Goal: Complete application form: Complete application form

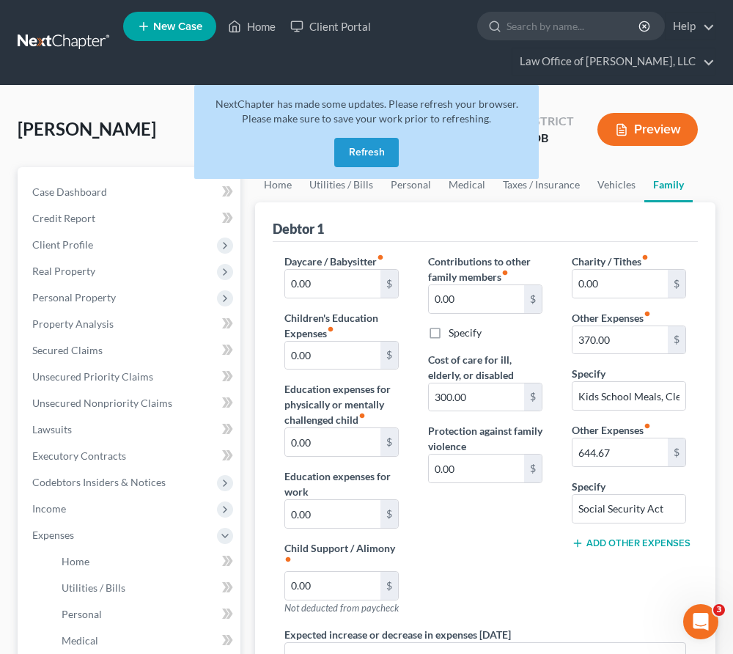
click at [533, 26] on input "search" at bounding box center [574, 25] width 134 height 27
click at [541, 24] on input "search" at bounding box center [574, 25] width 134 height 27
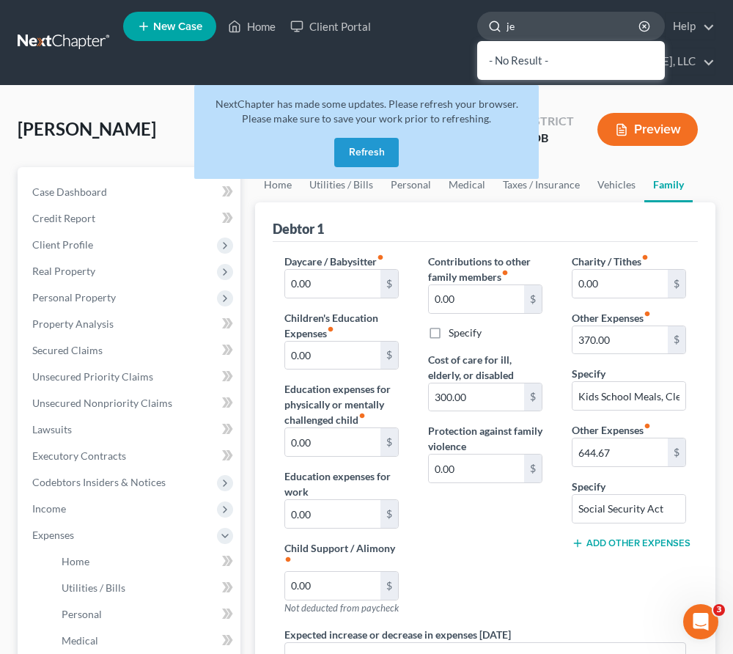
type input "j"
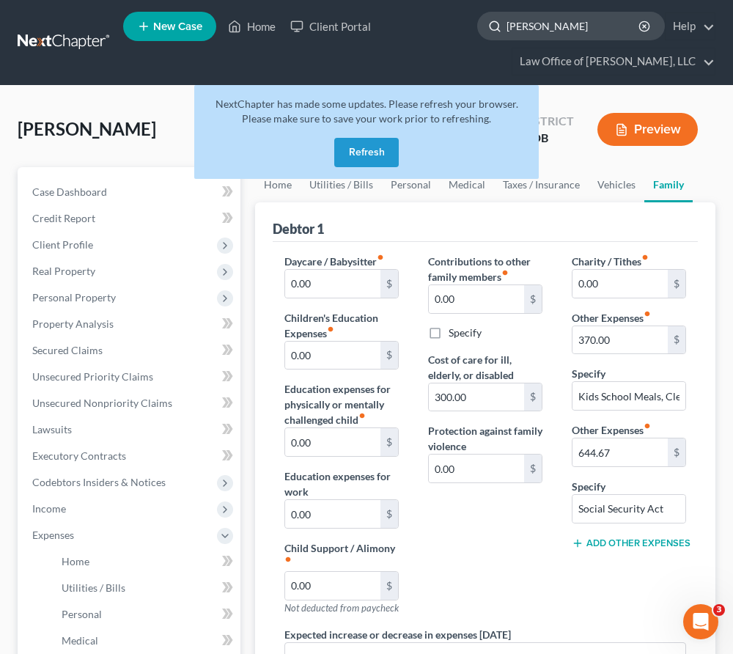
type input "vaughn"
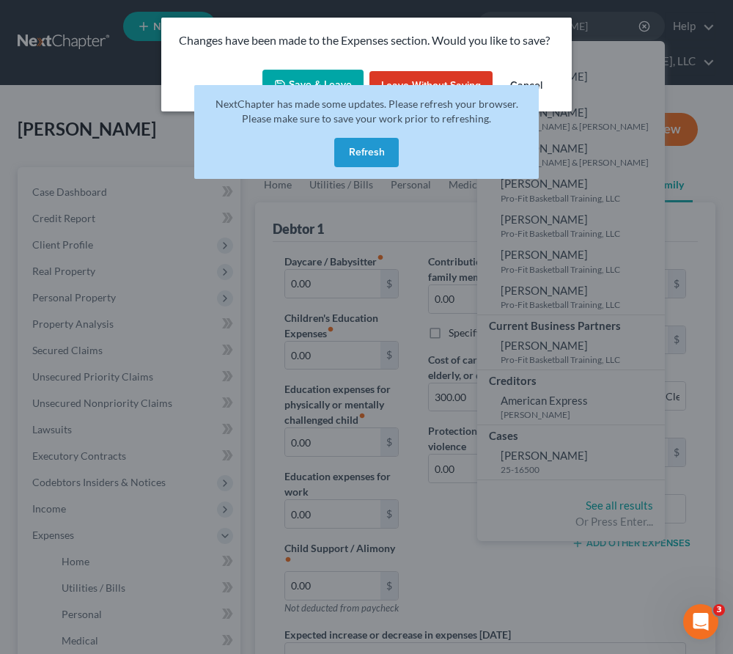
click at [318, 70] on button "Save & Leave" at bounding box center [313, 85] width 101 height 31
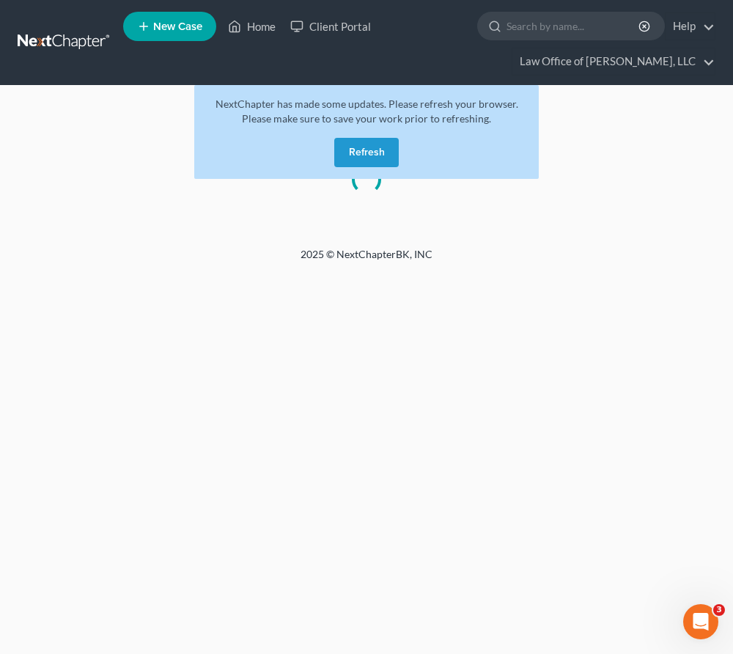
click at [364, 154] on button "Refresh" at bounding box center [366, 152] width 65 height 29
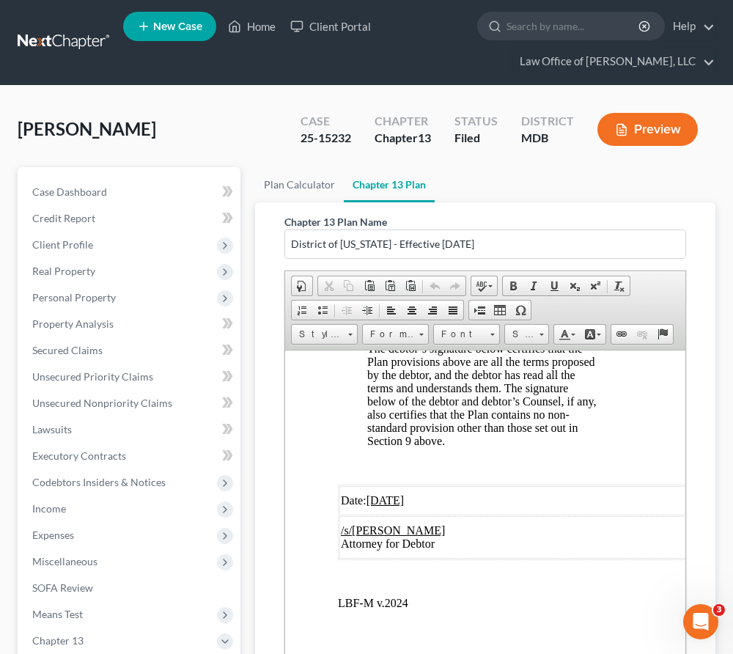
scroll to position [230, 0]
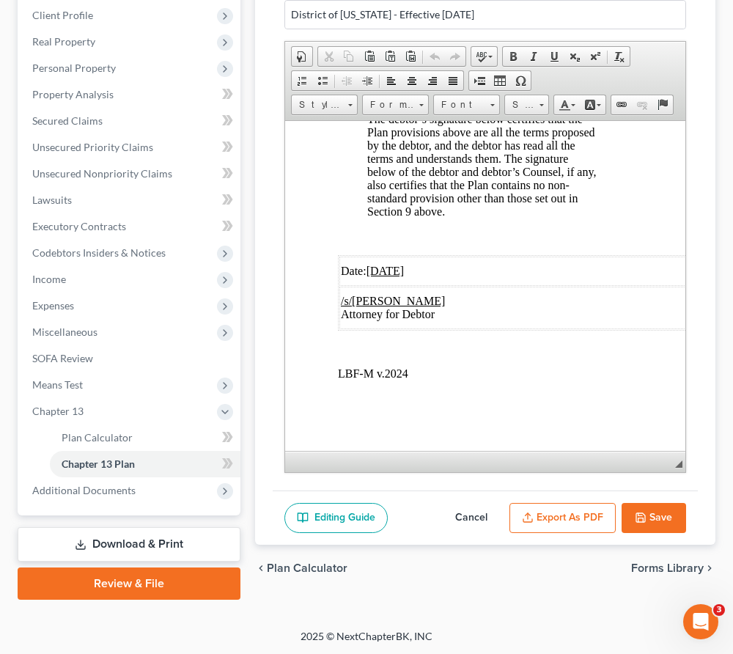
click at [651, 516] on button "Save" at bounding box center [654, 518] width 65 height 31
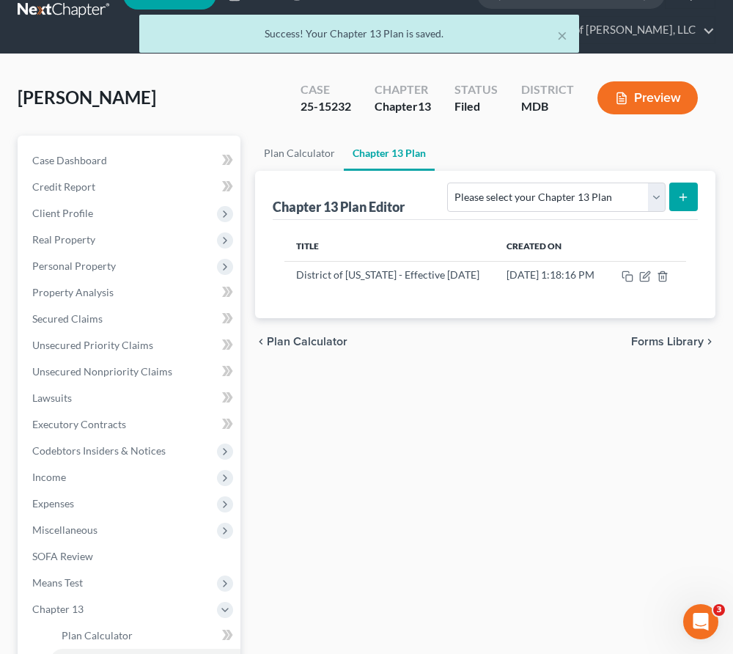
scroll to position [0, 0]
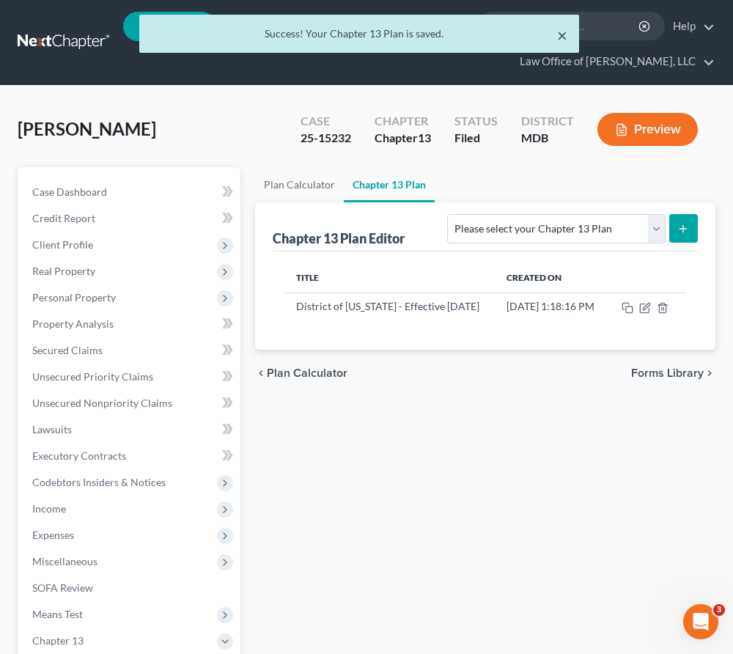
click at [563, 34] on button "×" at bounding box center [562, 35] width 10 height 18
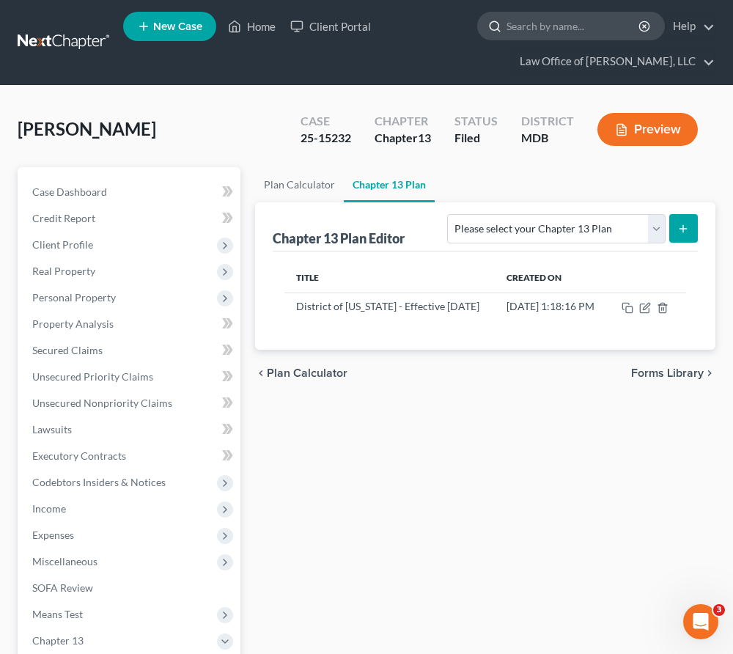
click at [523, 26] on input "search" at bounding box center [574, 25] width 134 height 27
type input "vaughn"
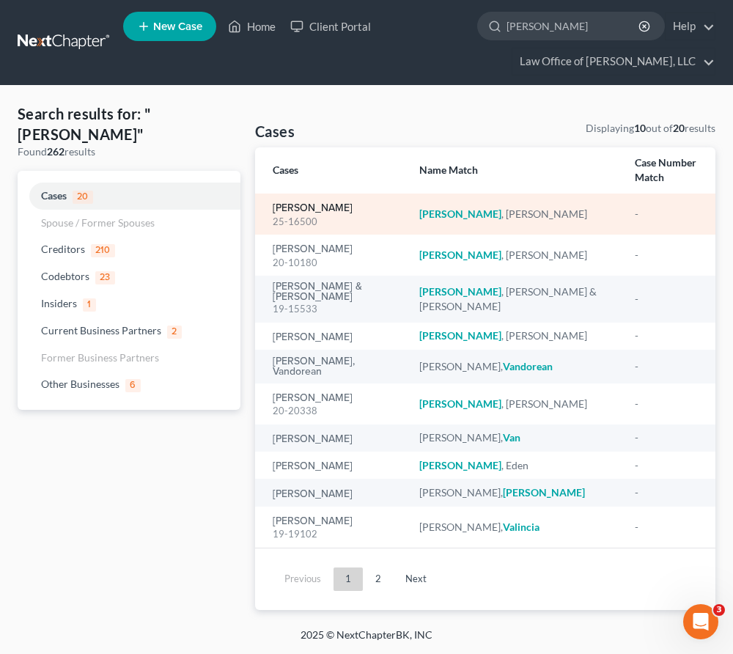
click at [309, 203] on link "[PERSON_NAME]" at bounding box center [313, 208] width 80 height 10
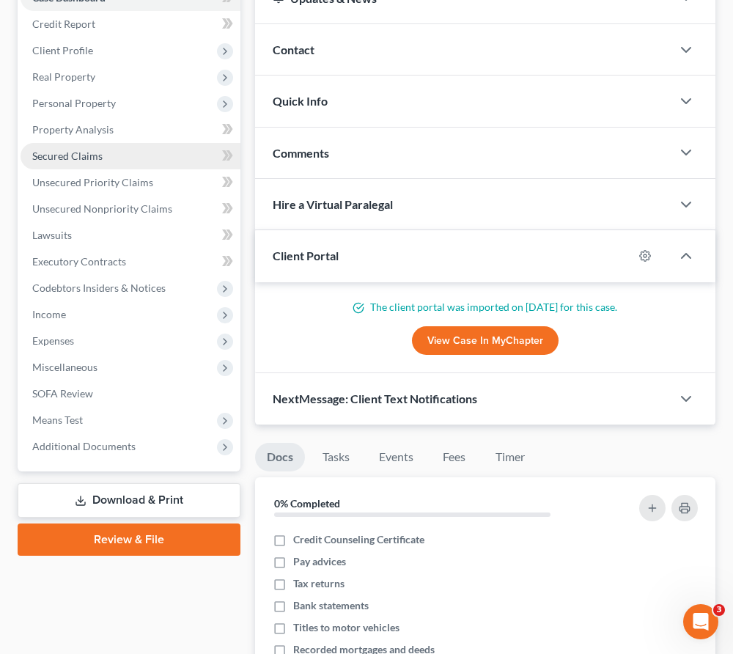
scroll to position [202, 0]
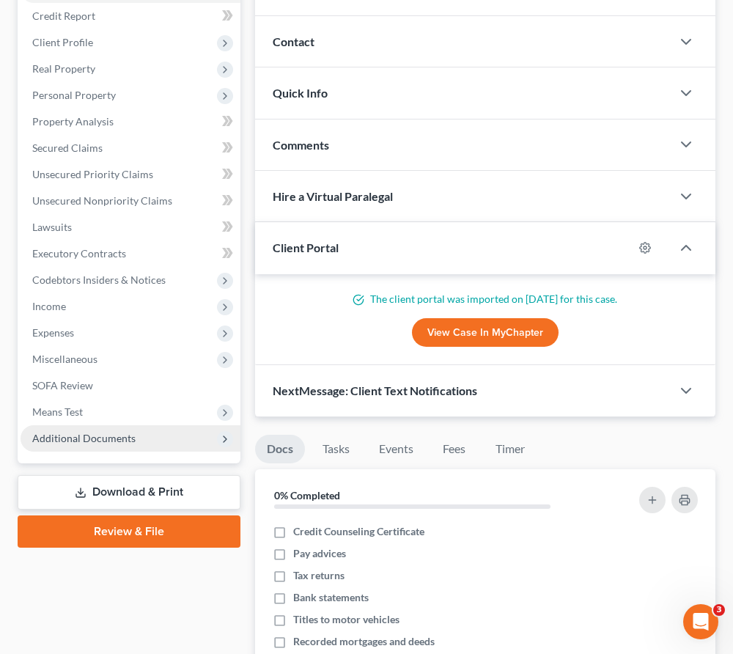
click at [99, 440] on span "Additional Documents" at bounding box center [83, 438] width 103 height 12
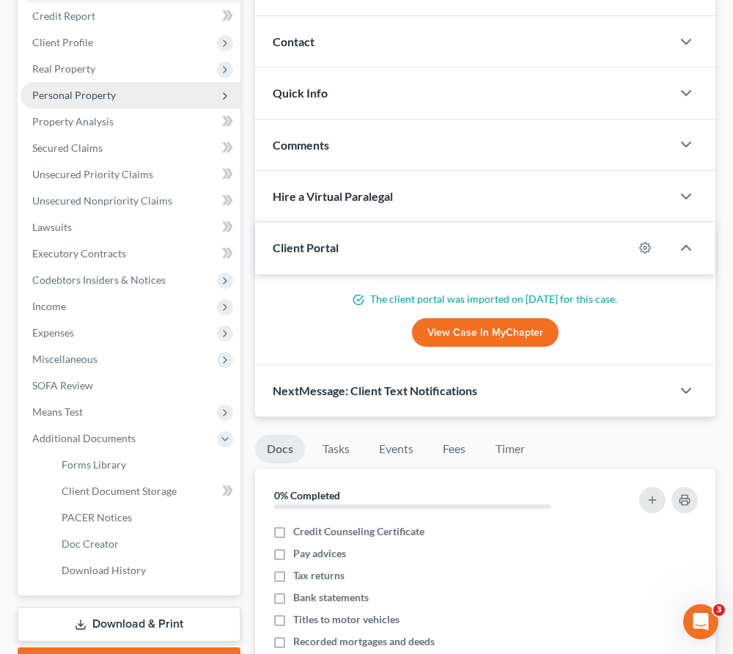
click at [52, 87] on span "Personal Property" at bounding box center [131, 95] width 220 height 26
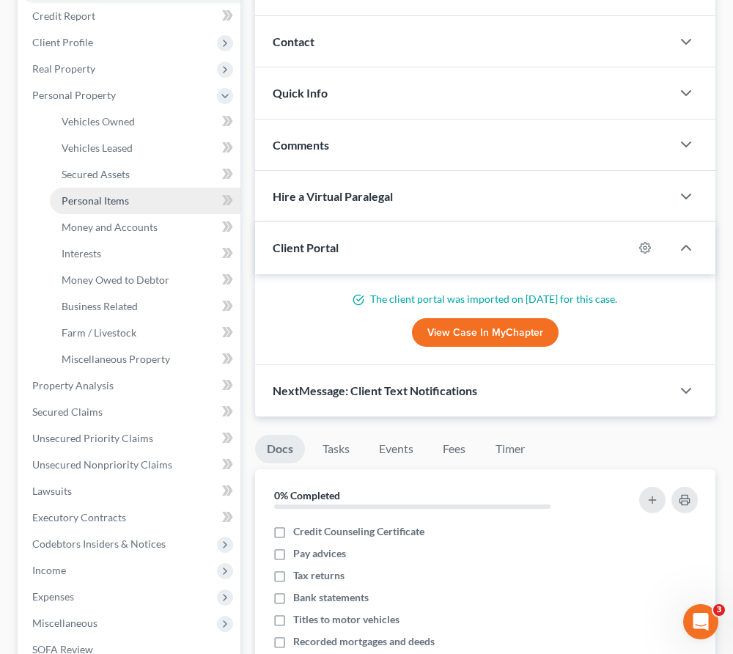
click at [89, 192] on link "Personal Items" at bounding box center [145, 201] width 191 height 26
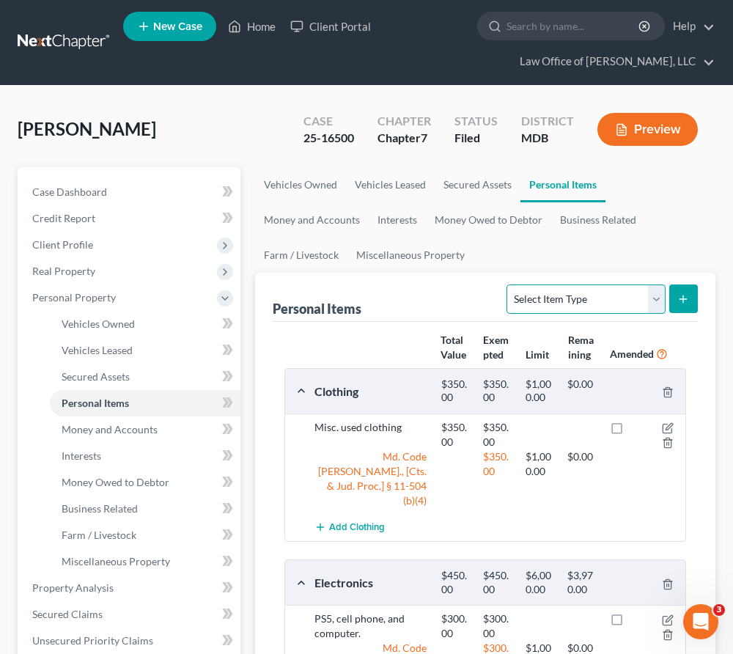
click at [654, 296] on select "Select Item Type Clothing Collectibles Of Value Electronics Firearms Household …" at bounding box center [586, 299] width 158 height 29
select select "jewelry"
click at [509, 285] on select "Select Item Type Clothing Collectibles Of Value Electronics Firearms Household …" at bounding box center [586, 299] width 158 height 29
click at [674, 303] on button "submit" at bounding box center [684, 299] width 29 height 29
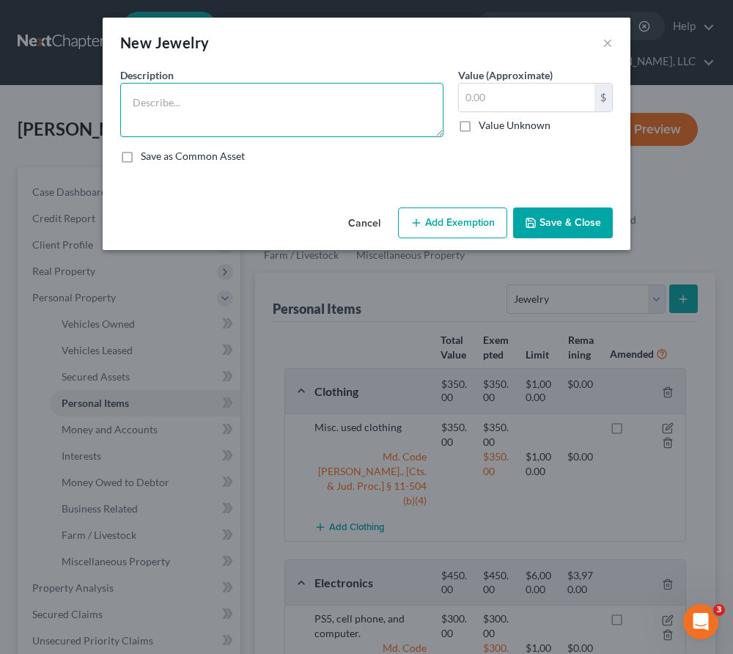
click at [296, 133] on textarea at bounding box center [281, 110] width 323 height 54
type textarea "Watch"
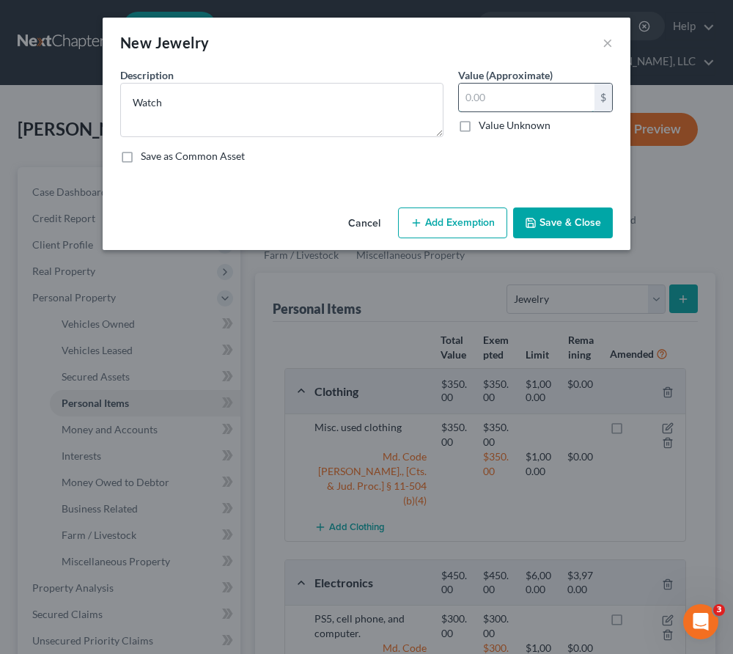
click at [524, 98] on input "text" at bounding box center [527, 98] width 136 height 28
type input "10"
click at [468, 211] on button "Add Exemption" at bounding box center [452, 223] width 109 height 31
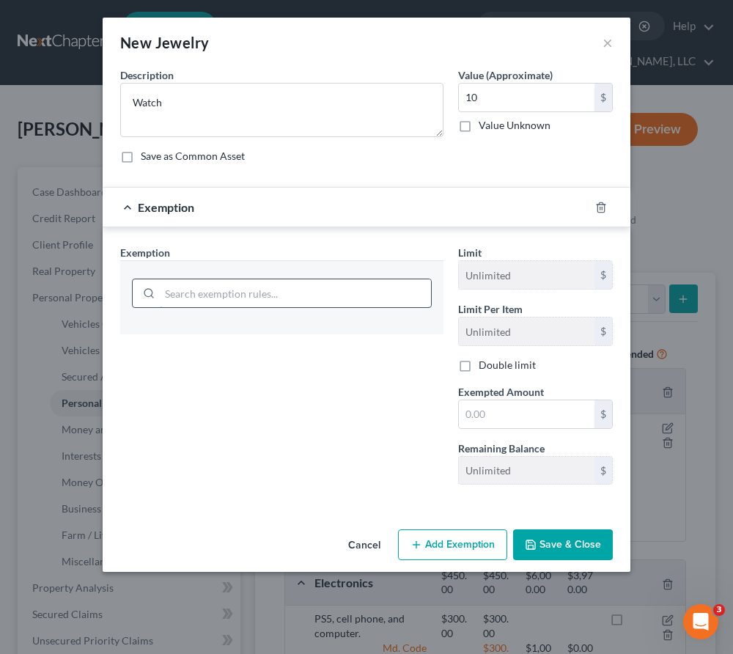
click at [305, 297] on input "search" at bounding box center [295, 293] width 271 height 28
type input "c"
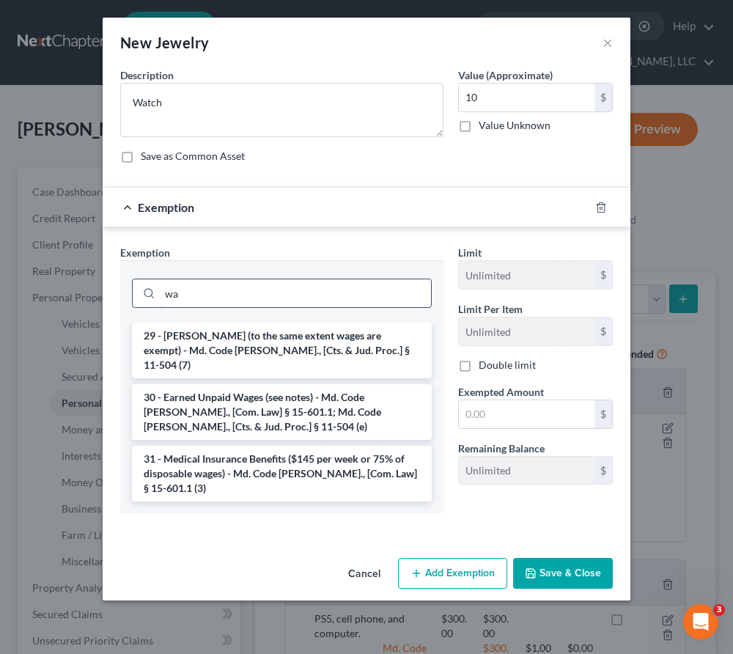
type input "w"
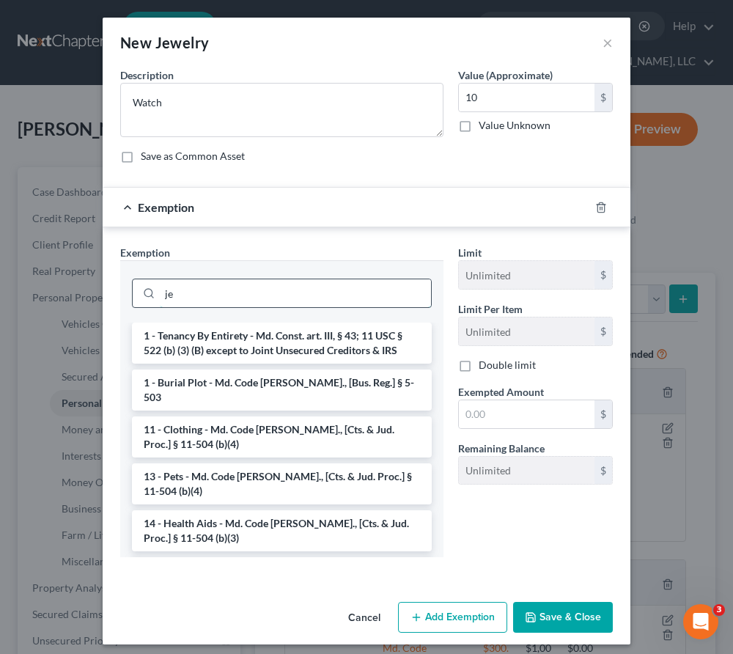
type input "j"
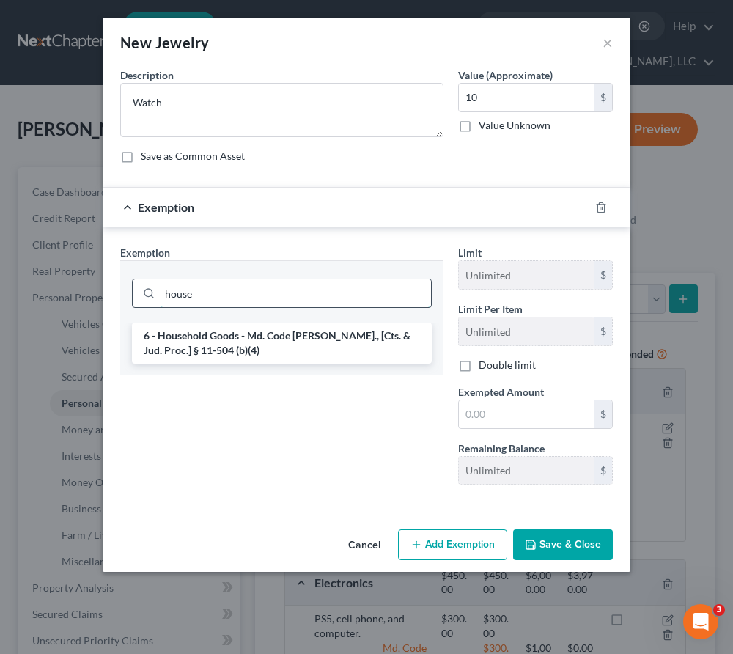
type input "house"
click at [310, 329] on li "6 - Household Goods - Md. Code Ann., [Cts. & Jud. Proc.] § 11-504 (b)(4)" at bounding box center [282, 343] width 300 height 41
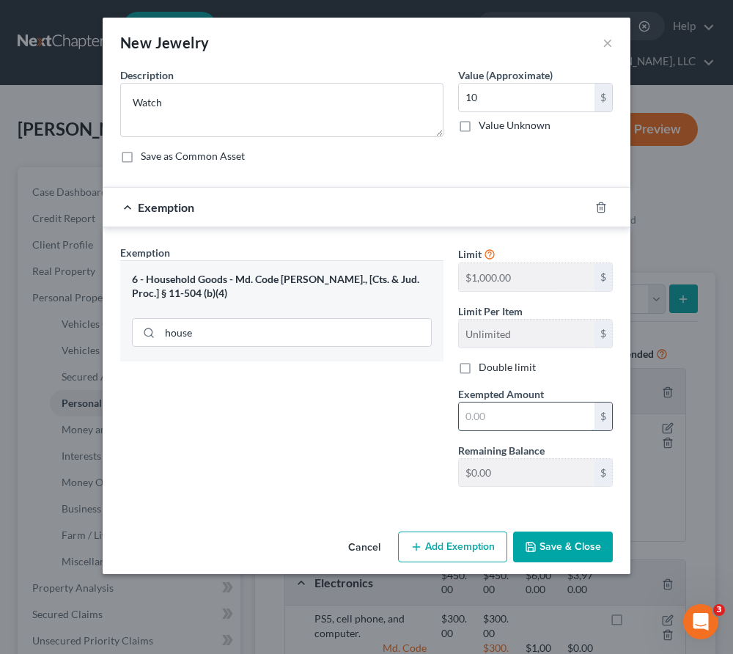
click at [508, 427] on input "text" at bounding box center [527, 417] width 136 height 28
type input "10"
click at [326, 511] on div "Exemption Set must be selected for CA. Exemption * 6 - Household Goods - Md. Co…" at bounding box center [367, 369] width 528 height 284
click at [563, 551] on button "Save & Close" at bounding box center [563, 547] width 100 height 31
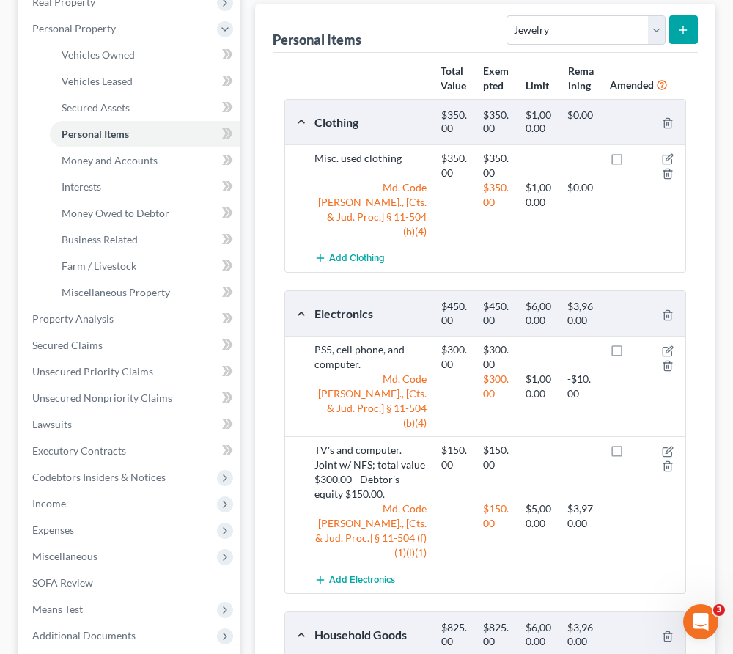
scroll to position [326, 0]
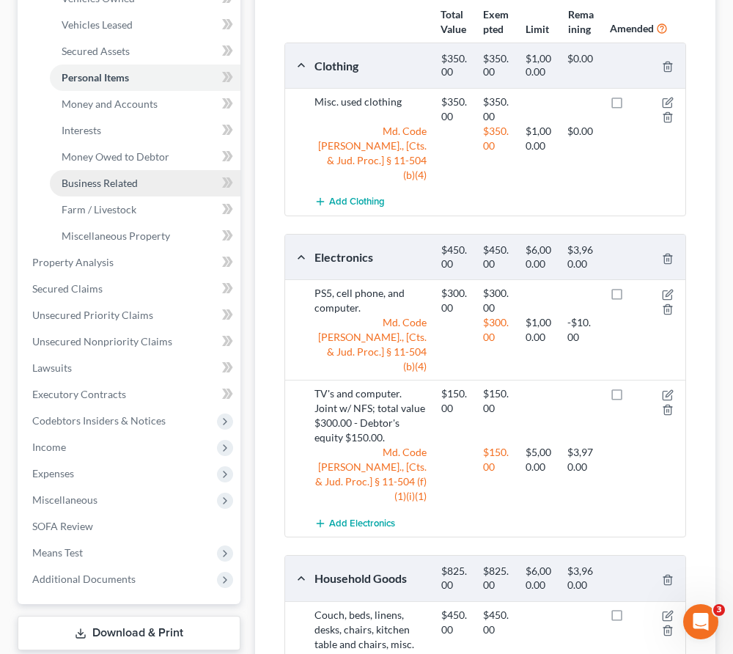
click at [102, 184] on span "Business Related" at bounding box center [100, 183] width 76 height 12
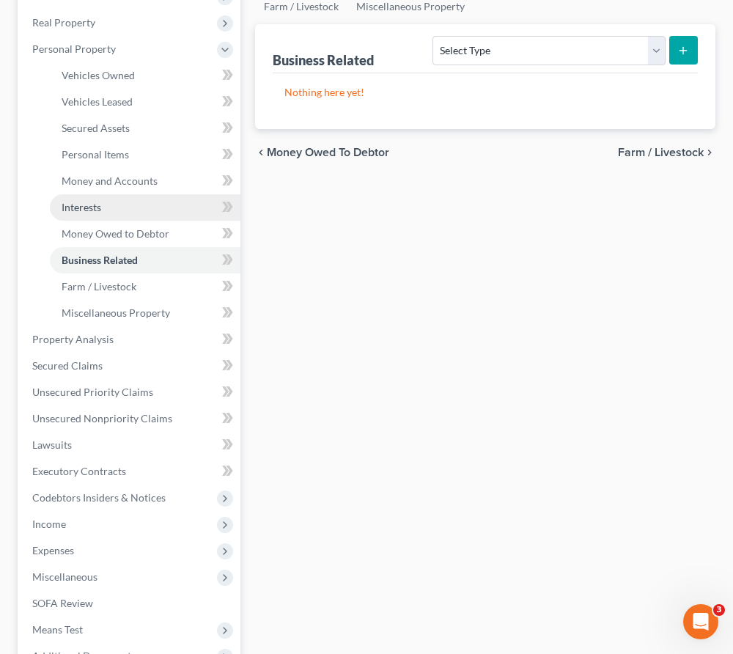
scroll to position [301, 0]
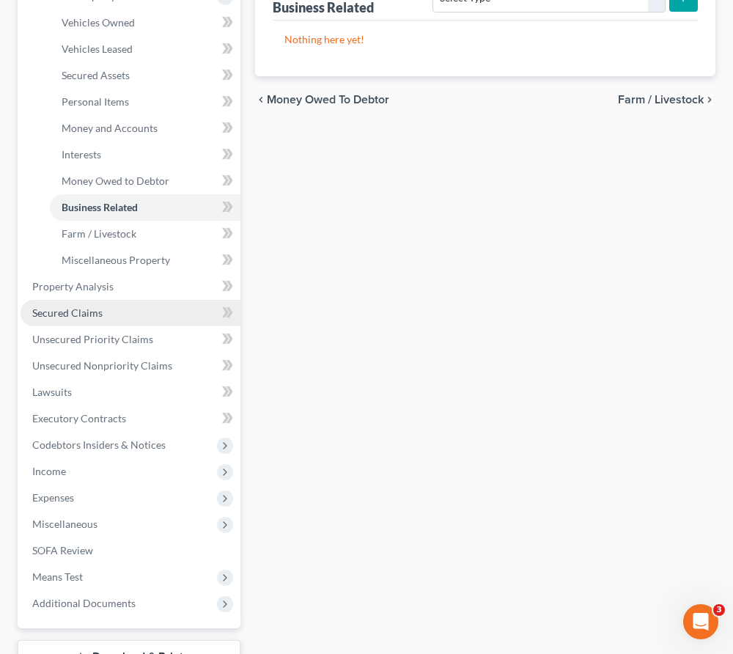
click at [76, 307] on span "Secured Claims" at bounding box center [67, 313] width 70 height 12
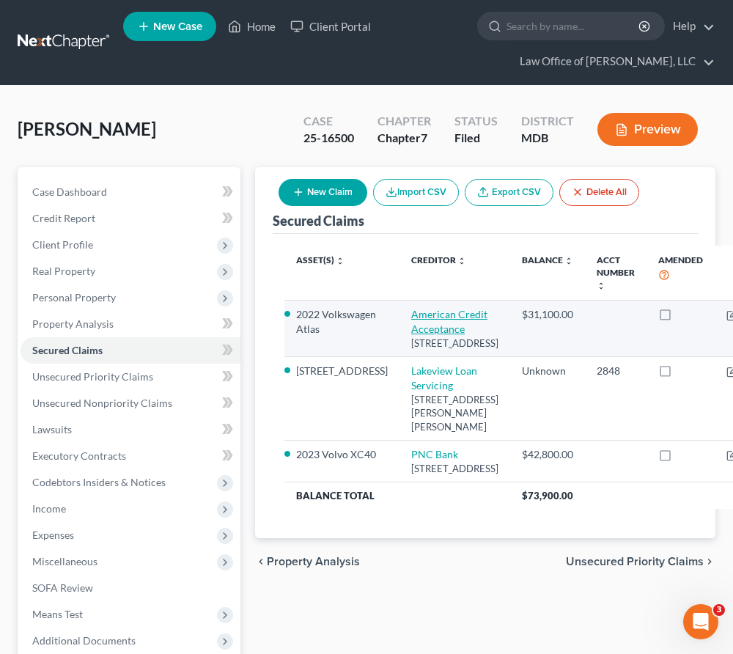
click at [411, 318] on link "American Credit Acceptance" at bounding box center [449, 321] width 76 height 27
select select "42"
select select "0"
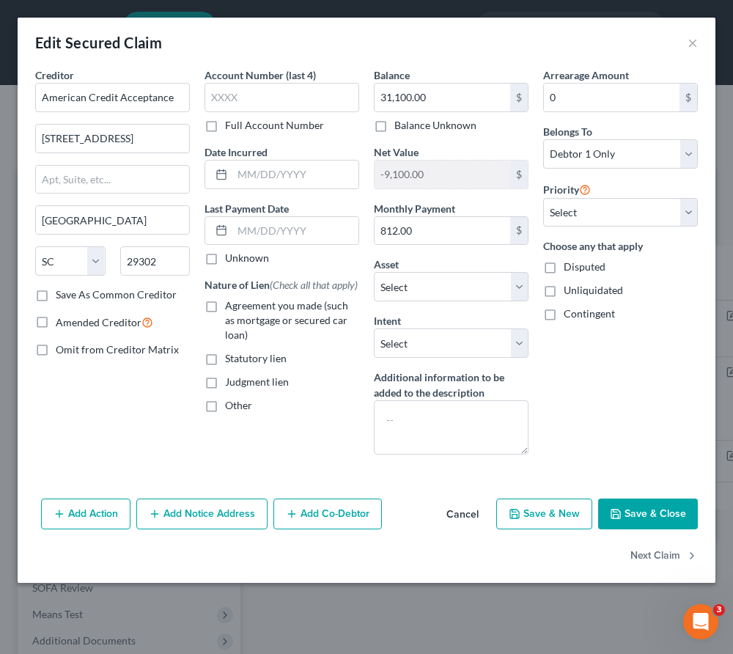
click at [225, 319] on label "Agreement you made (such as mortgage or secured car loan)" at bounding box center [292, 320] width 134 height 44
click at [231, 308] on input "Agreement you made (such as mortgage or secured car loan)" at bounding box center [236, 303] width 10 height 10
checkbox input "true"
click at [603, 205] on select "Select 1st 2nd 3rd 4th 5th 6th 7th 8th 9th 10th 11th 12th 13th 14th 15th 16th 1…" at bounding box center [620, 212] width 155 height 29
select select "0"
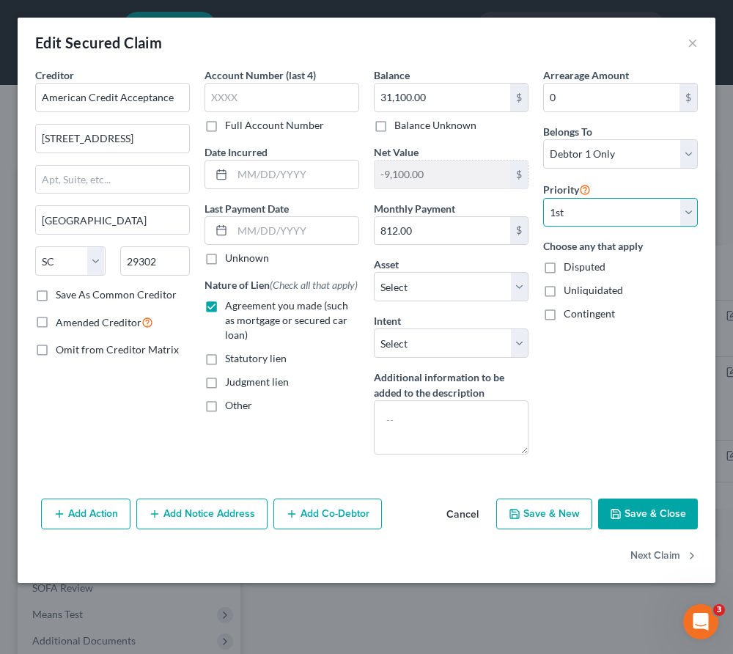
click at [543, 198] on select "Select 1st 2nd 3rd 4th 5th 6th 7th 8th 9th 10th 11th 12th 13th 14th 15th 16th 1…" at bounding box center [620, 212] width 155 height 29
click at [441, 351] on select "Select Surrender Redeem Reaffirm Avoid Other" at bounding box center [451, 343] width 155 height 29
select select "2"
click at [374, 329] on select "Select Surrender Redeem Reaffirm Avoid Other" at bounding box center [451, 343] width 155 height 29
click at [659, 516] on button "Save & Close" at bounding box center [648, 514] width 100 height 31
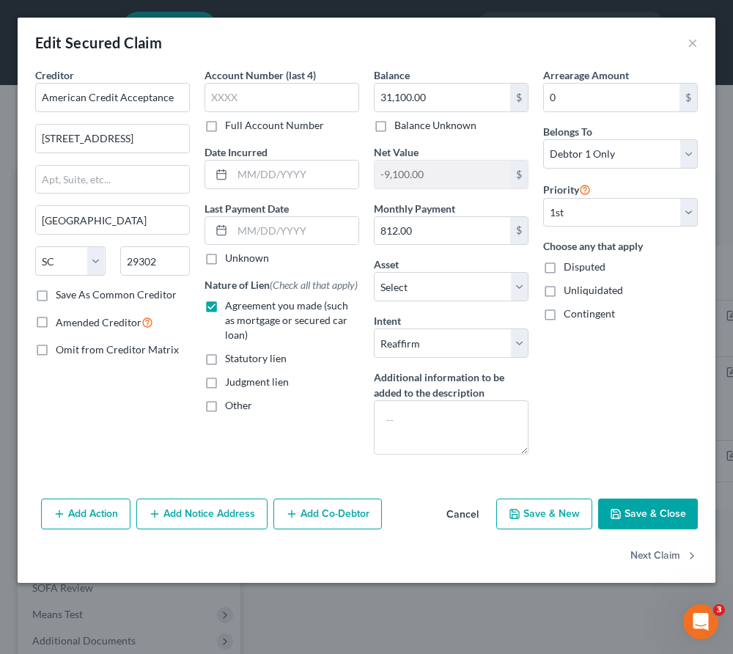
select select "3"
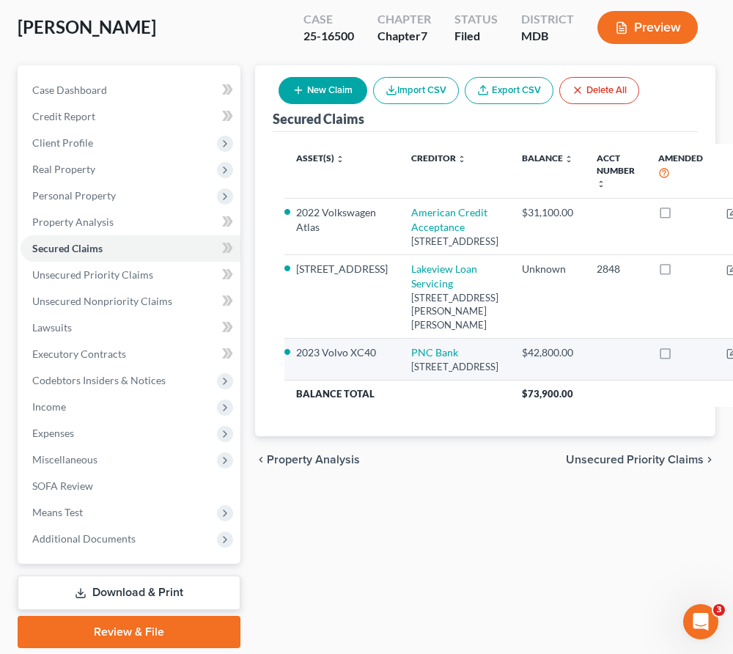
scroll to position [111, 0]
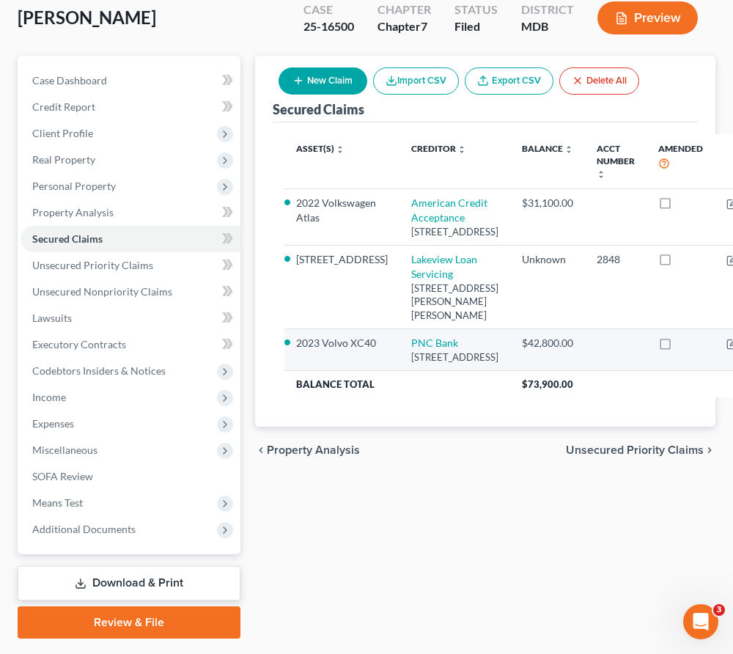
click at [411, 364] on div "PO Box 1820, Dayton, OH 45401" at bounding box center [454, 358] width 87 height 14
click at [411, 349] on link "PNC Bank" at bounding box center [434, 343] width 47 height 12
select select "36"
select select "2"
select select "0"
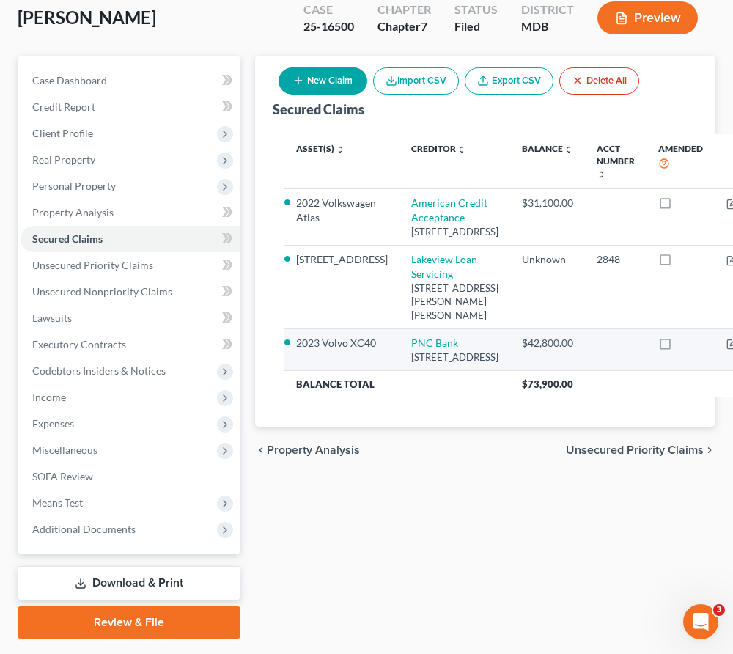
select select "0"
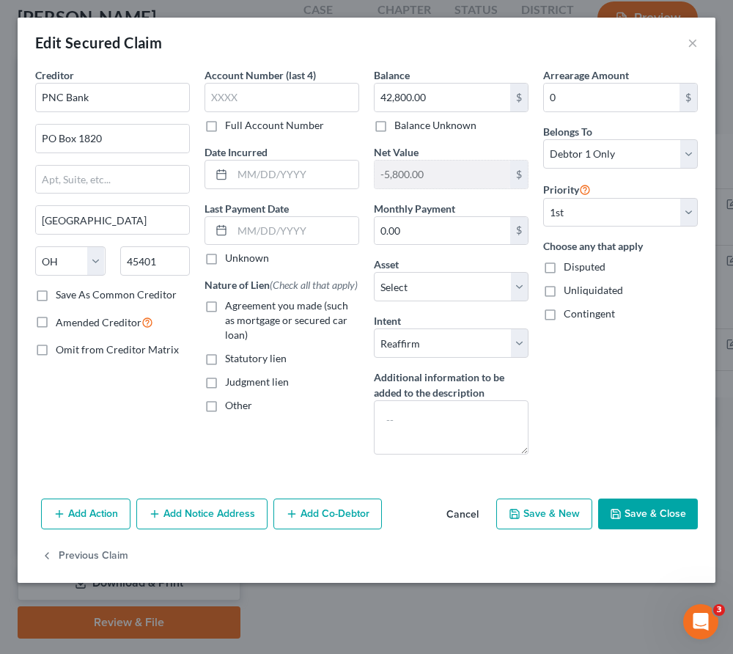
click at [225, 319] on label "Agreement you made (such as mortgage or secured car loan)" at bounding box center [292, 320] width 134 height 44
click at [231, 308] on input "Agreement you made (such as mortgage or secured car loan)" at bounding box center [236, 303] width 10 height 10
checkbox input "true"
click at [516, 343] on select "Select Surrender Redeem Reaffirm Avoid Other" at bounding box center [451, 343] width 155 height 29
select select "0"
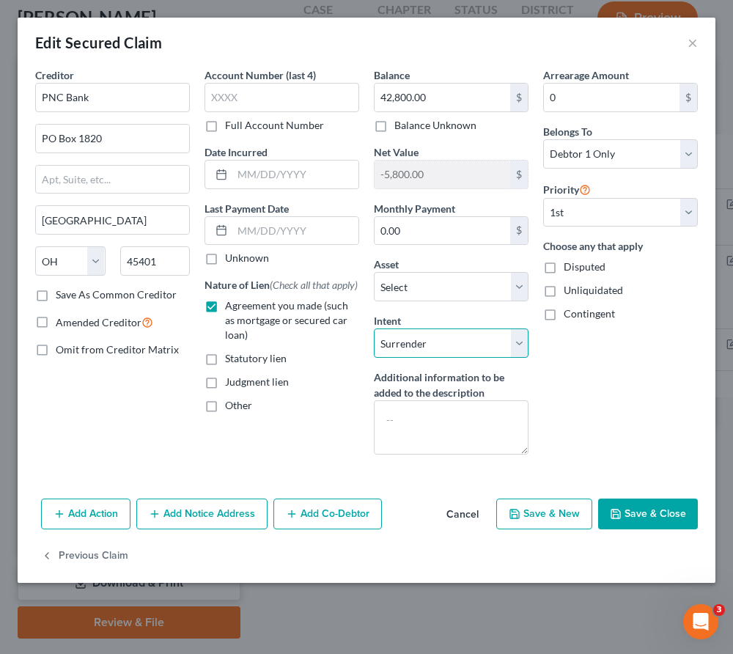
click at [374, 329] on select "Select Surrender Redeem Reaffirm Avoid Other" at bounding box center [451, 343] width 155 height 29
click at [633, 503] on button "Save & Close" at bounding box center [648, 514] width 100 height 31
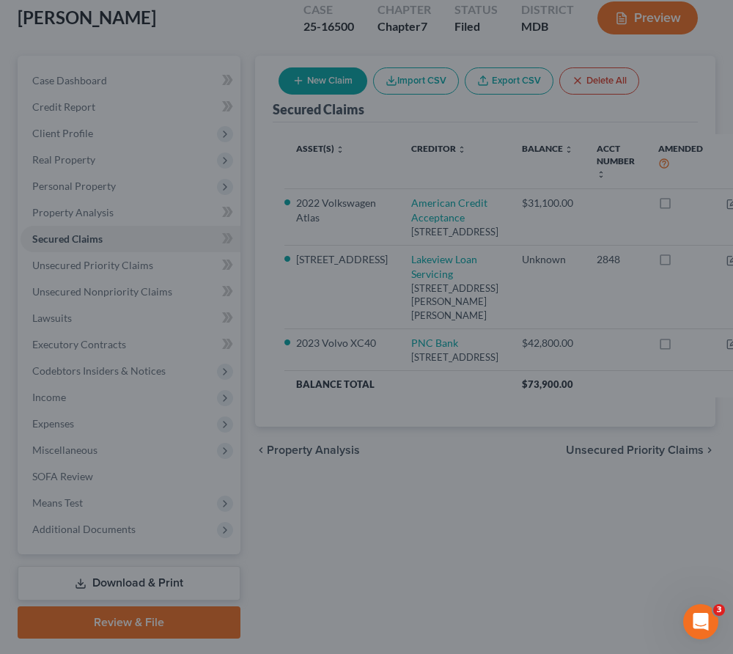
select select "10"
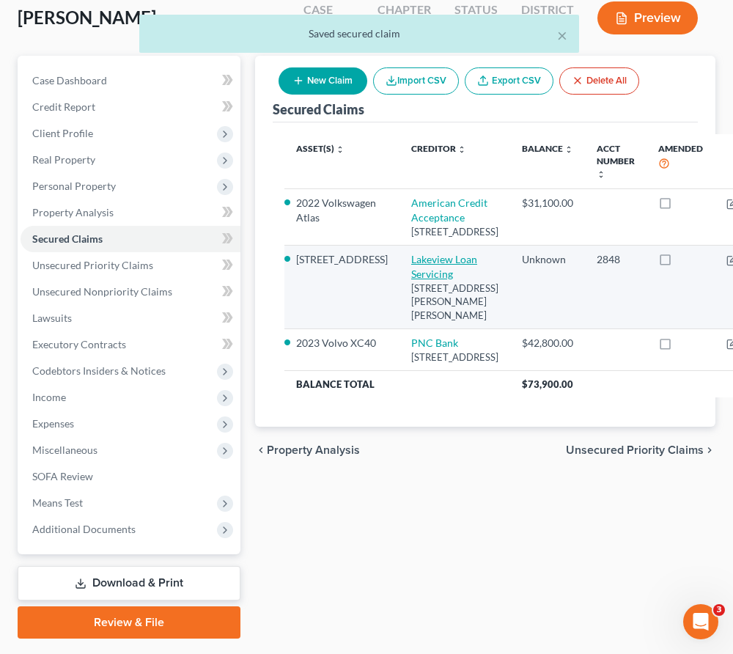
click at [411, 280] on link "Lakeview Loan Servicing" at bounding box center [444, 266] width 66 height 27
select select "9"
select select "3"
select select "0"
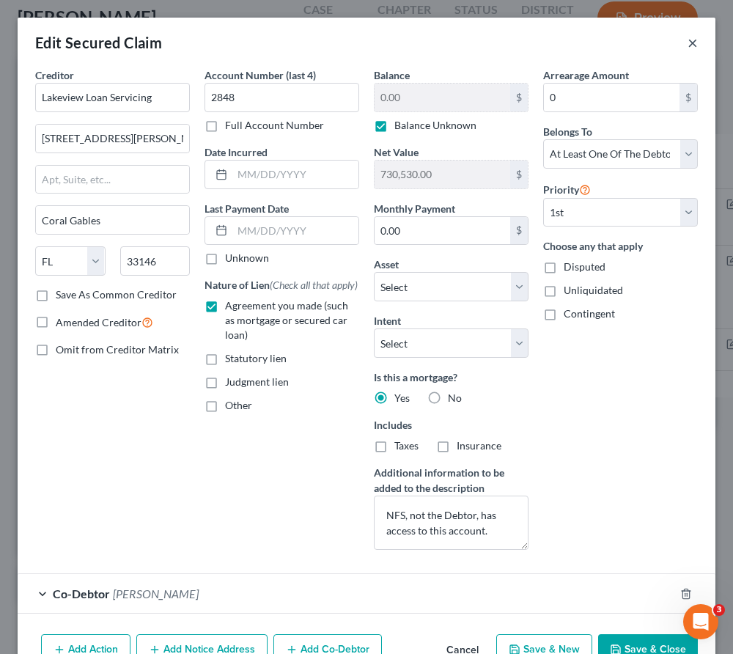
drag, startPoint x: 693, startPoint y: 46, endPoint x: 444, endPoint y: 19, distance: 250.1
click at [447, 20] on div "Edit Secured Claim ×" at bounding box center [367, 43] width 698 height 50
click at [406, 350] on select "Select Surrender Redeem Reaffirm Avoid Other" at bounding box center [451, 343] width 155 height 29
select select "4"
click at [374, 329] on select "Select Surrender Redeem Reaffirm Avoid Other" at bounding box center [451, 343] width 155 height 29
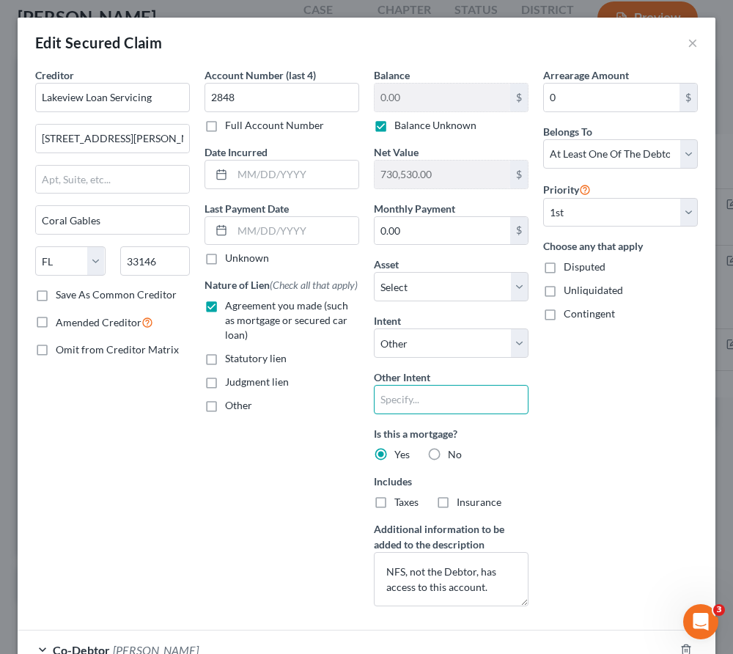
click at [389, 397] on input "text" at bounding box center [451, 399] width 155 height 29
type input "N"
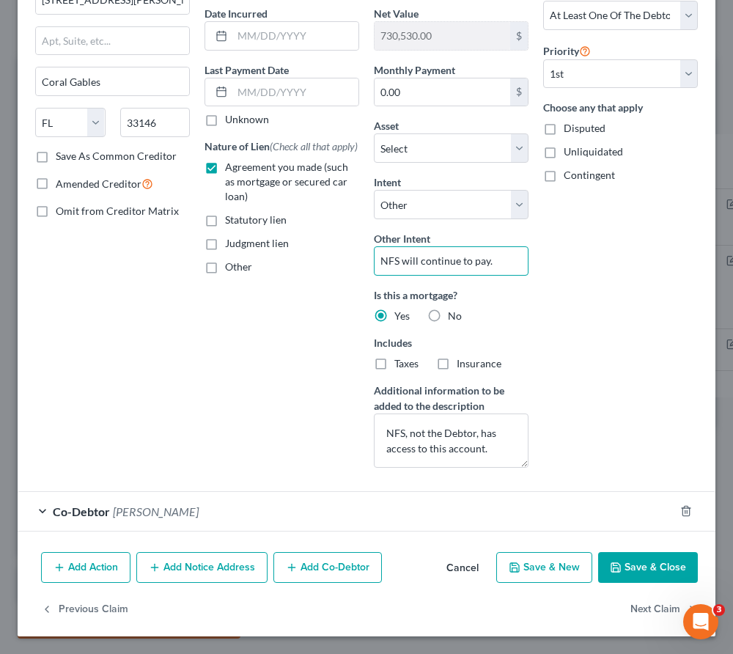
type input "NFS will continue to pay."
click at [646, 570] on button "Save & Close" at bounding box center [648, 567] width 100 height 31
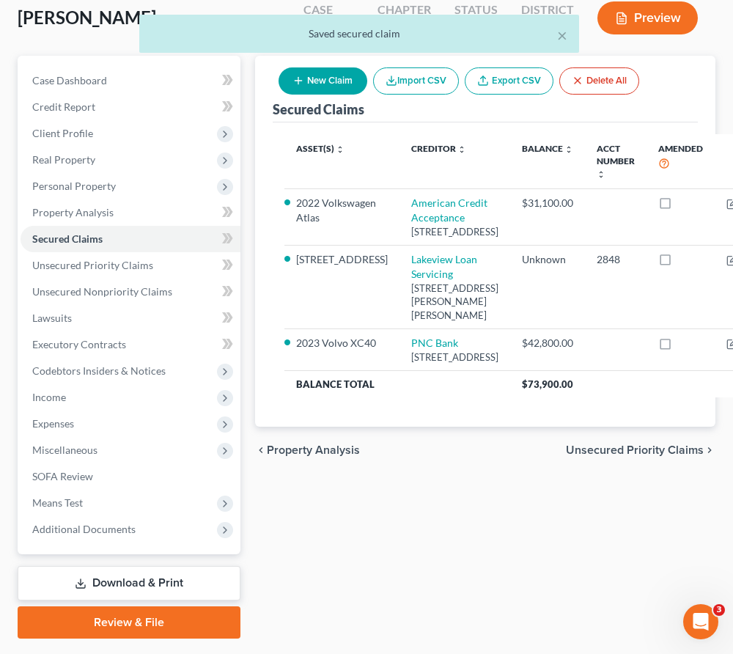
scroll to position [136, 0]
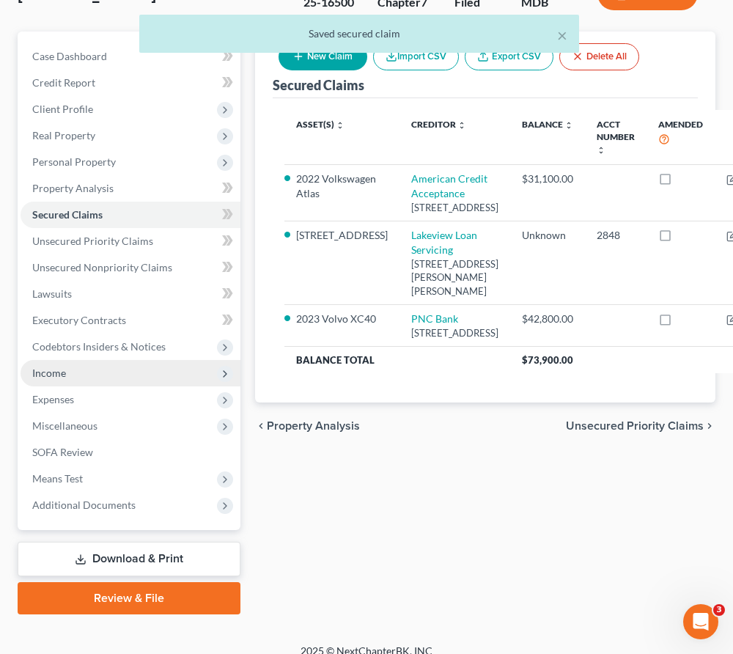
click at [56, 365] on span "Income" at bounding box center [131, 373] width 220 height 26
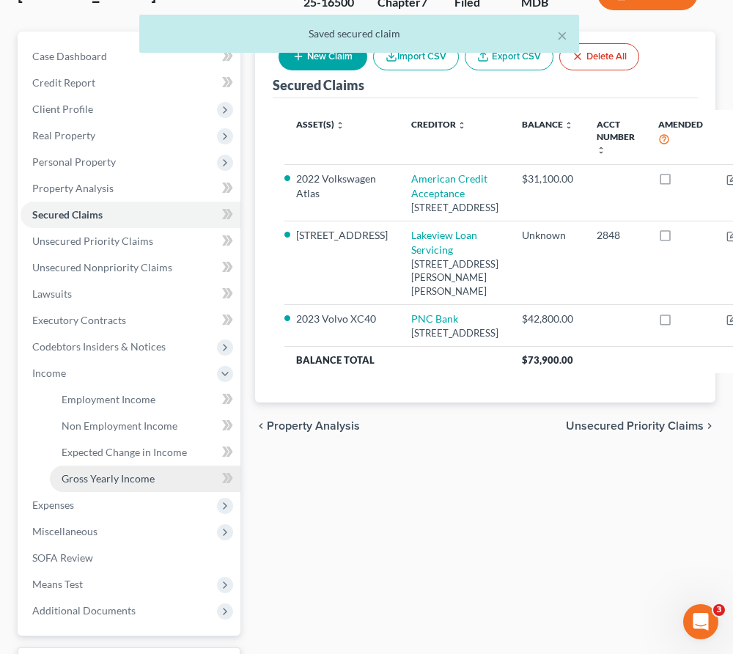
click at [93, 477] on span "Gross Yearly Income" at bounding box center [108, 478] width 93 height 12
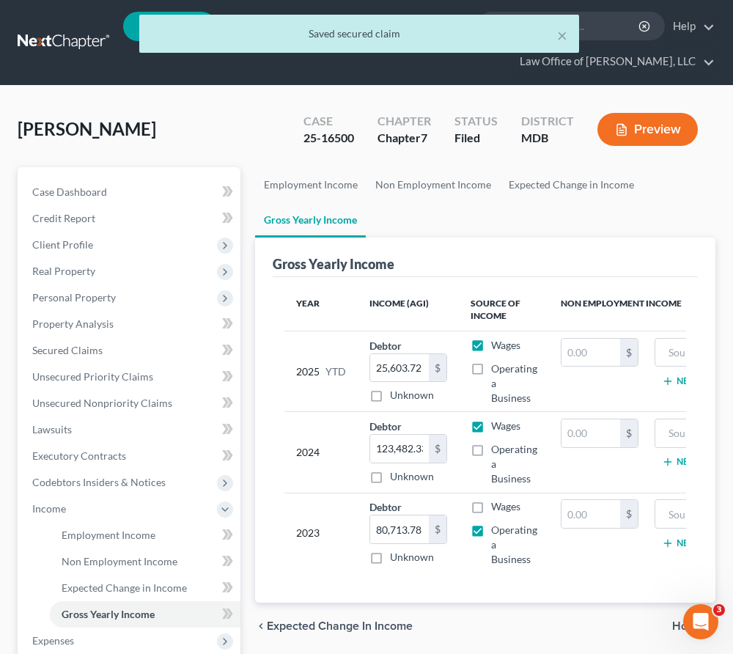
click at [491, 367] on label "Operating a Business" at bounding box center [514, 384] width 46 height 44
click at [497, 367] on input "Operating a Business" at bounding box center [502, 367] width 10 height 10
checkbox input "true"
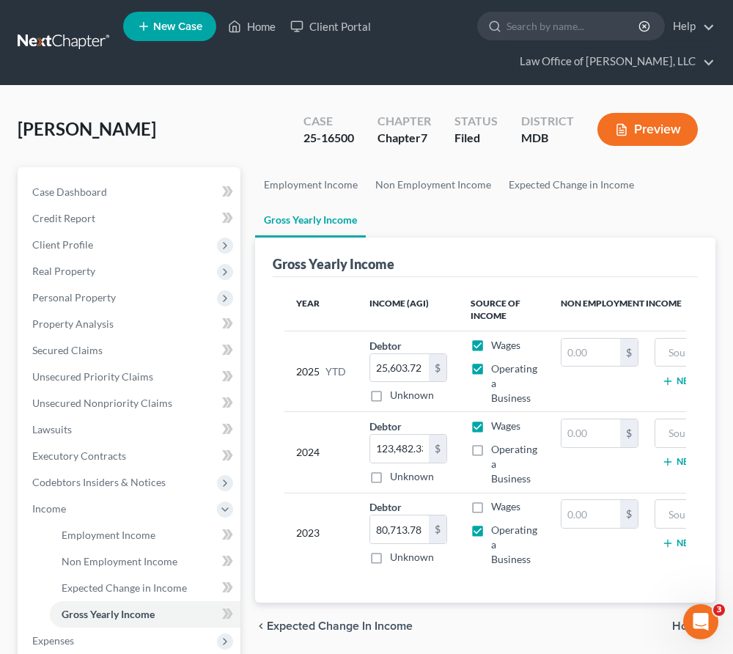
click at [491, 450] on label "Operating a Business" at bounding box center [514, 464] width 46 height 44
click at [497, 450] on input "Operating a Business" at bounding box center [502, 447] width 10 height 10
checkbox input "true"
click at [491, 427] on label "Wages" at bounding box center [505, 426] width 29 height 15
click at [497, 427] on input "Wages" at bounding box center [502, 424] width 10 height 10
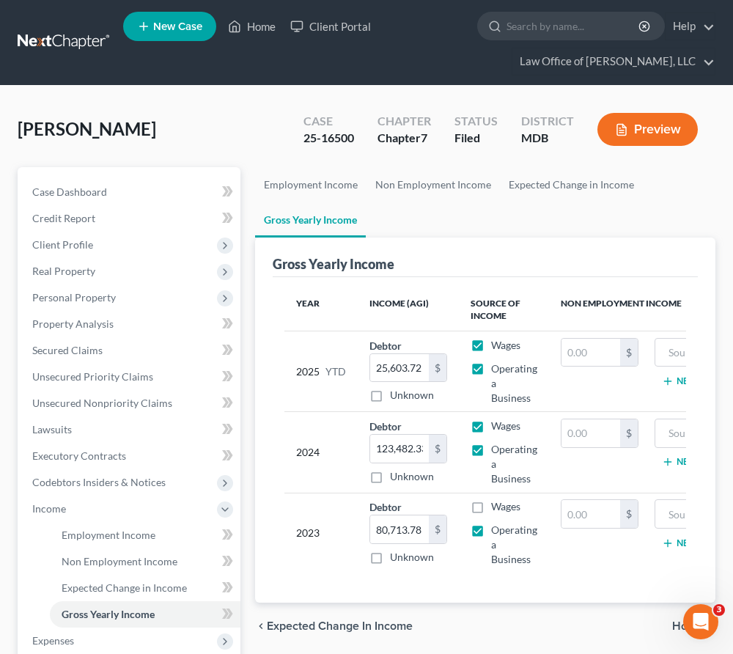
checkbox input "false"
click at [77, 274] on span "Real Property" at bounding box center [63, 271] width 63 height 12
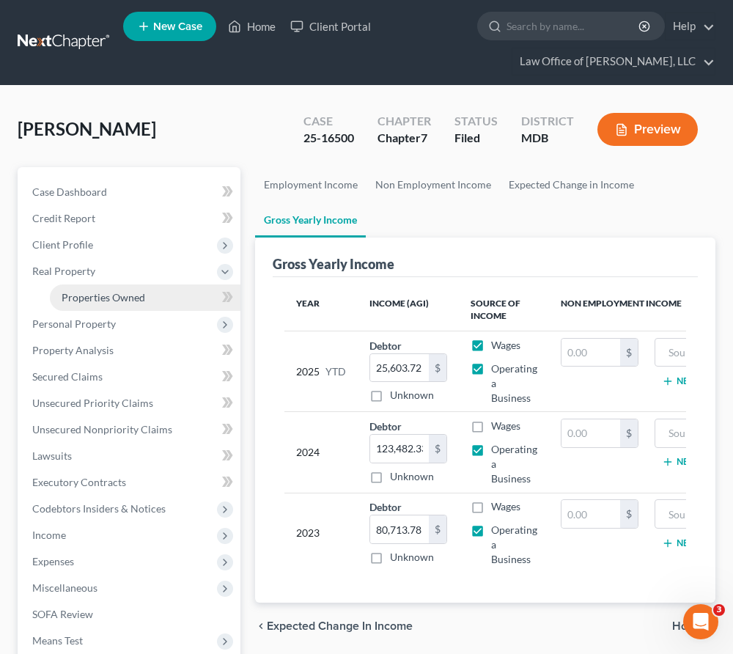
click at [142, 294] on span "Properties Owned" at bounding box center [104, 297] width 84 height 12
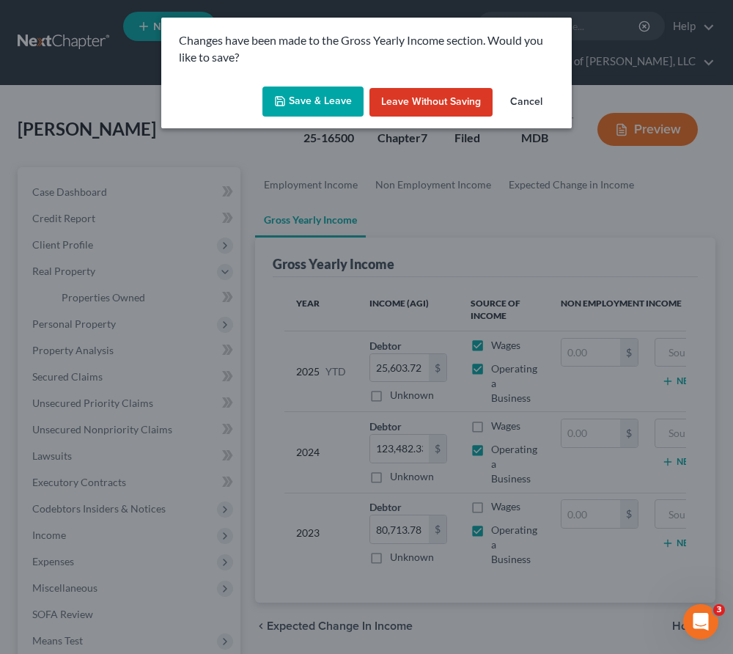
click at [320, 95] on button "Save & Leave" at bounding box center [313, 102] width 101 height 31
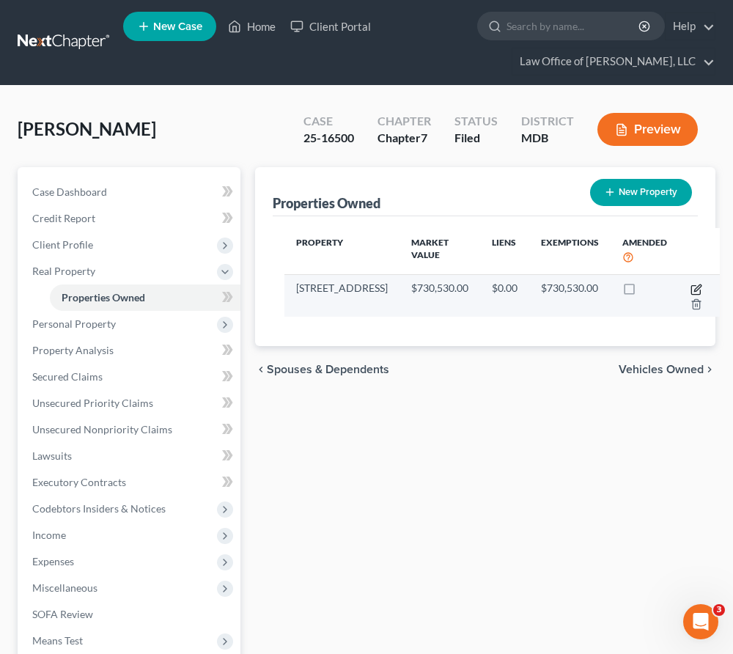
click at [691, 288] on icon "button" at bounding box center [697, 290] width 12 height 12
select select "21"
select select "3"
select select "5"
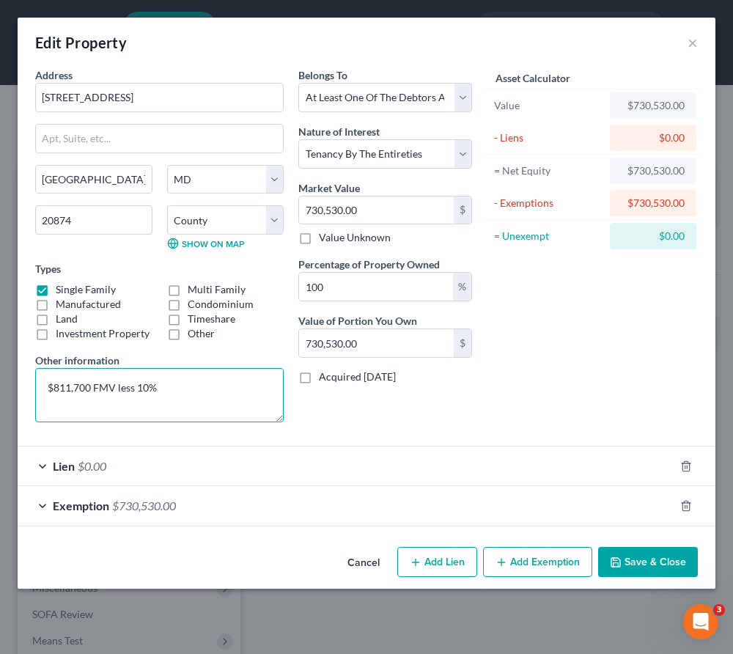
click at [183, 386] on textarea "$811,700 FMV less 10%" at bounding box center [159, 395] width 249 height 54
click at [90, 389] on textarea "$811,700 FMV less 10% = $730,530.00" at bounding box center [159, 395] width 249 height 54
click at [246, 389] on textarea "$811,700.00 FMV less 10% = $730,530.00" at bounding box center [159, 395] width 249 height 54
type textarea "$811,700.00 FMV less 10% = $730,530.00 value."
click at [651, 563] on button "Save & Close" at bounding box center [648, 562] width 100 height 31
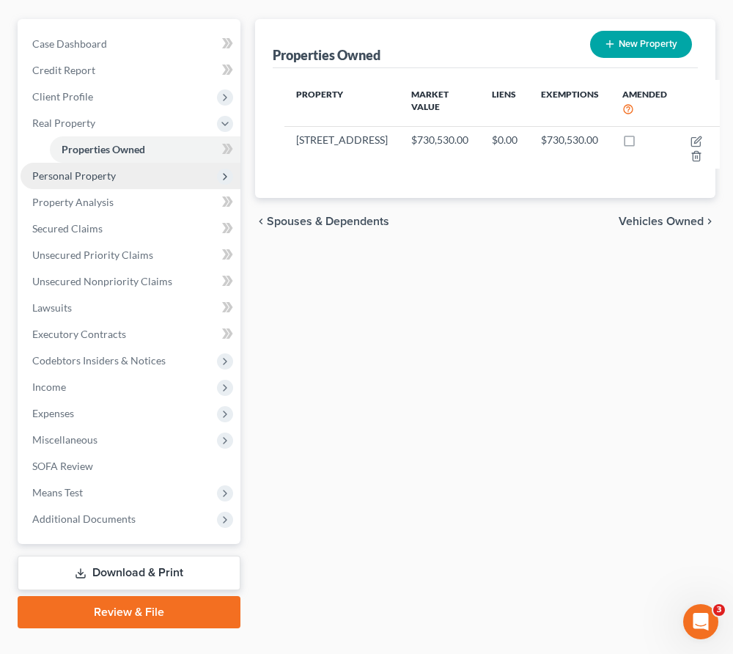
scroll to position [162, 0]
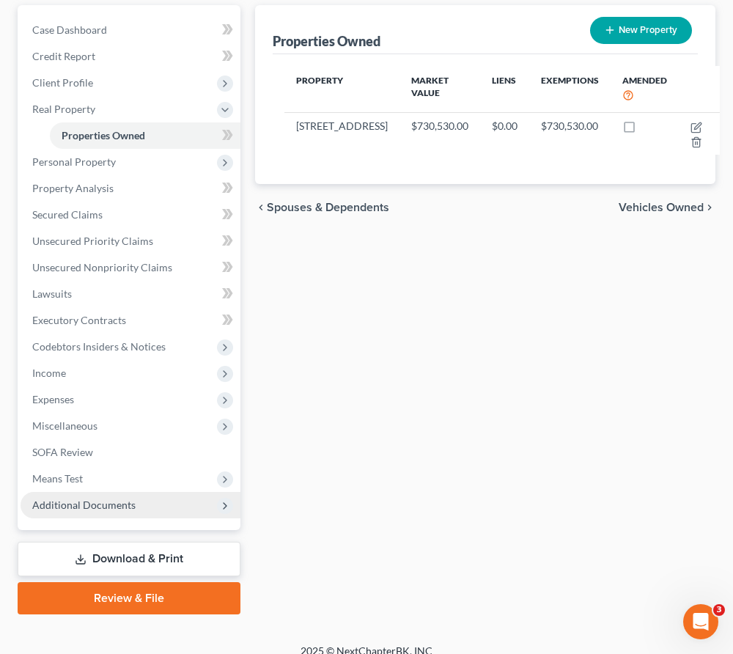
click at [103, 506] on span "Additional Documents" at bounding box center [83, 505] width 103 height 12
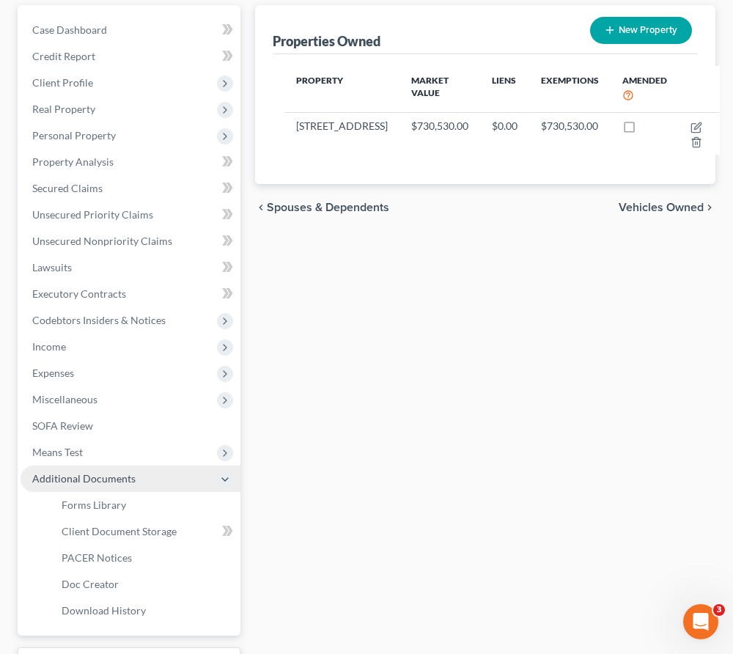
scroll to position [172, 0]
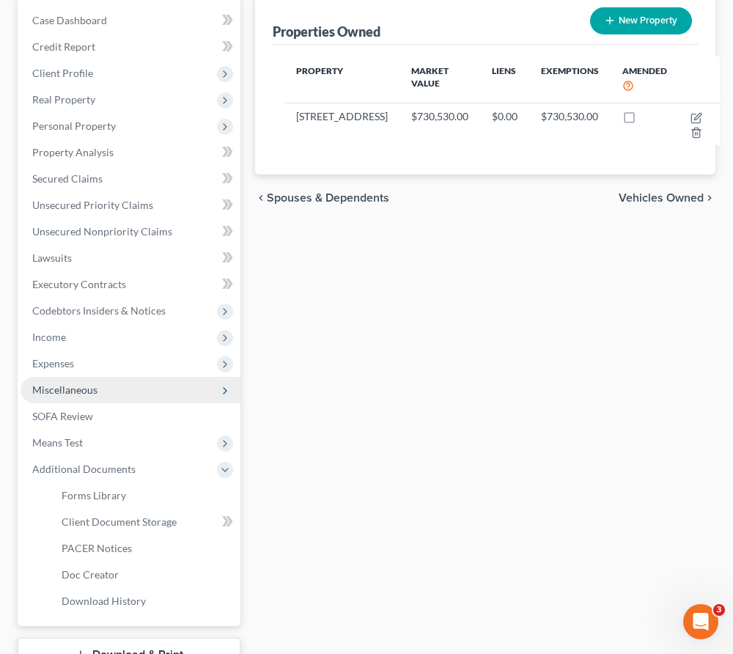
click at [75, 386] on span "Miscellaneous" at bounding box center [64, 390] width 65 height 12
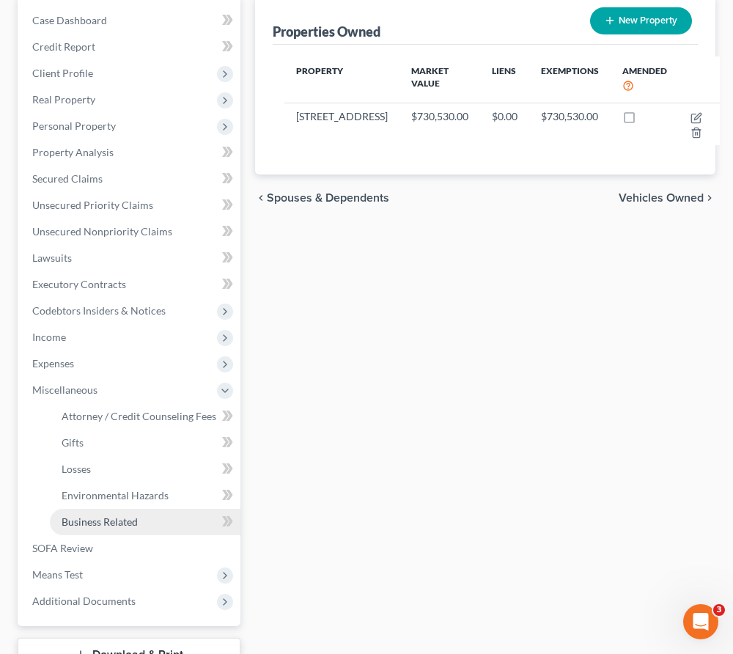
click at [84, 516] on span "Business Related" at bounding box center [100, 522] width 76 height 12
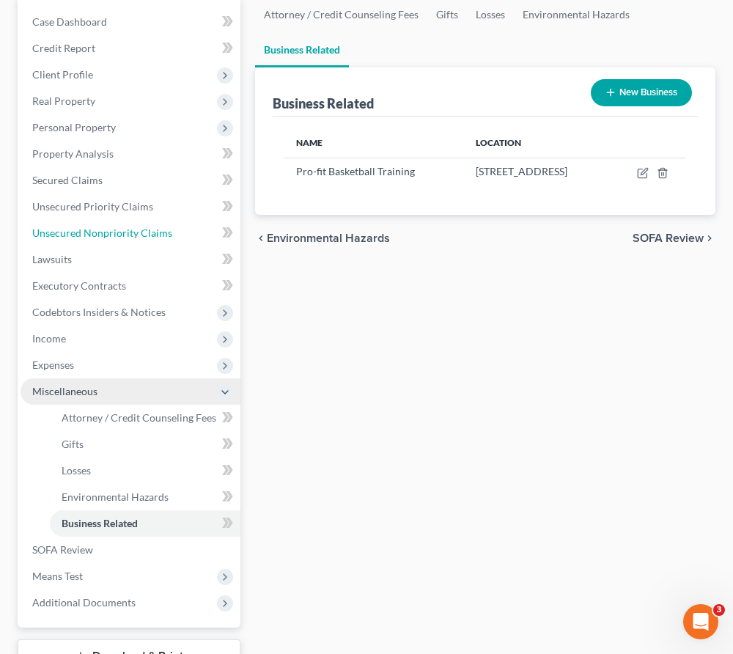
scroll to position [183, 0]
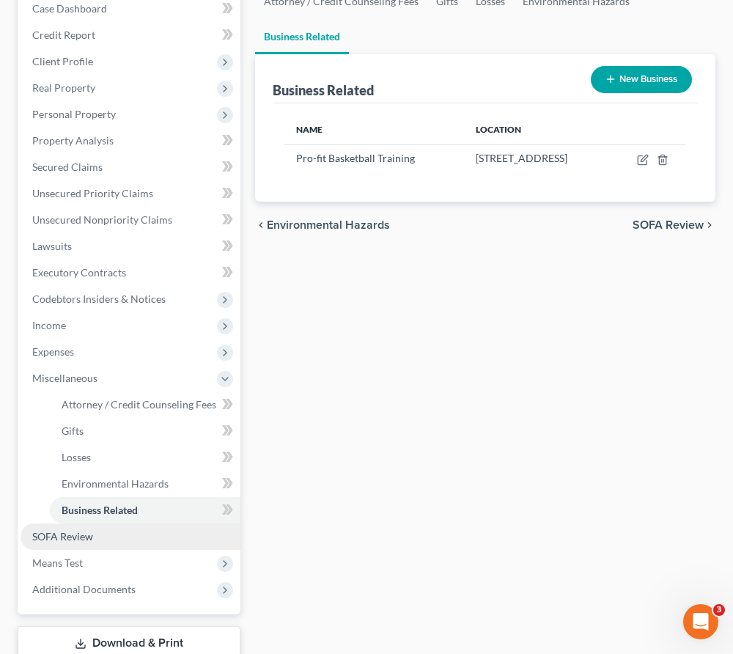
click at [51, 539] on span "SOFA Review" at bounding box center [62, 536] width 61 height 12
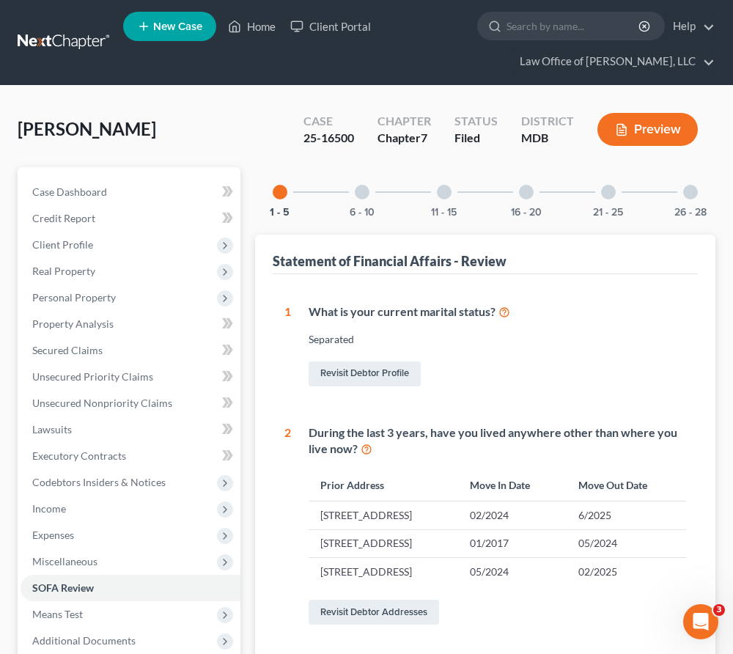
click at [607, 193] on div at bounding box center [608, 192] width 15 height 15
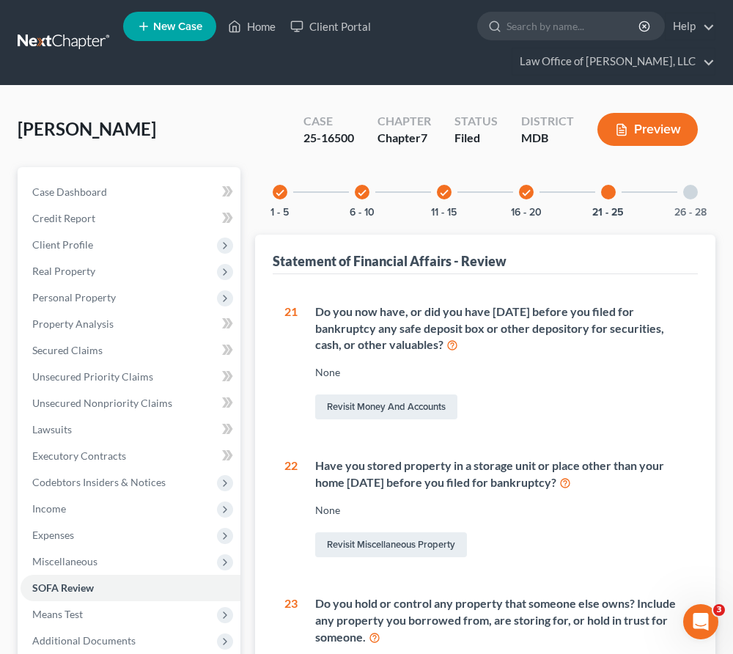
click at [689, 188] on div at bounding box center [691, 192] width 15 height 15
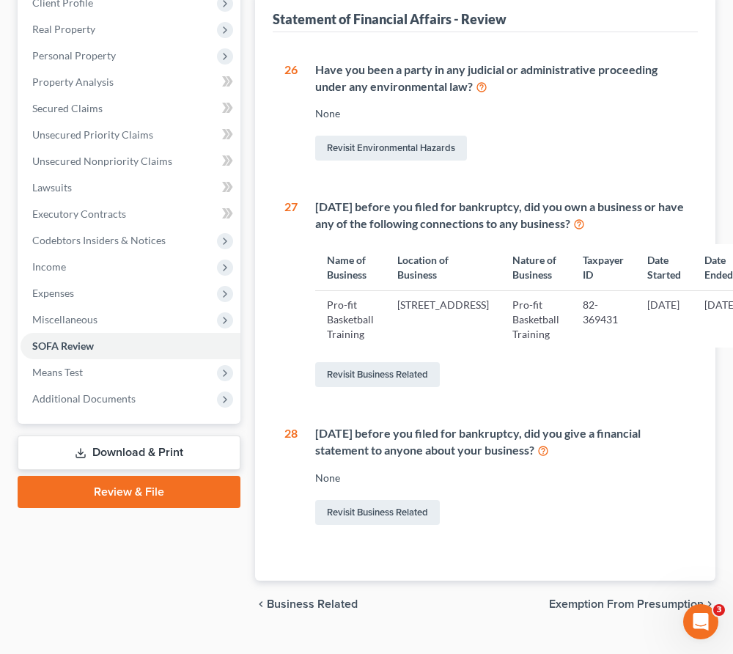
scroll to position [359, 0]
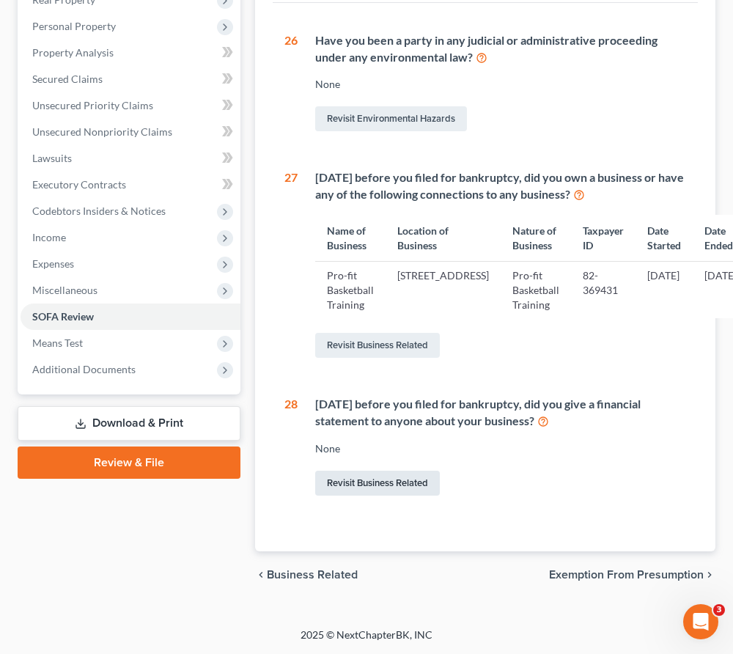
click at [351, 481] on link "Revisit Business Related" at bounding box center [377, 483] width 125 height 25
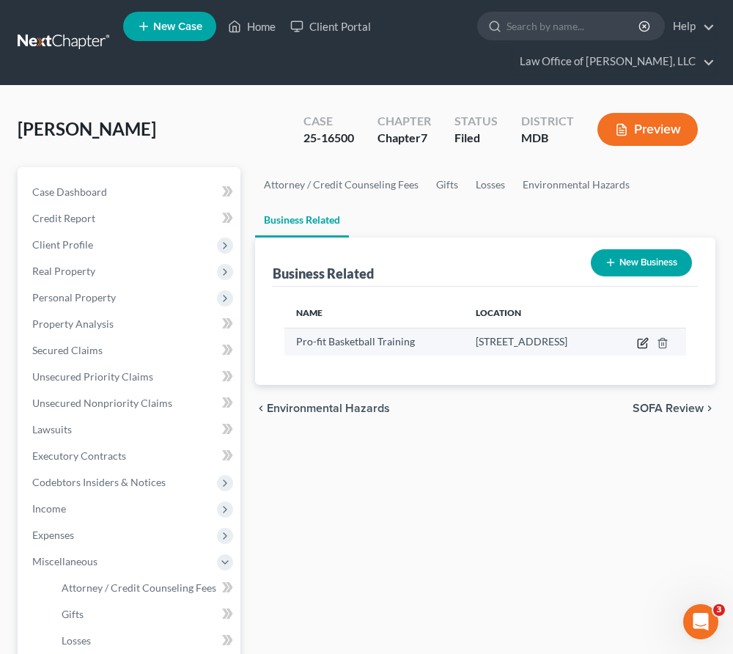
click at [649, 341] on icon "button" at bounding box center [643, 343] width 12 height 12
select select "member"
select select "21"
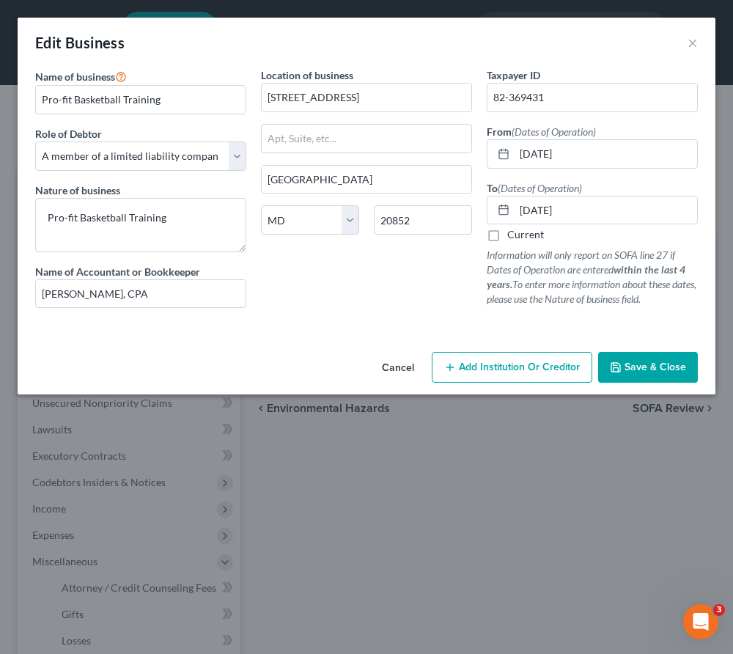
click at [486, 373] on span "Add Institution Or Creditor" at bounding box center [519, 367] width 121 height 12
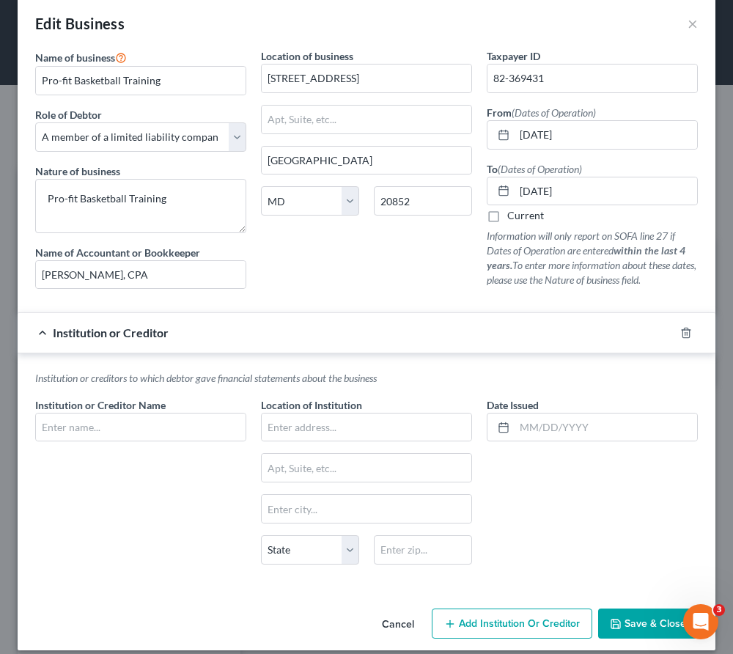
scroll to position [33, 0]
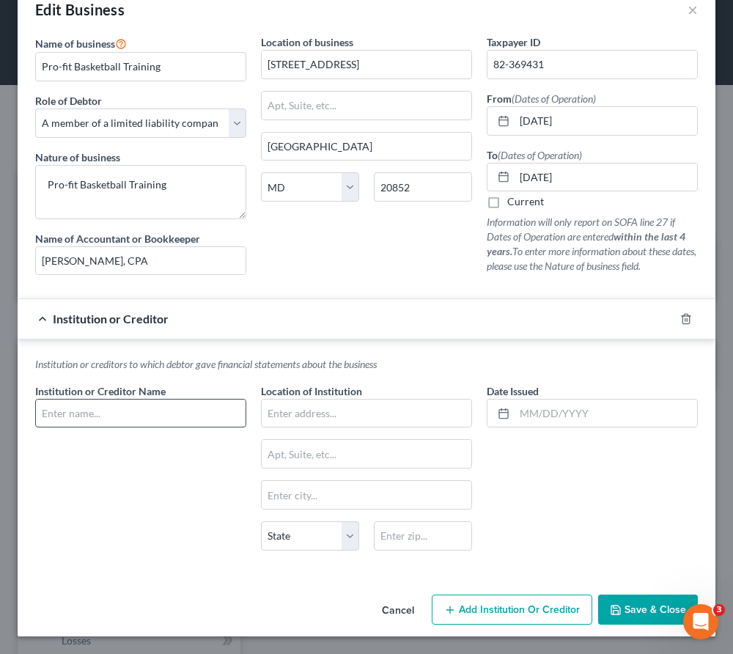
click at [70, 412] on input "text" at bounding box center [141, 414] width 210 height 28
click at [204, 413] on input "text" at bounding box center [141, 414] width 210 height 28
type input "Amalgamated Bank"
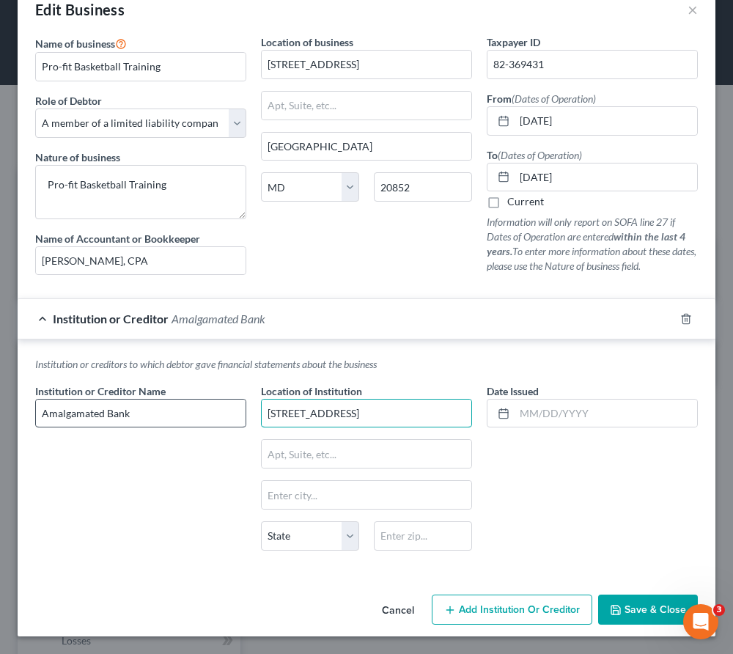
type input "275 7th Ave."
type input "10001"
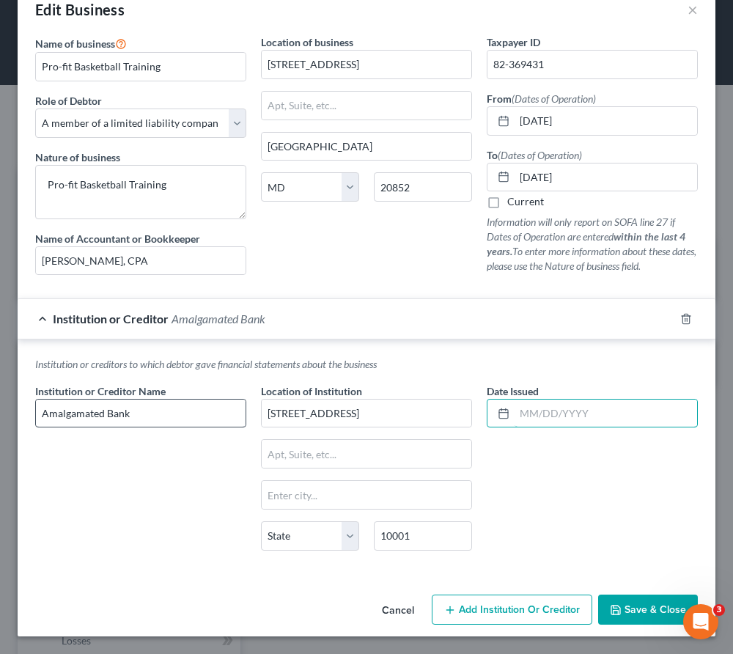
type input "New York"
select select "35"
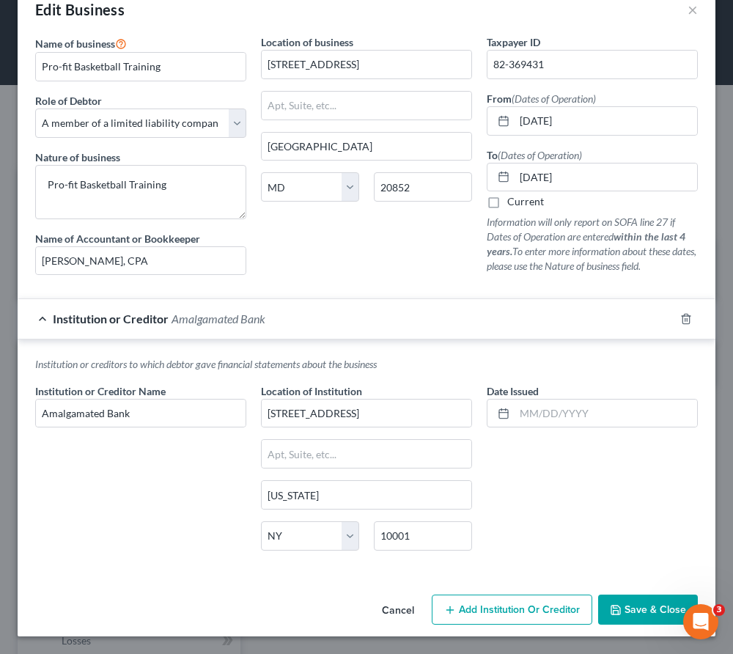
click at [626, 604] on span "Save & Close" at bounding box center [656, 610] width 62 height 12
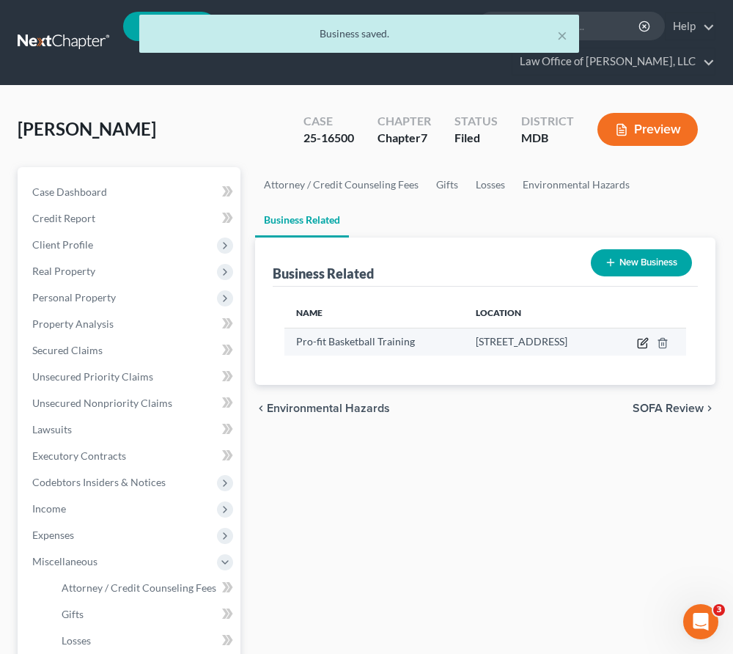
click at [649, 342] on icon "button" at bounding box center [643, 343] width 12 height 12
select select "member"
select select "21"
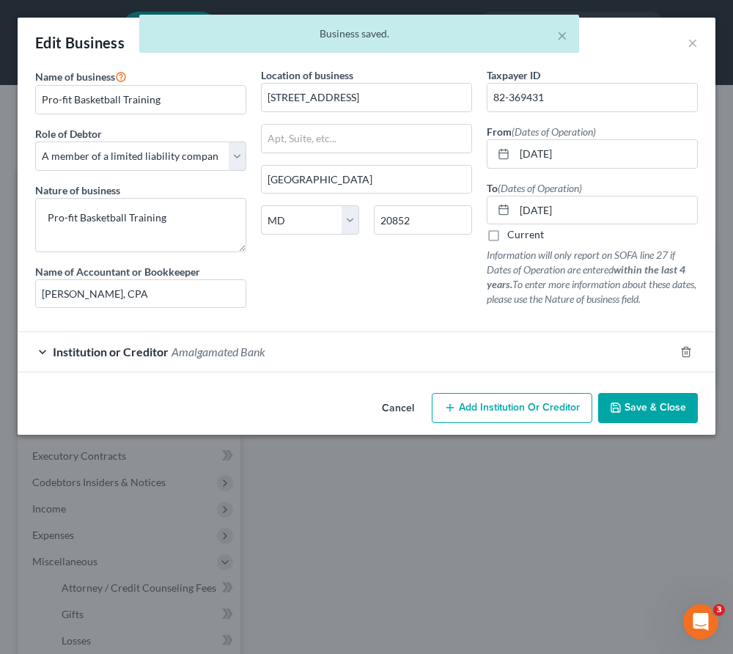
click at [508, 397] on button "Add Institution Or Creditor" at bounding box center [512, 408] width 161 height 31
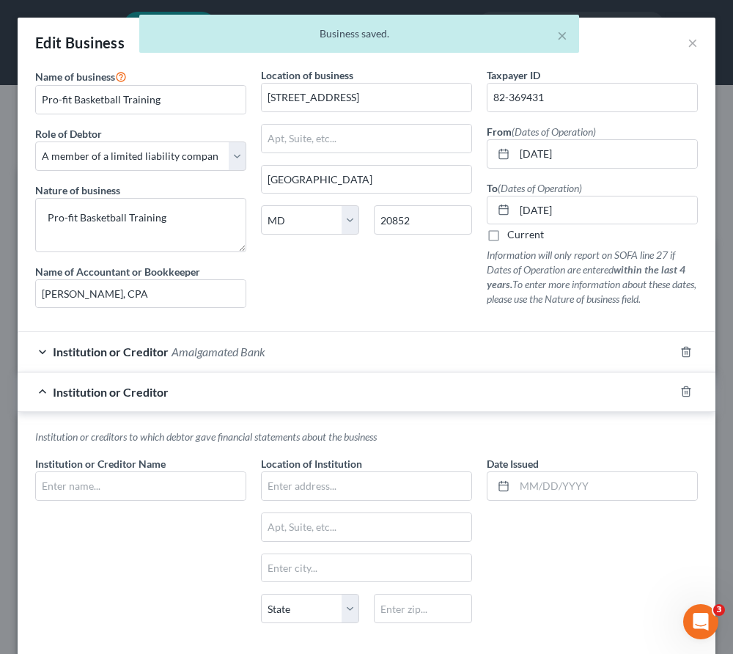
scroll to position [73, 0]
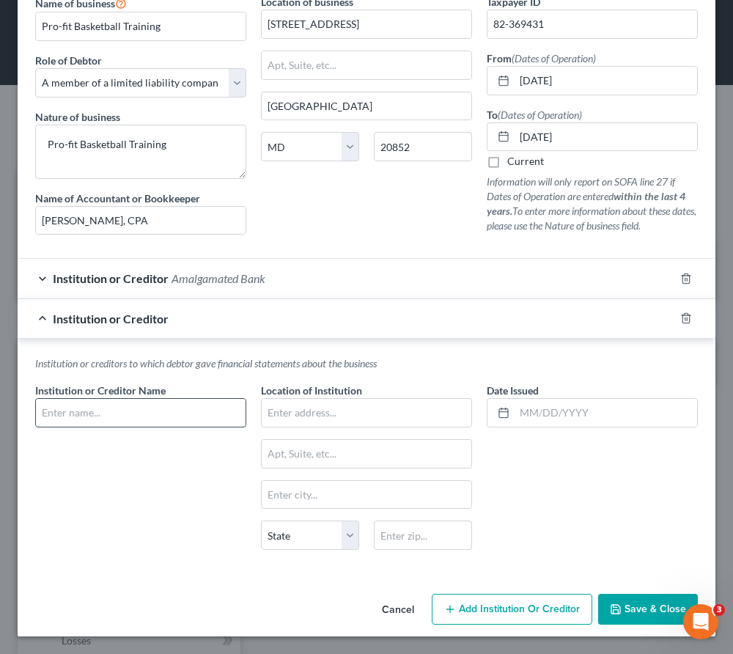
click at [156, 406] on input "text" at bounding box center [141, 413] width 210 height 28
type input "M&T Bank"
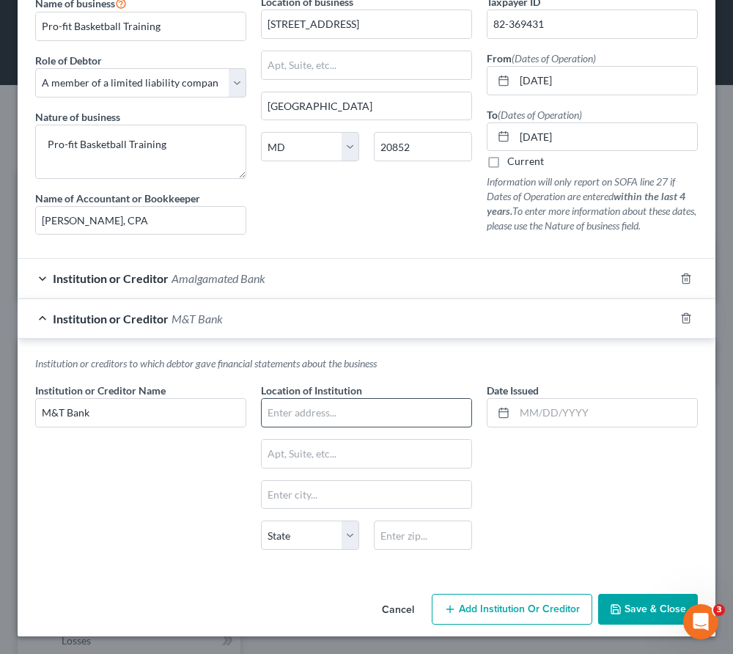
click at [308, 408] on input "text" at bounding box center [367, 413] width 210 height 28
type input "One M&T Plaza, 8th Floor"
type input "14203"
type input "Buffalo"
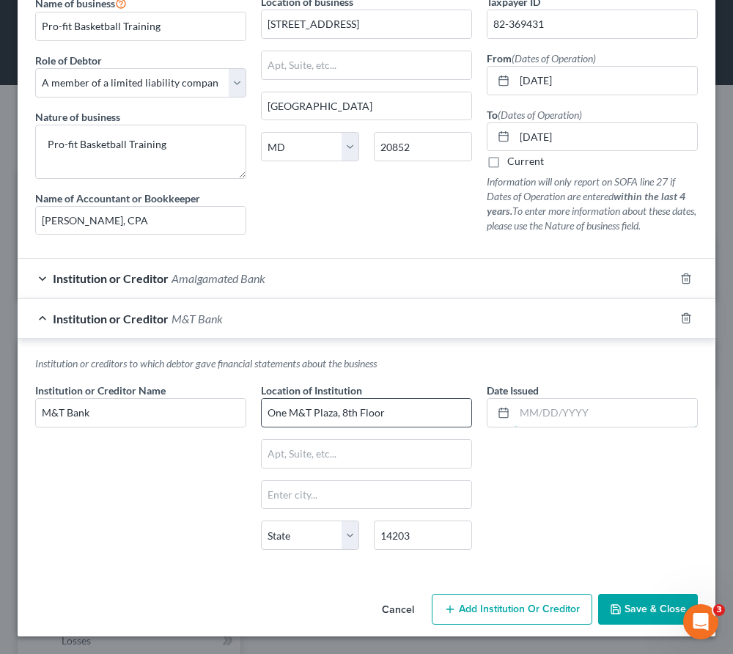
select select "35"
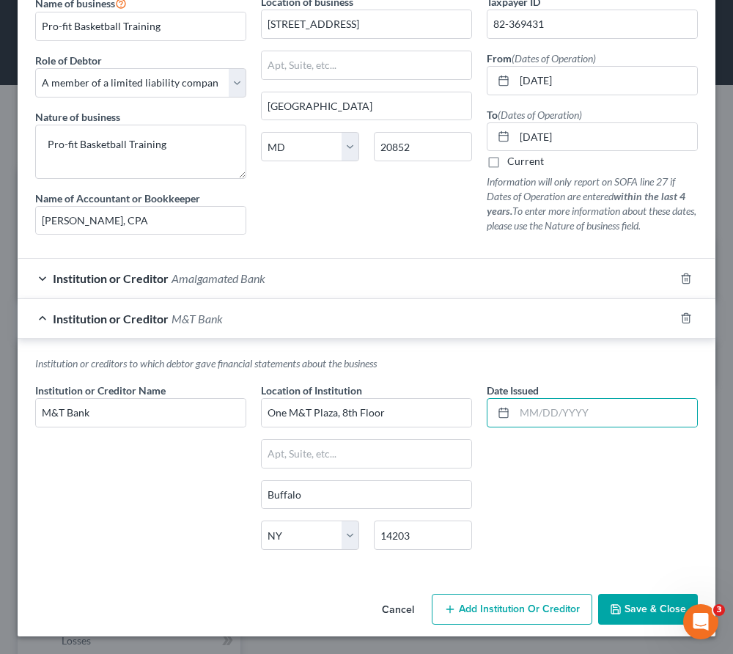
click at [530, 607] on span "Add Institution Or Creditor" at bounding box center [519, 609] width 121 height 12
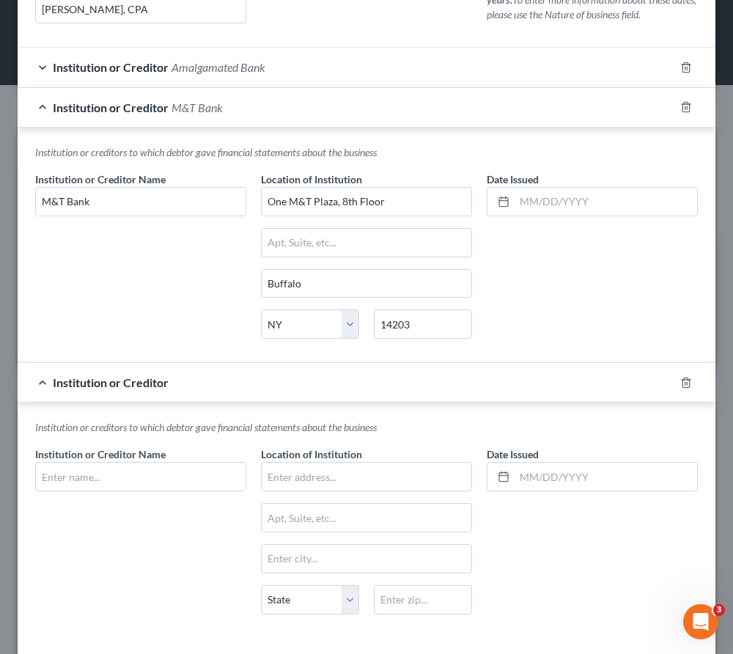
scroll to position [348, 0]
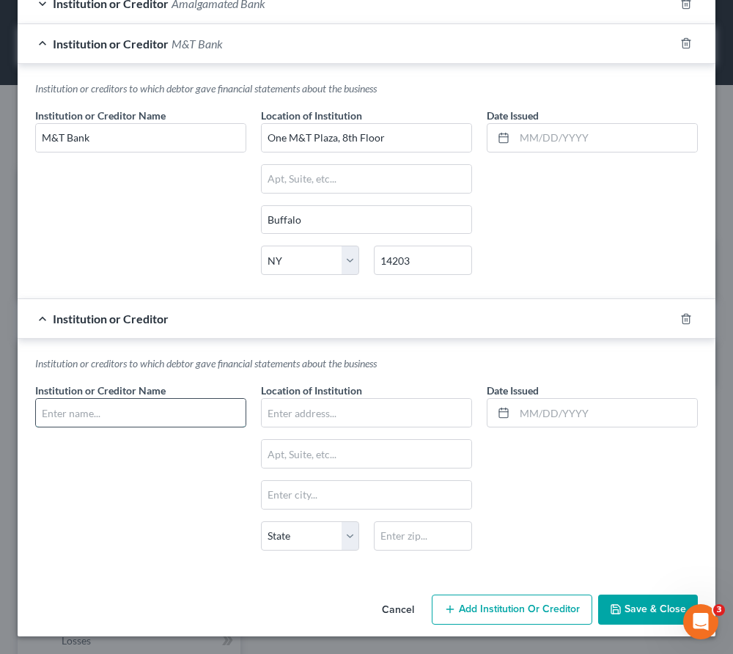
click at [216, 421] on input "text" at bounding box center [141, 413] width 210 height 28
type input "Kapitus"
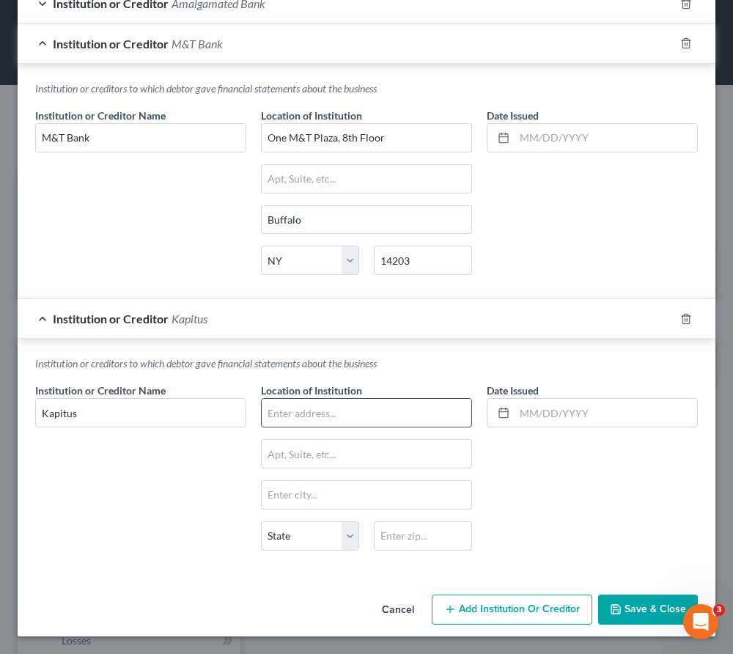
click at [317, 414] on input "text" at bounding box center [367, 413] width 210 height 28
paste input "120 W 45th St"
type input "120 W 45th St."
type input "10036"
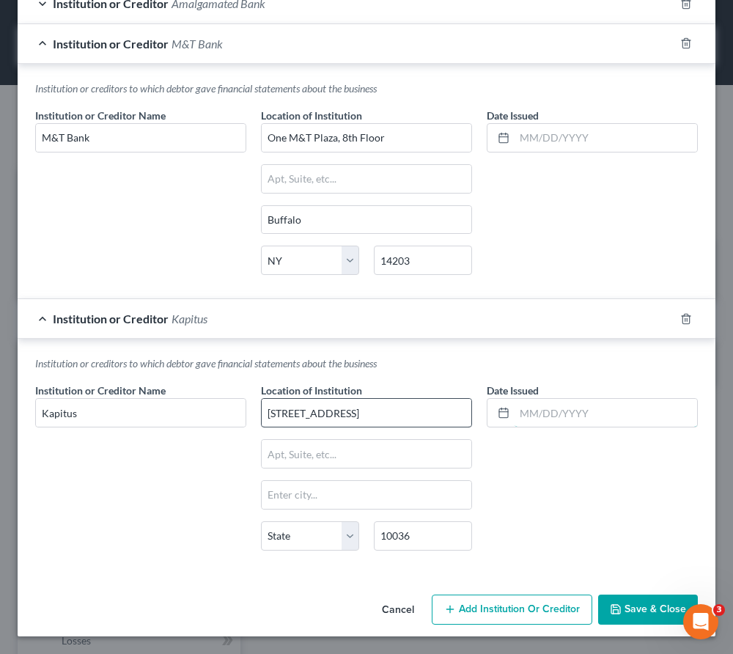
type input "New York"
select select "35"
click at [637, 614] on span "Save & Close" at bounding box center [656, 610] width 62 height 12
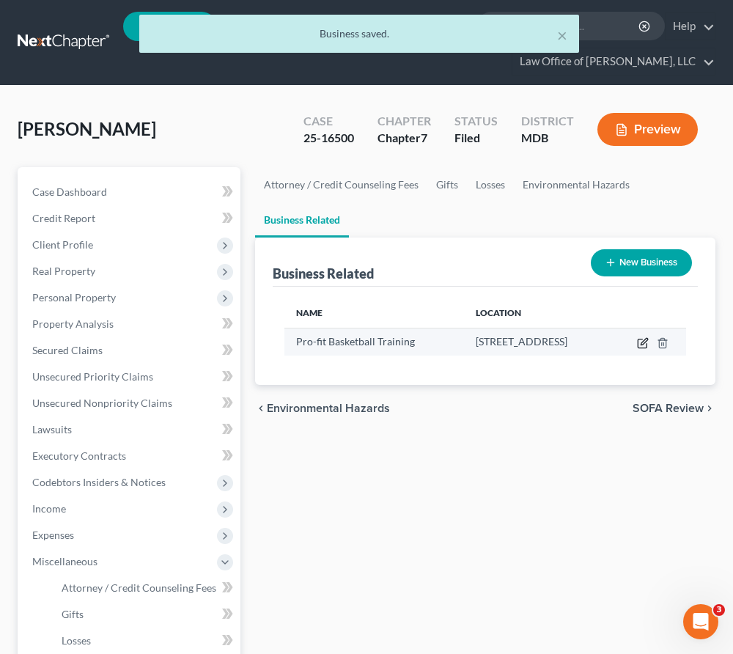
click at [648, 343] on icon "button" at bounding box center [644, 341] width 7 height 7
select select "member"
select select "21"
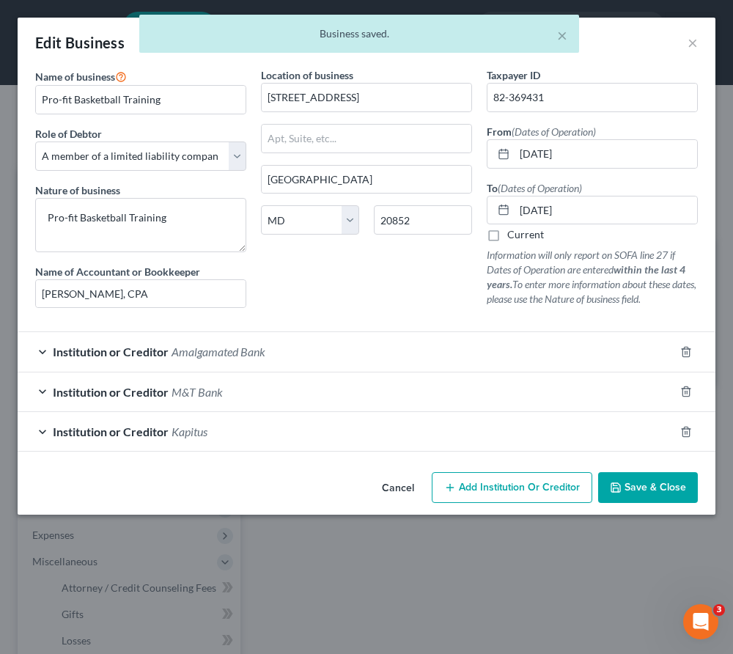
click at [508, 476] on button "Add Institution Or Creditor" at bounding box center [512, 487] width 161 height 31
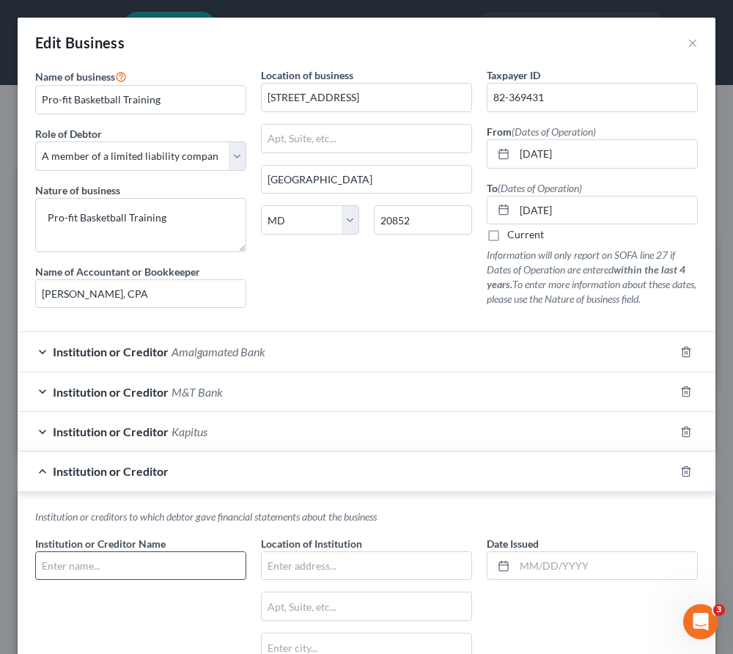
click at [114, 565] on input "text" at bounding box center [141, 566] width 210 height 28
type input "Navitas Capital"
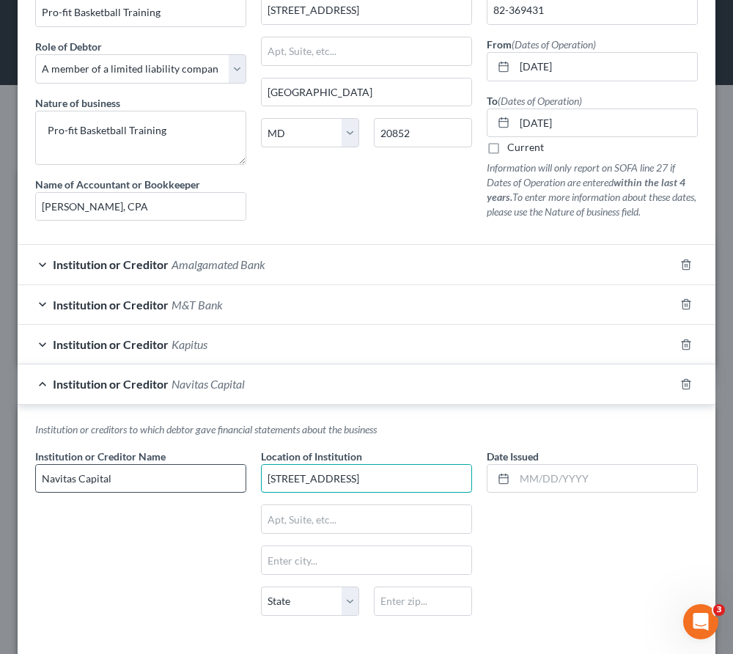
scroll to position [153, 0]
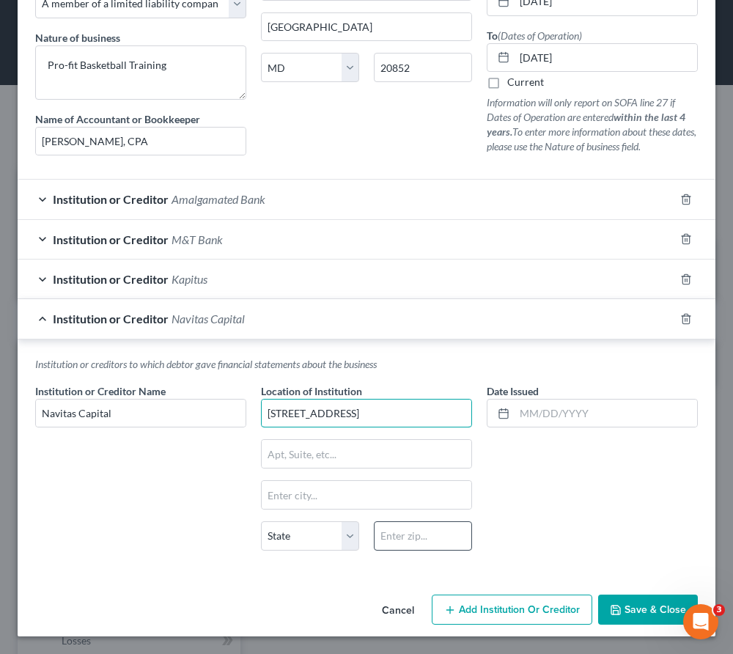
type input "3975 Landmark St., Ste. 1200"
click at [457, 543] on input "text" at bounding box center [423, 535] width 98 height 29
type input "90232"
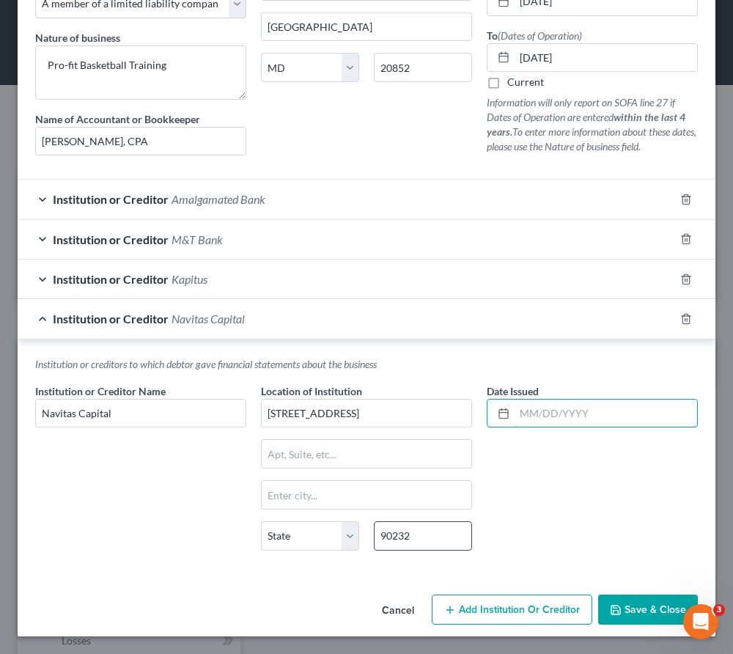
type input "Culver City"
select select "4"
click at [533, 546] on div "Date Issued" at bounding box center [593, 473] width 226 height 179
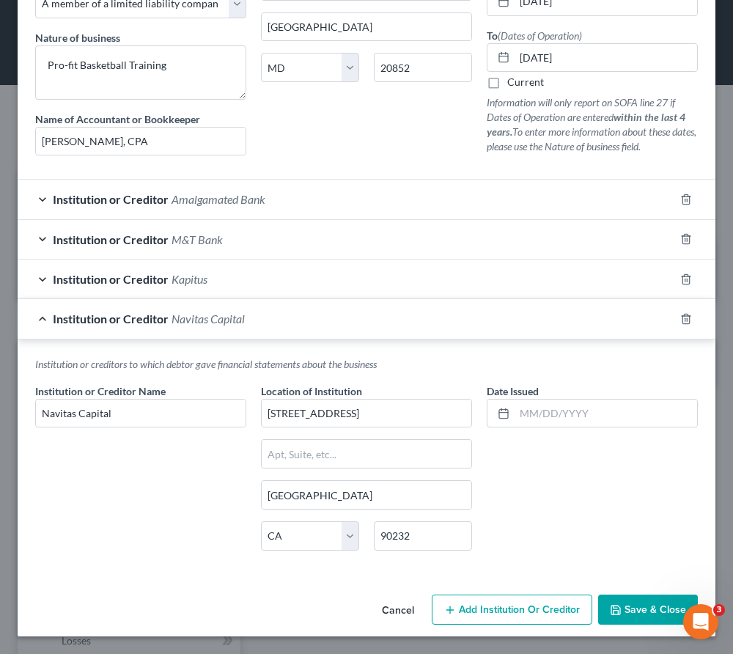
click at [527, 610] on span "Add Institution Or Creditor" at bounding box center [519, 610] width 121 height 12
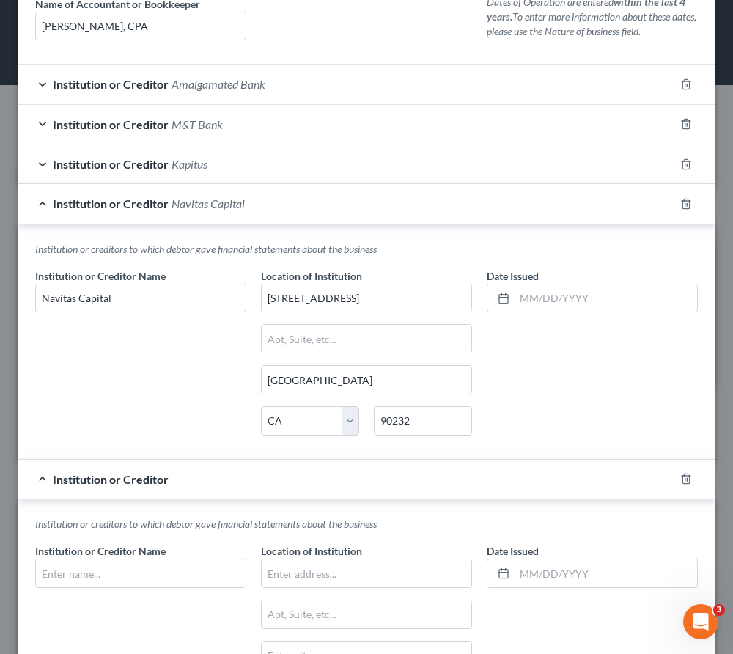
scroll to position [349, 0]
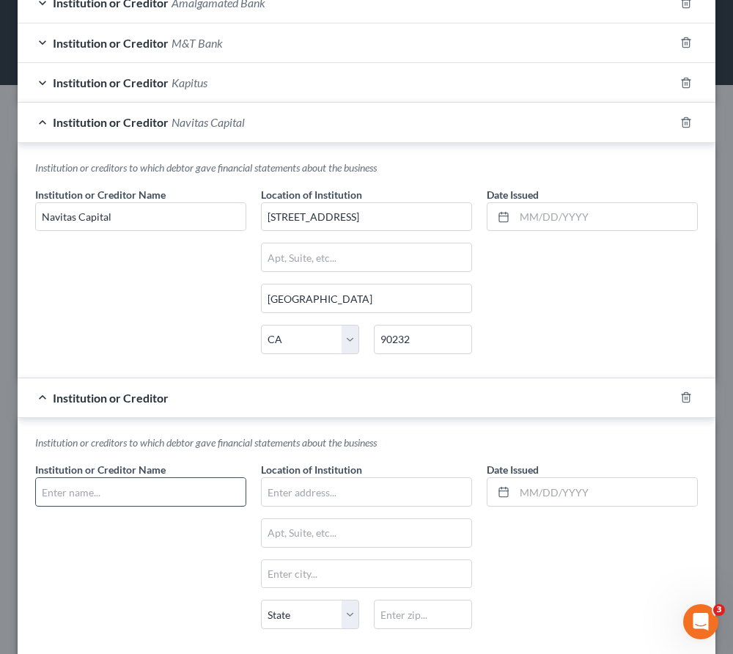
click at [132, 498] on input "text" at bounding box center [141, 492] width 210 height 28
paste input "Funding Futures LLC"
type input "Funding Futures LLC"
click at [330, 495] on input "text" at bounding box center [367, 492] width 210 height 28
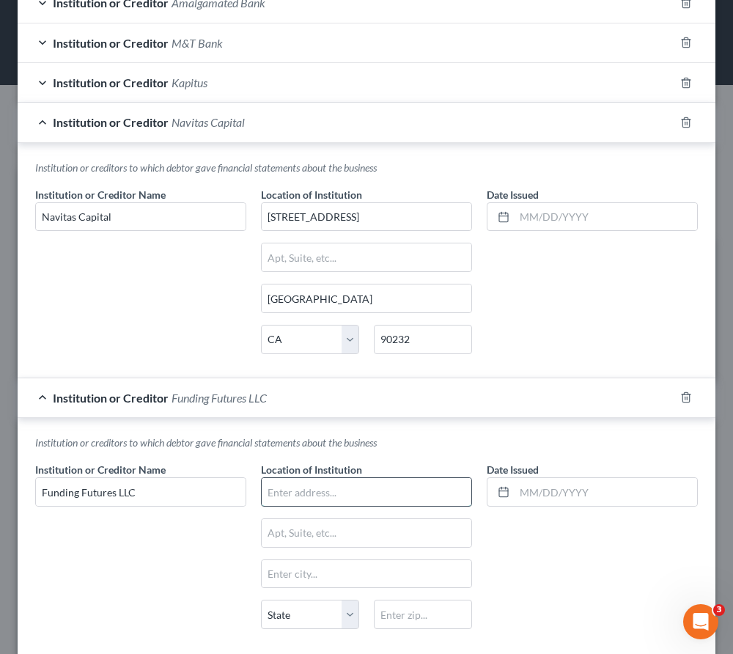
paste input "100 Merrick Rd., Ste. 419E"
type input "100 Merrick Rd., Ste. 419E"
click at [390, 605] on input "text" at bounding box center [423, 614] width 98 height 29
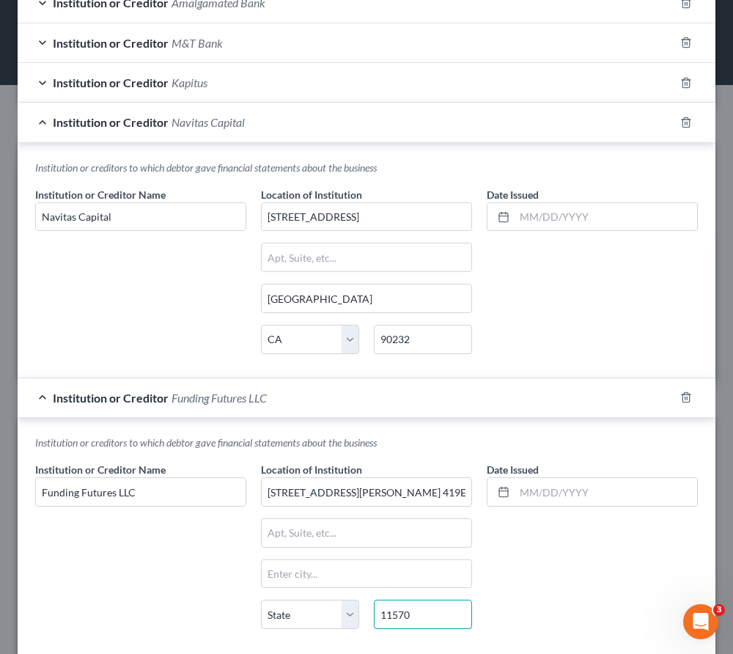
scroll to position [428, 0]
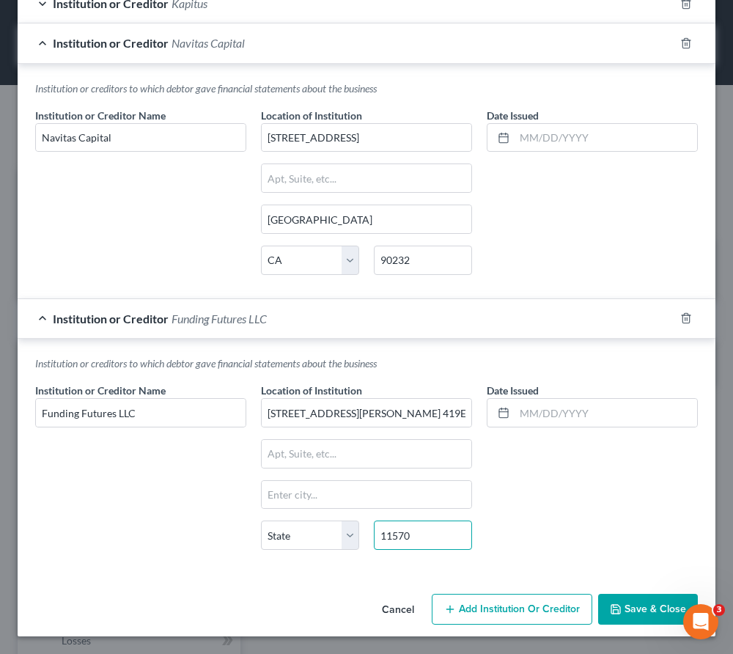
type input "11570"
click at [515, 600] on button "Add Institution Or Creditor" at bounding box center [512, 609] width 161 height 31
type input "Rockville Centre"
select select "35"
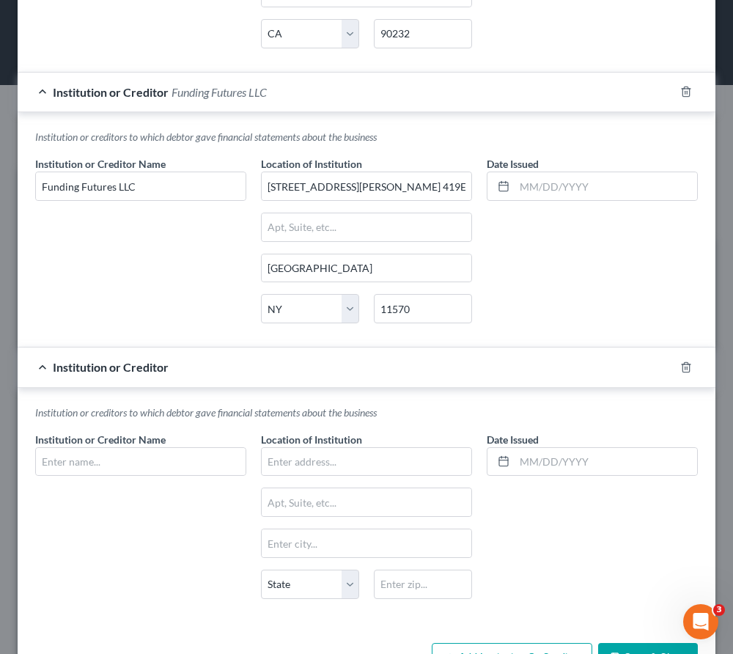
scroll to position [703, 0]
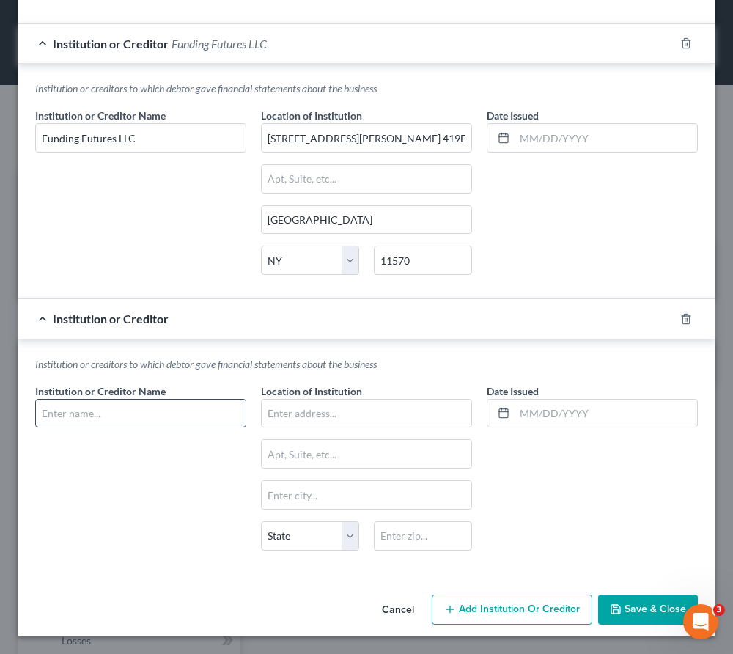
click at [104, 410] on input "text" at bounding box center [141, 414] width 210 height 28
paste input "E Advance Services"
type input "E Advance Services"
click at [411, 413] on input "text" at bounding box center [367, 414] width 210 height 28
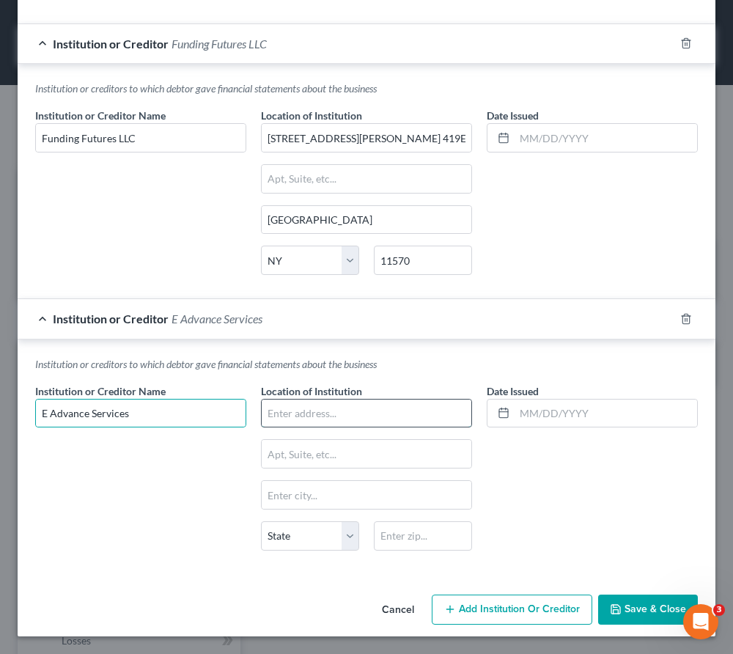
click at [411, 413] on input "text" at bounding box center [367, 414] width 210 height 28
paste input "370 Lexington Ave., Ste. 801"
type input "370 Lexington Ave., Ste. 801"
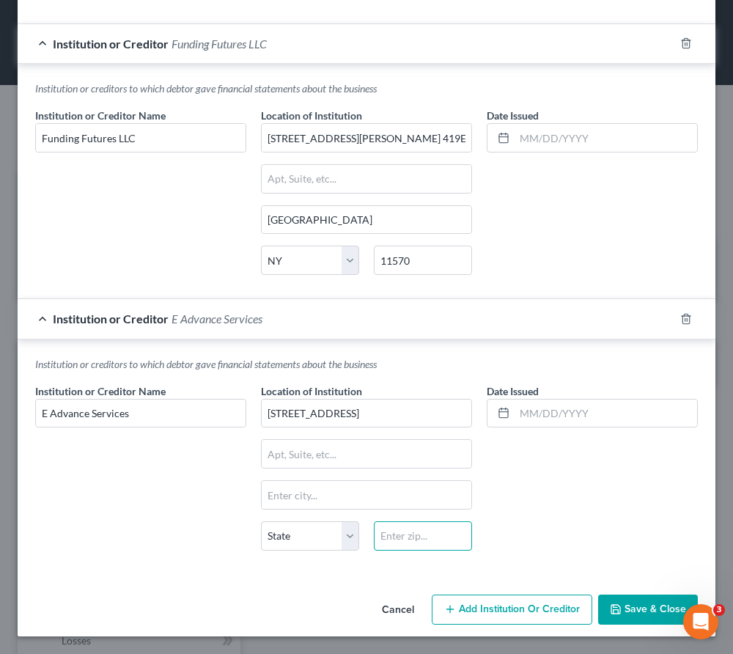
click at [417, 545] on input "text" at bounding box center [423, 535] width 98 height 29
type input "10017"
type input "New York"
select select "35"
click at [531, 599] on button "Add Institution Or Creditor" at bounding box center [512, 610] width 161 height 31
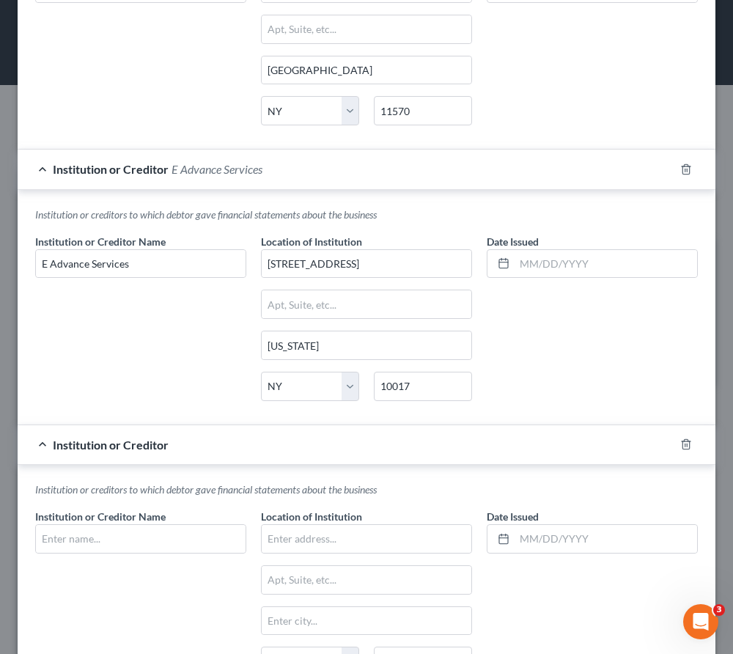
scroll to position [979, 0]
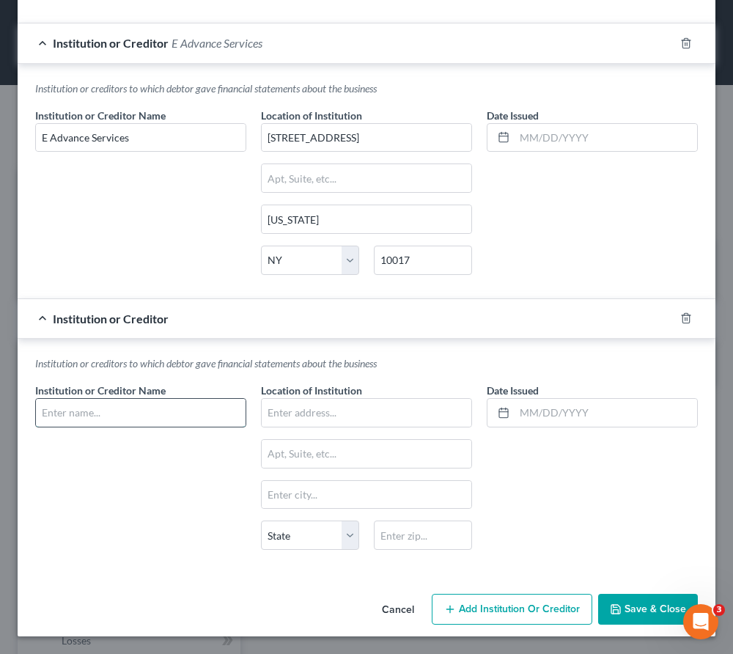
click at [166, 400] on input "text" at bounding box center [141, 413] width 210 height 28
type input "Raafat Raafat"
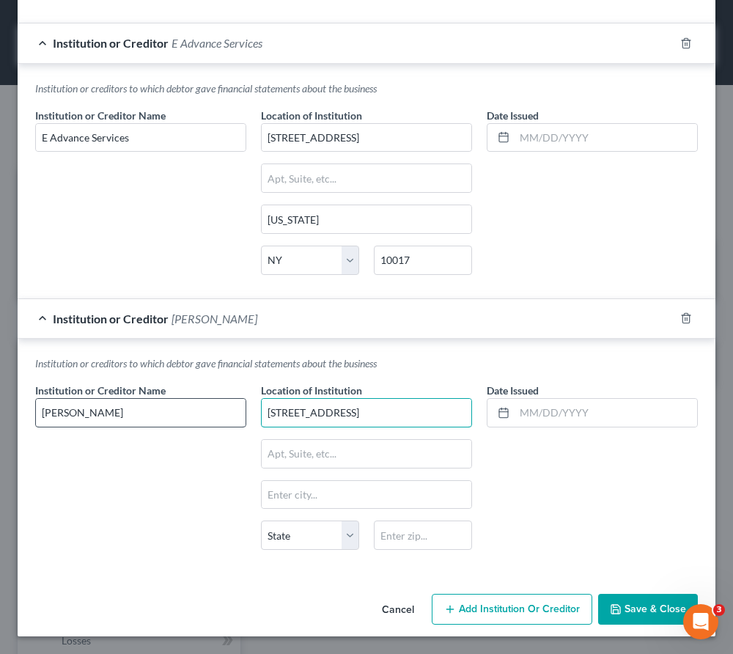
type input "12508 Exchange Ct."
type input "20854"
type input "Potomac"
select select "21"
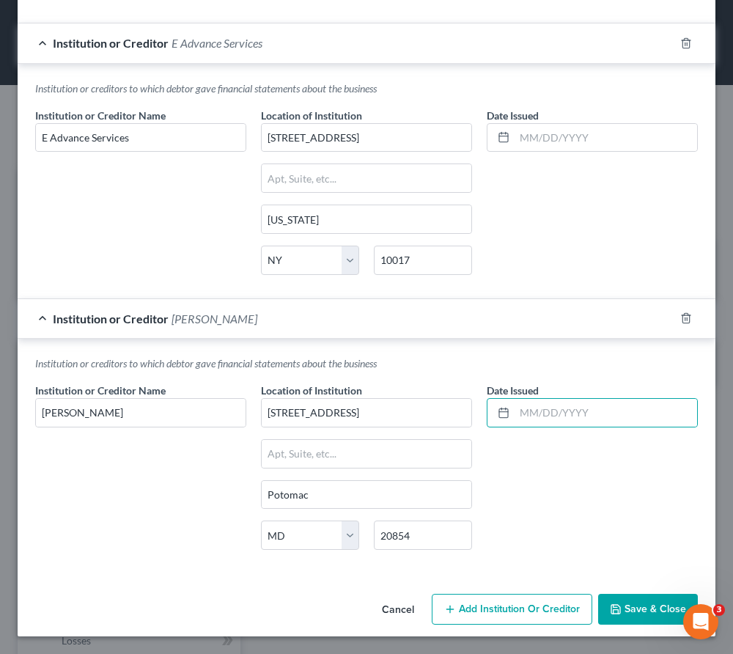
click at [485, 609] on span "Add Institution Or Creditor" at bounding box center [519, 609] width 121 height 12
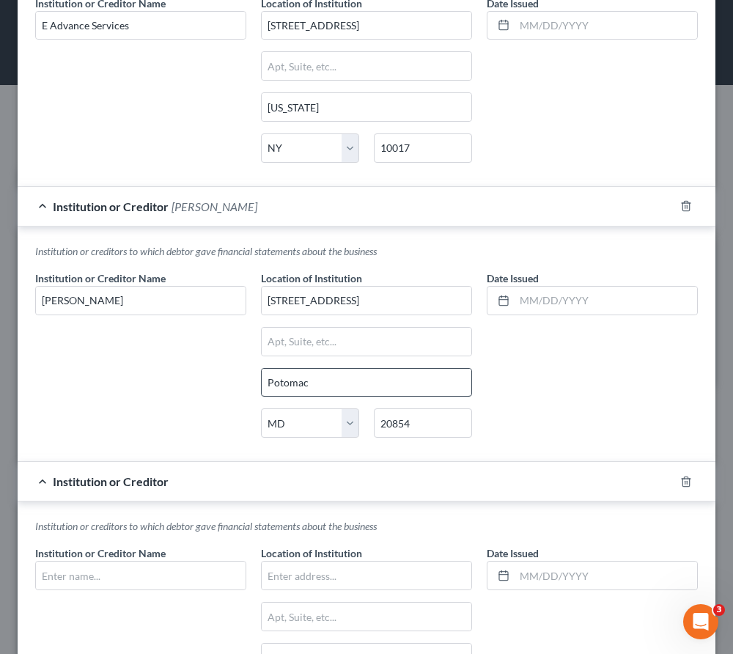
scroll to position [1136, 0]
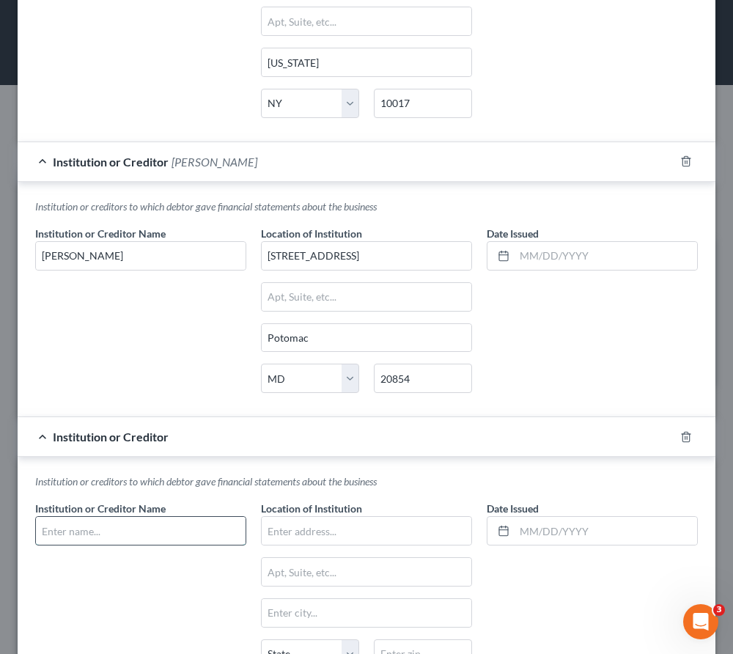
click at [127, 535] on input "text" at bounding box center [141, 531] width 210 height 28
drag, startPoint x: 100, startPoint y: 532, endPoint x: 41, endPoint y: 523, distance: 60.2
click at [41, 523] on input "KOA" at bounding box center [141, 531] width 210 height 28
paste input "Sprts League, Inc."
type input "KOA Sprts League, Inc."
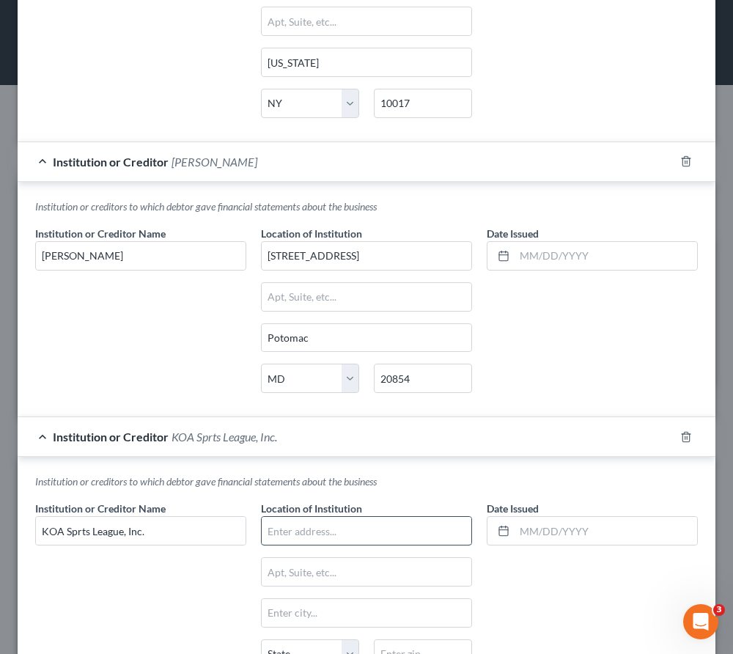
click at [340, 532] on input "text" at bounding box center [367, 531] width 210 height 28
paste input "9200 Corporate Blvd., Ste. 320"
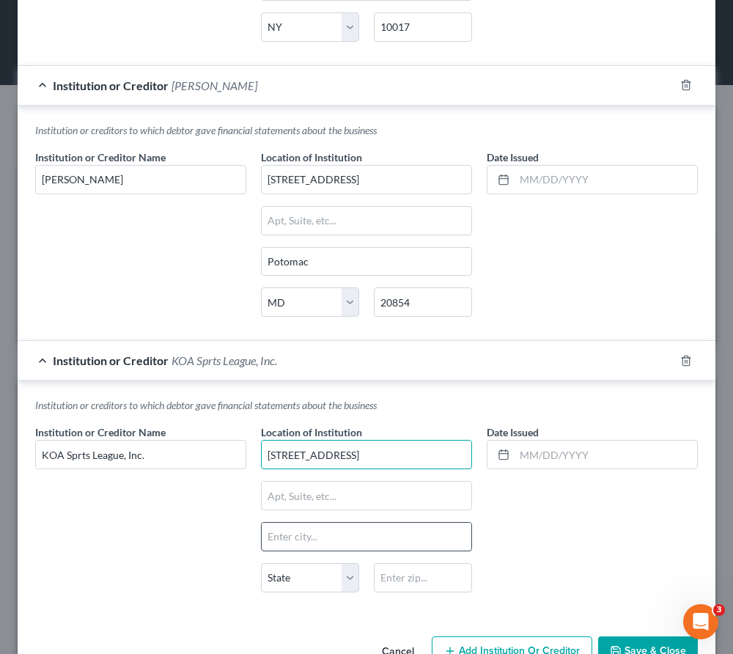
scroll to position [1228, 0]
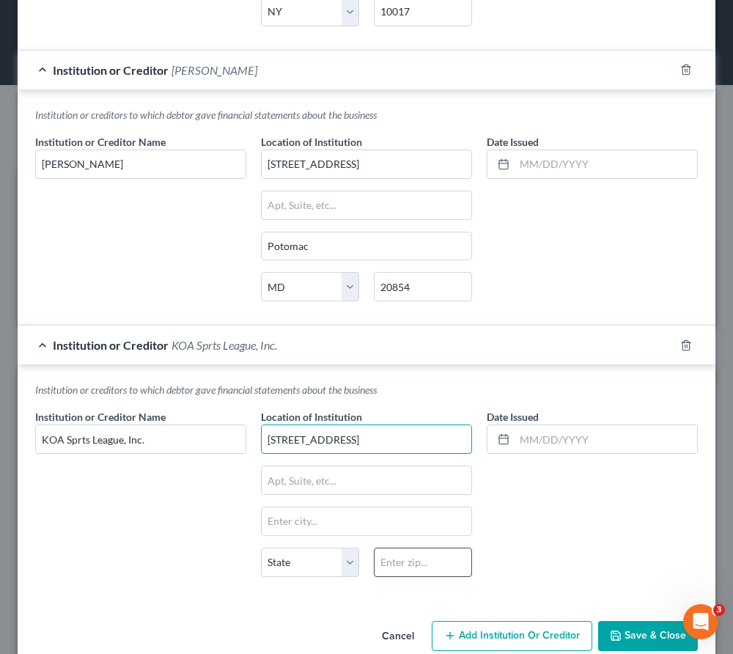
type input "9200 Corporate Blvd., Ste. 320"
click at [403, 562] on input "text" at bounding box center [423, 562] width 98 height 29
type input "20850"
type input "Rockville"
select select "21"
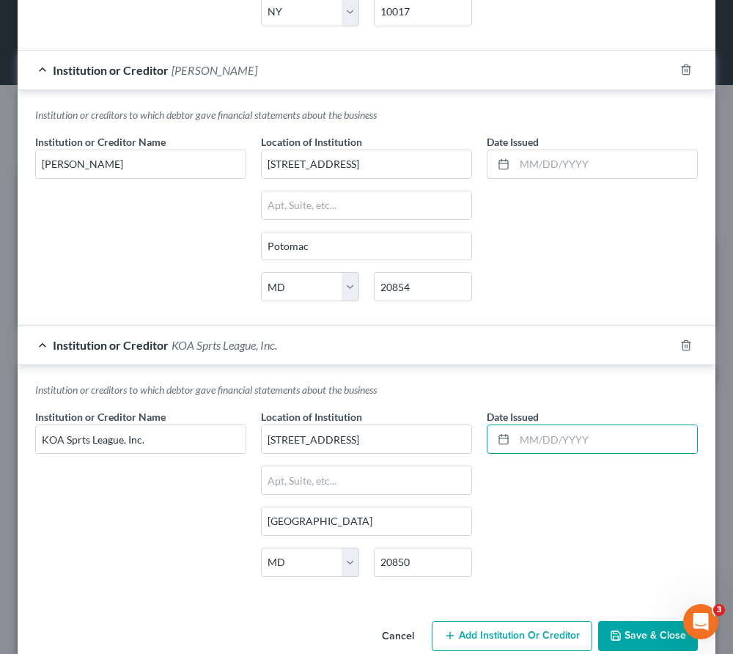
click at [620, 629] on button "Save & Close" at bounding box center [648, 636] width 100 height 31
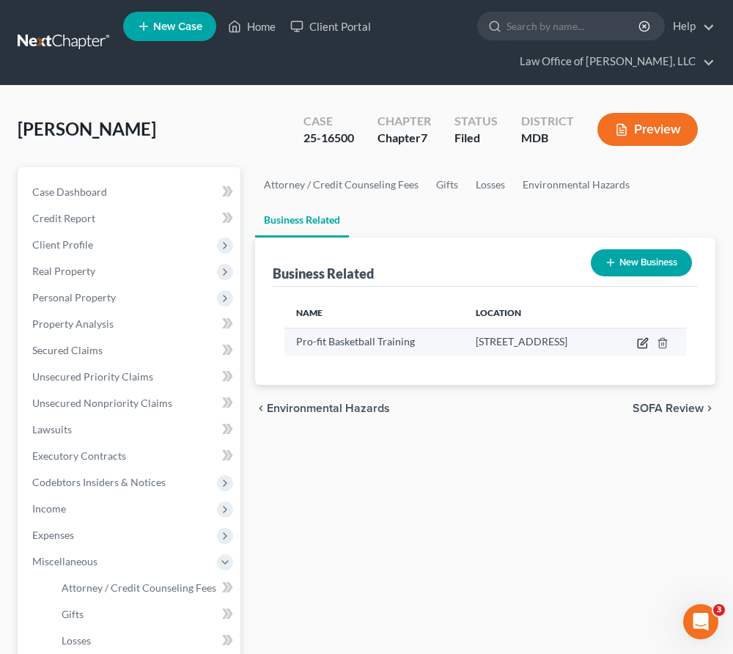
click at [649, 338] on icon "button" at bounding box center [643, 343] width 12 height 12
select select "member"
select select "21"
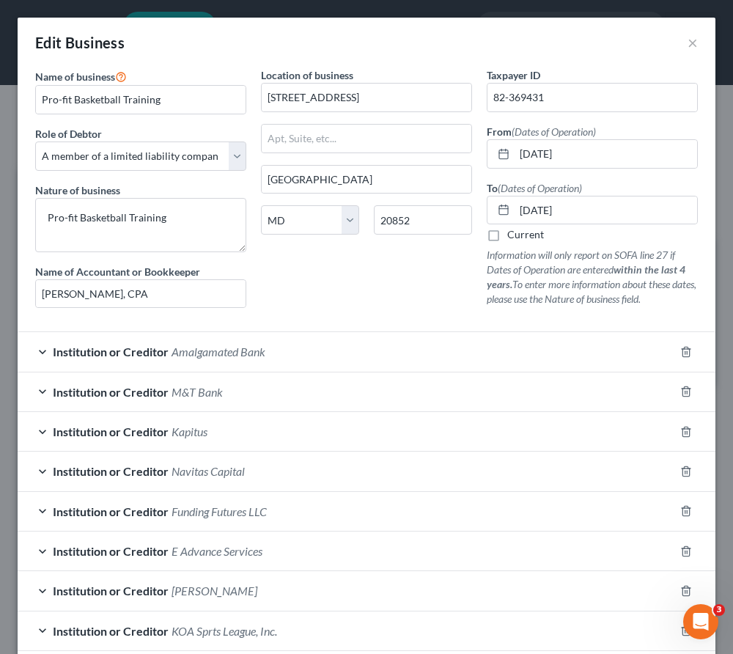
scroll to position [77, 0]
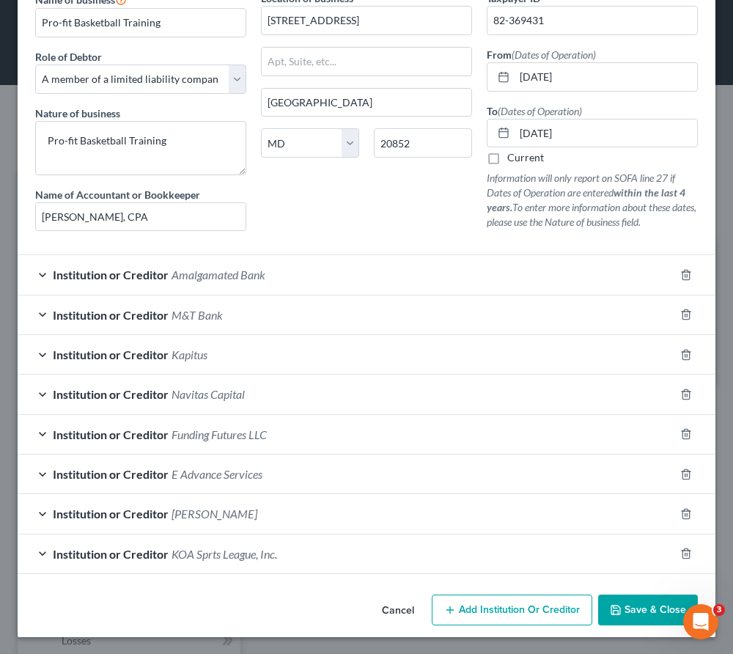
click at [477, 608] on span "Add Institution Or Creditor" at bounding box center [519, 610] width 121 height 12
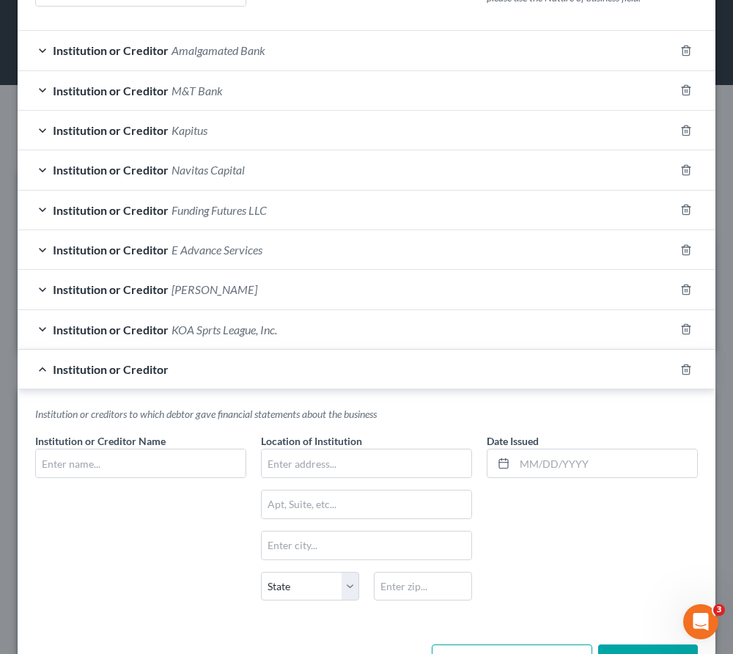
scroll to position [352, 0]
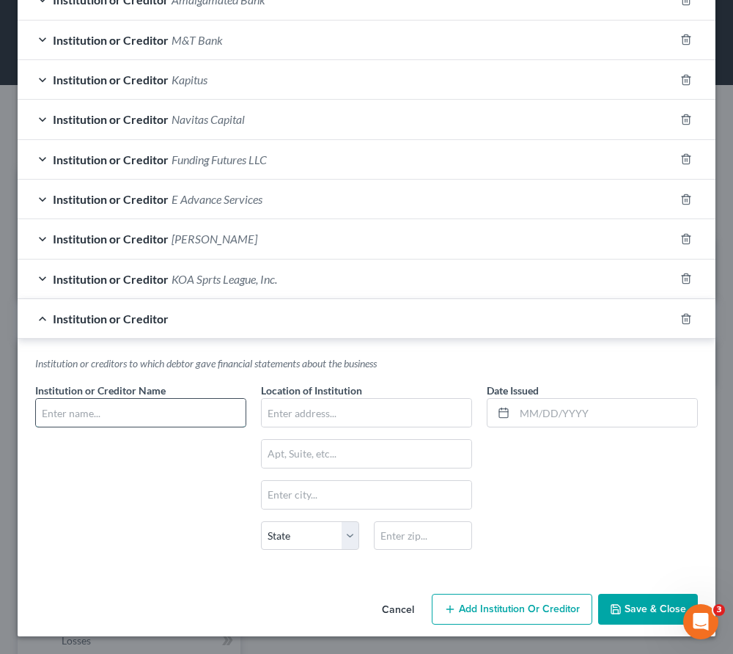
click at [167, 415] on input "text" at bounding box center [141, 413] width 210 height 28
type input "Finova Capital"
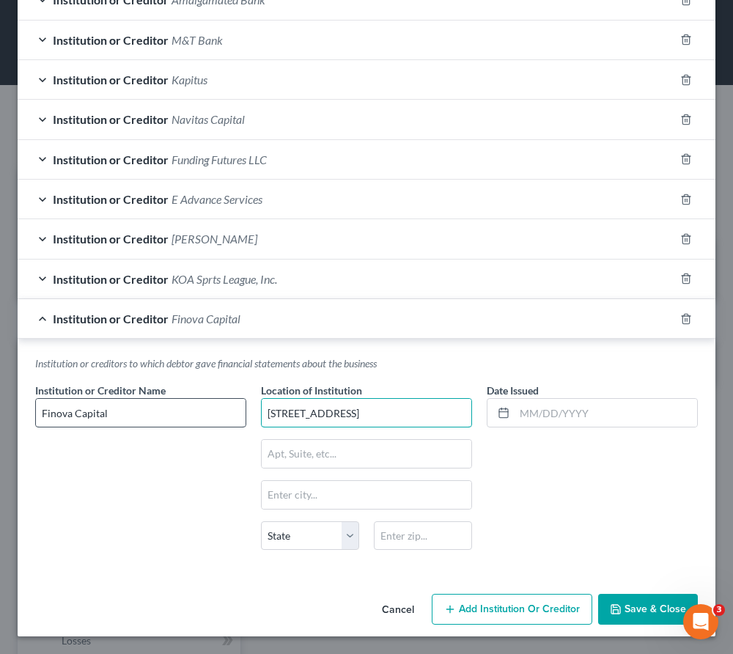
type input "365 W. Passaic Stl, Ste. 490"
type input "07662"
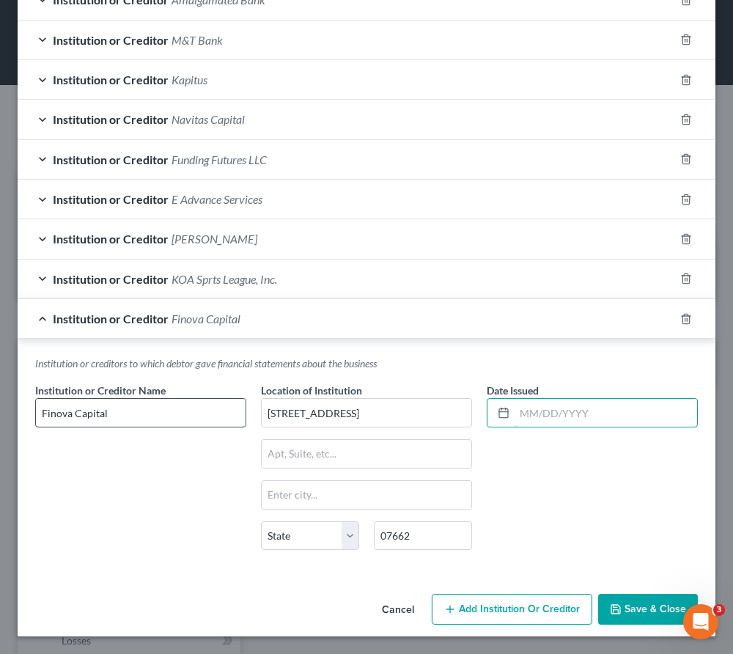
type input "Rochelle Park"
select select "33"
click at [620, 609] on icon "button" at bounding box center [616, 610] width 12 height 12
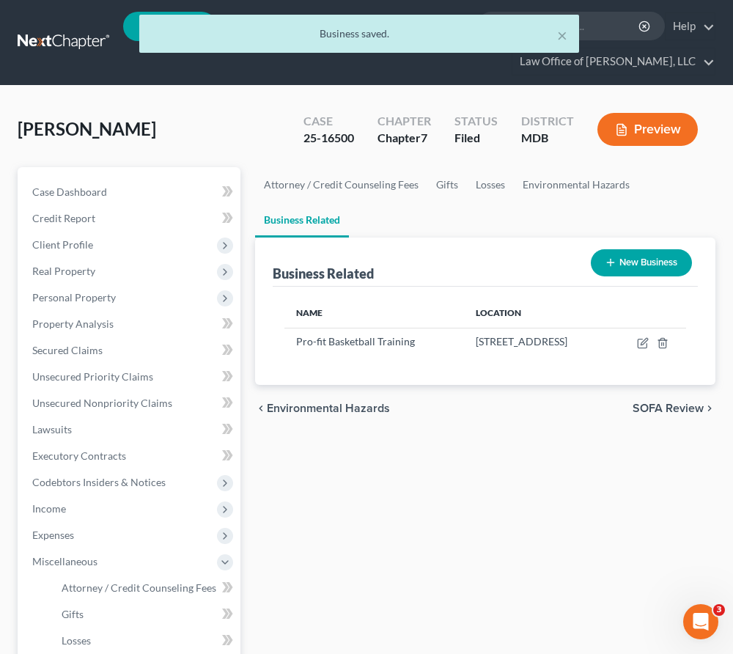
click at [403, 75] on ul "New Case Home Client Portal - No Result - See all results Or Press Enter... Hel…" at bounding box center [419, 42] width 593 height 70
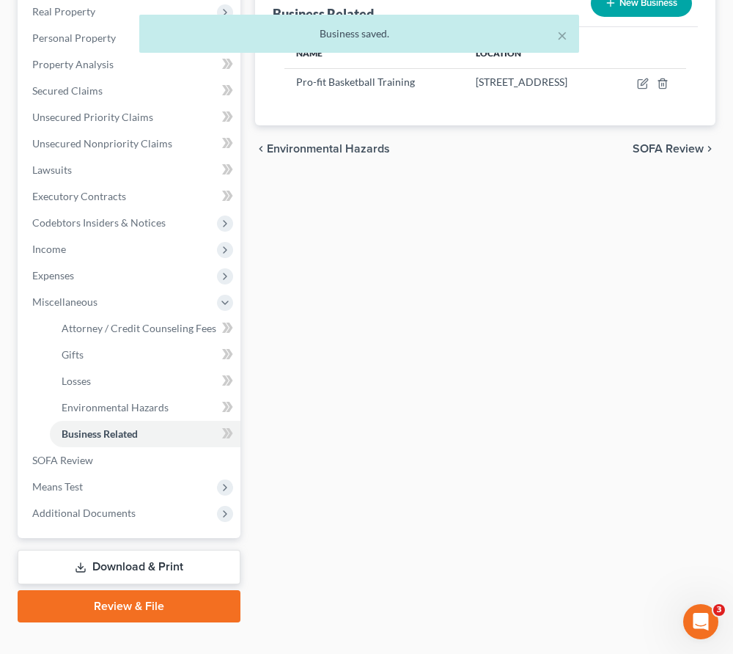
scroll to position [282, 0]
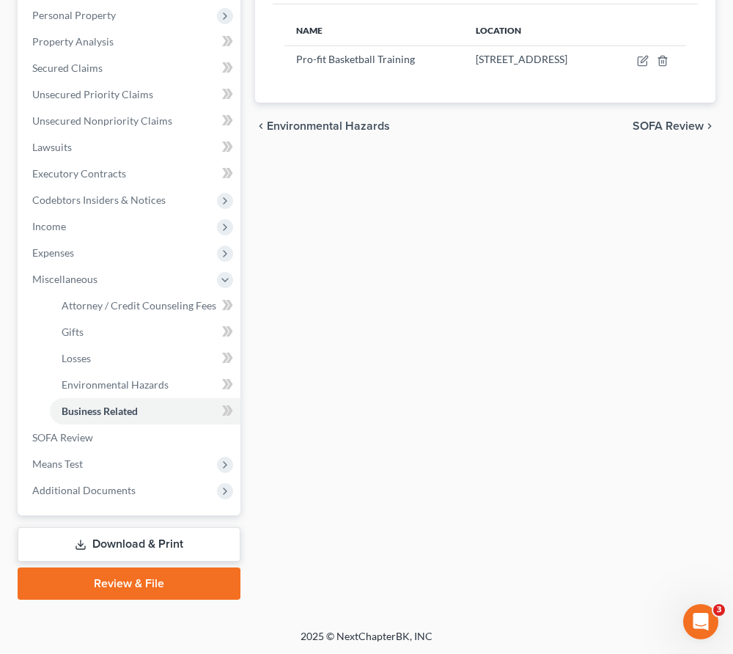
click at [89, 536] on link "Download & Print" at bounding box center [129, 544] width 223 height 34
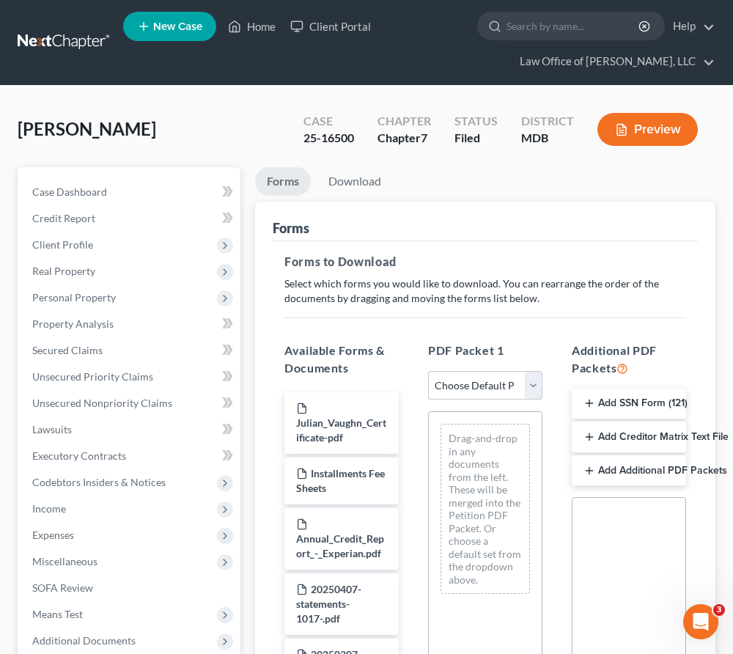
click at [537, 384] on select "Choose Default Petition PDF Packet Complete Bankruptcy Petition (all forms and …" at bounding box center [485, 385] width 114 height 29
select select "2"
click at [428, 371] on select "Choose Default Petition PDF Packet Complete Bankruptcy Petition (all forms and …" at bounding box center [485, 385] width 114 height 29
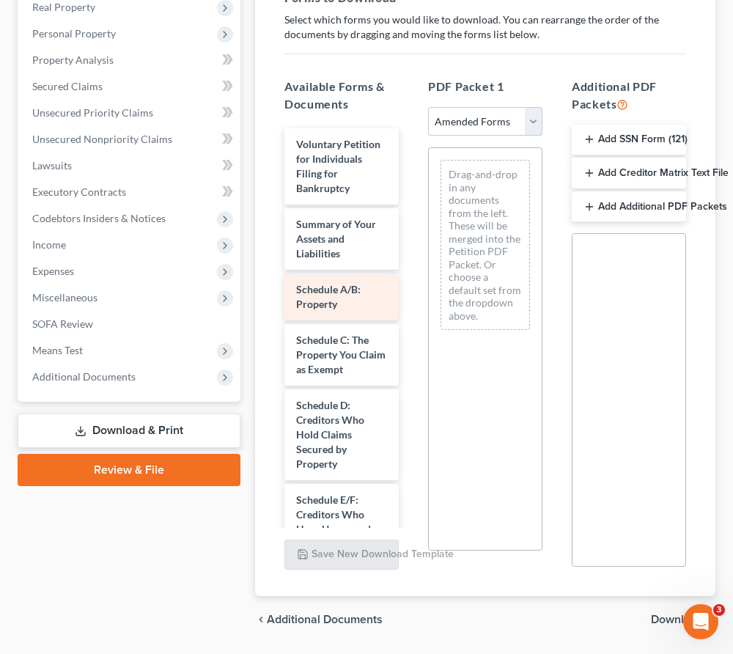
scroll to position [265, 0]
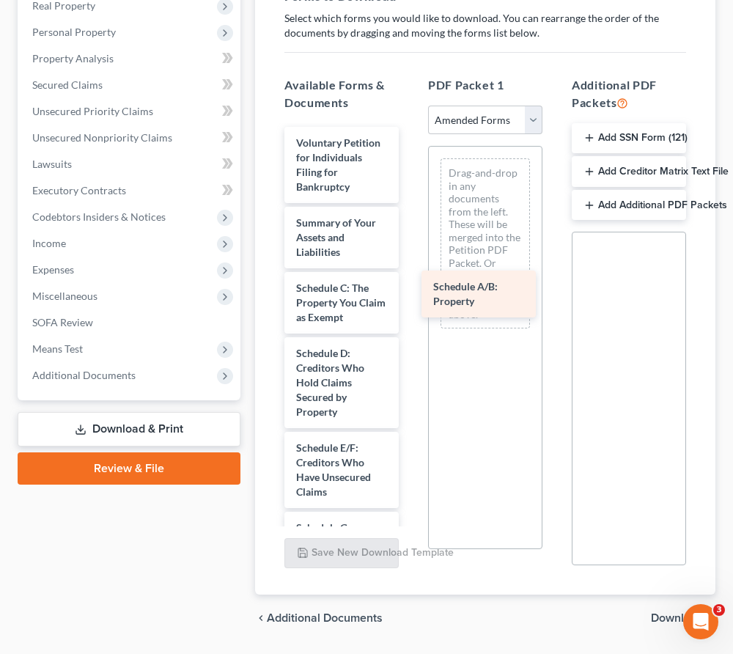
drag, startPoint x: 323, startPoint y: 298, endPoint x: 461, endPoint y: 298, distance: 137.1
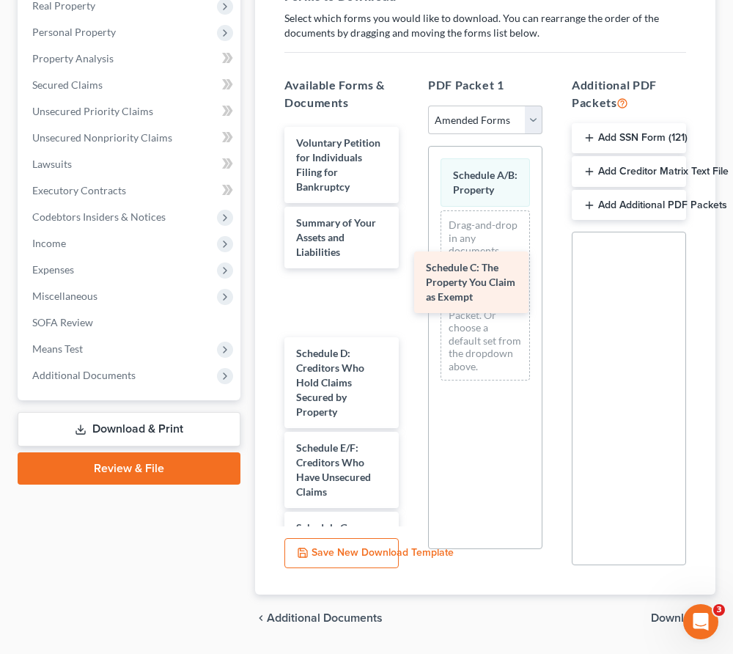
drag, startPoint x: 320, startPoint y: 306, endPoint x: 494, endPoint y: 279, distance: 175.9
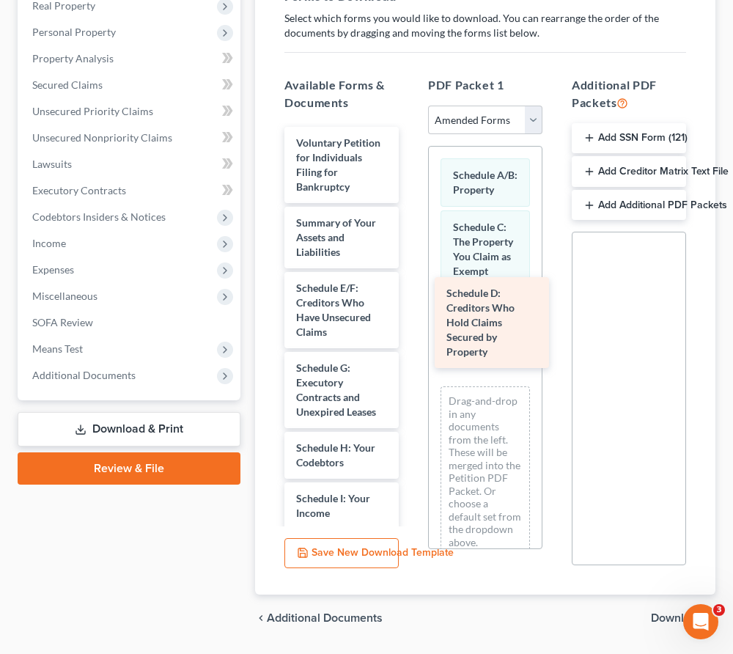
drag, startPoint x: 358, startPoint y: 300, endPoint x: 508, endPoint y: 307, distance: 150.5
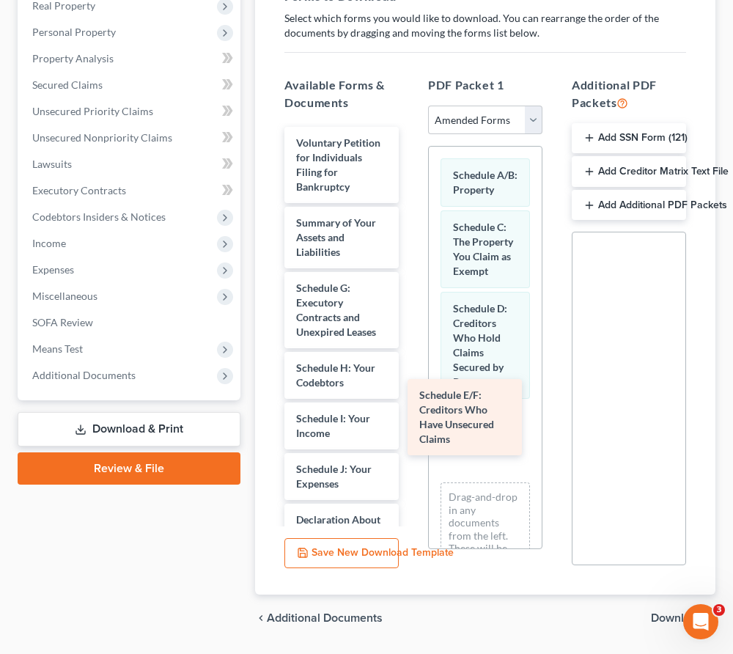
drag, startPoint x: 351, startPoint y: 323, endPoint x: 482, endPoint y: 458, distance: 187.2
click at [411, 458] on div "Schedule E/F: Creditors Who Have Unsecured Claims Voluntary Petition for Indivi…" at bounding box center [342, 644] width 138 height 1034
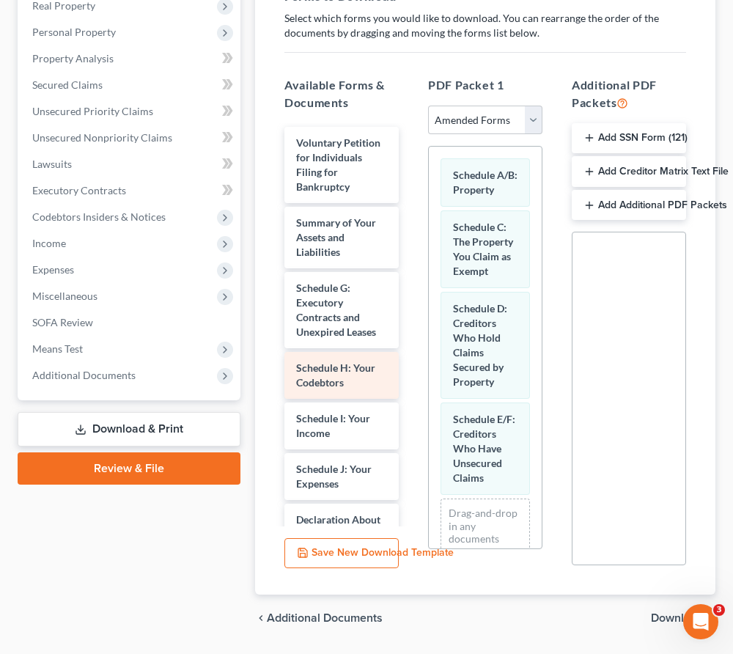
click at [334, 381] on span "Schedule H: Your Codebtors" at bounding box center [335, 375] width 79 height 27
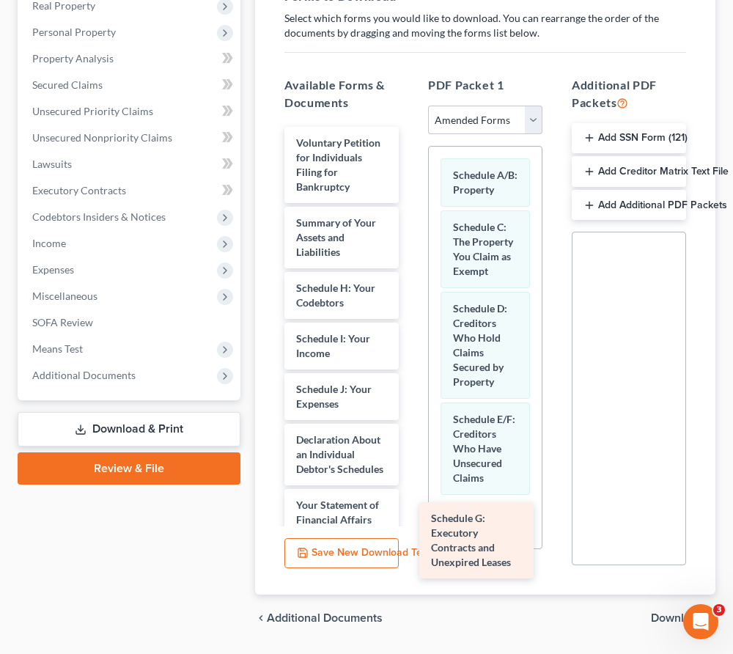
drag, startPoint x: 318, startPoint y: 312, endPoint x: 456, endPoint y: 537, distance: 263.4
click at [411, 537] on div "Schedule G: Executory Contracts and Unexpired Leases Voluntary Petition for Ind…" at bounding box center [342, 604] width 138 height 954
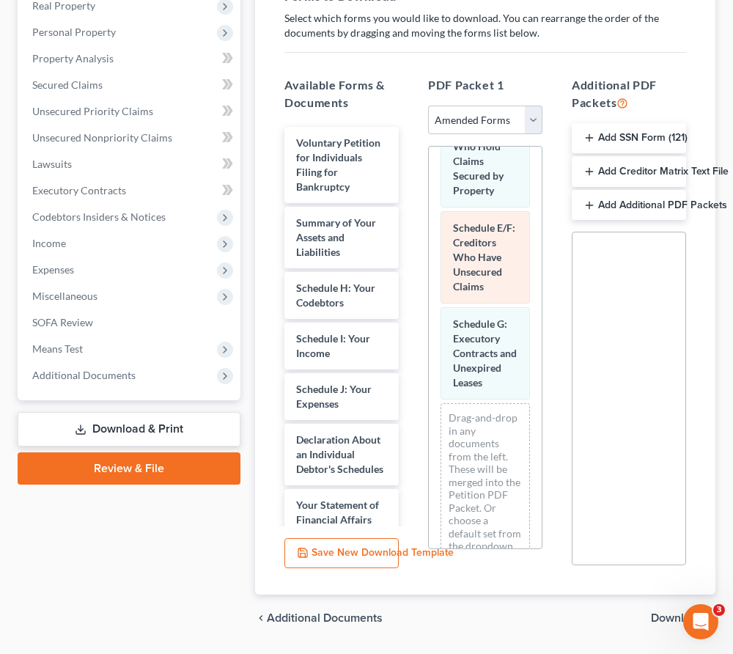
scroll to position [228, 0]
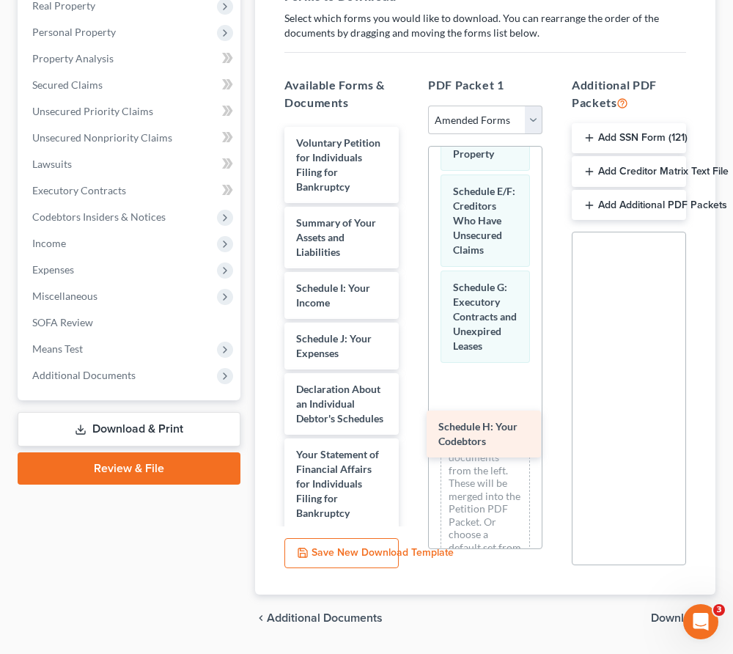
drag, startPoint x: 324, startPoint y: 291, endPoint x: 467, endPoint y: 432, distance: 200.7
click at [411, 432] on div "Schedule H: Your Codebtors Voluntary Petition for Individuals Filing for Bankru…" at bounding box center [342, 579] width 138 height 904
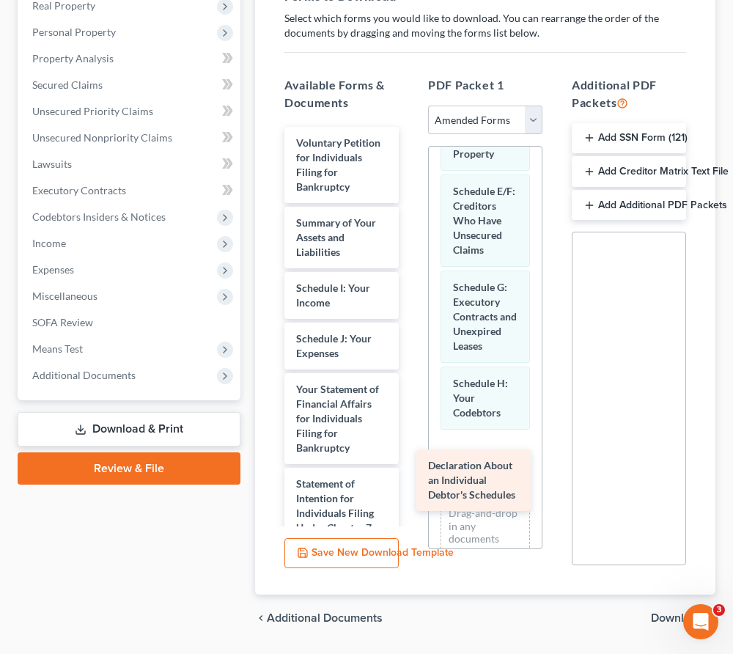
drag, startPoint x: 320, startPoint y: 398, endPoint x: 457, endPoint y: 473, distance: 155.6
click at [411, 473] on div "Declaration About an Individual Debtor's Schedules Voluntary Petition for Indiv…" at bounding box center [342, 546] width 138 height 838
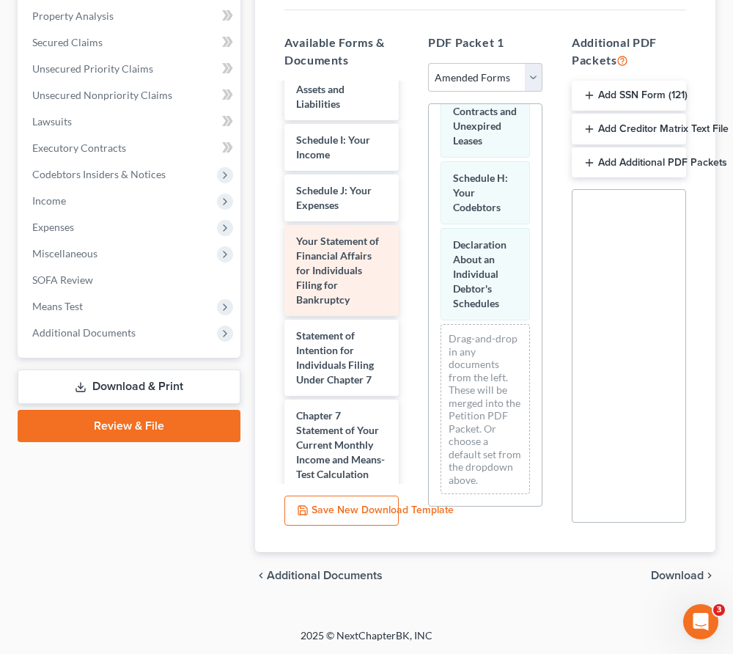
scroll to position [143, 0]
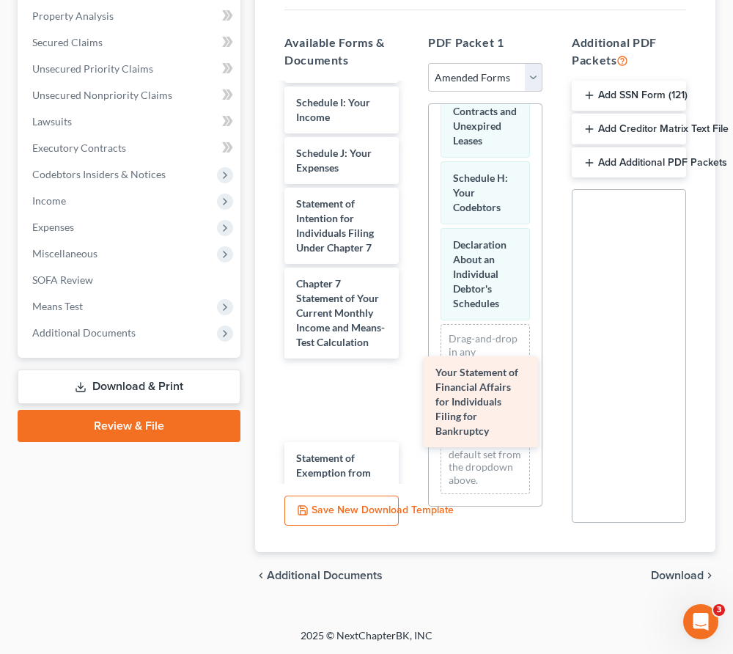
drag, startPoint x: 317, startPoint y: 230, endPoint x: 456, endPoint y: 401, distance: 220.5
click at [411, 401] on div "Your Statement of Financial Affairs for Individuals Filing for Bankruptcy Volun…" at bounding box center [342, 353] width 138 height 824
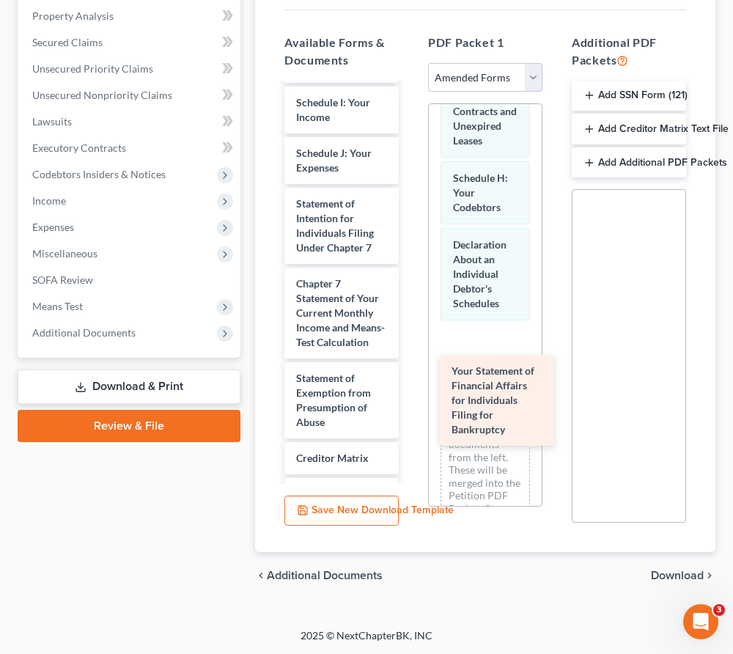
drag, startPoint x: 321, startPoint y: 399, endPoint x: 477, endPoint y: 393, distance: 156.3
click at [411, 393] on div "Your Statement of Financial Affairs for Individuals Filing for Bankruptcy Volun…" at bounding box center [342, 313] width 138 height 744
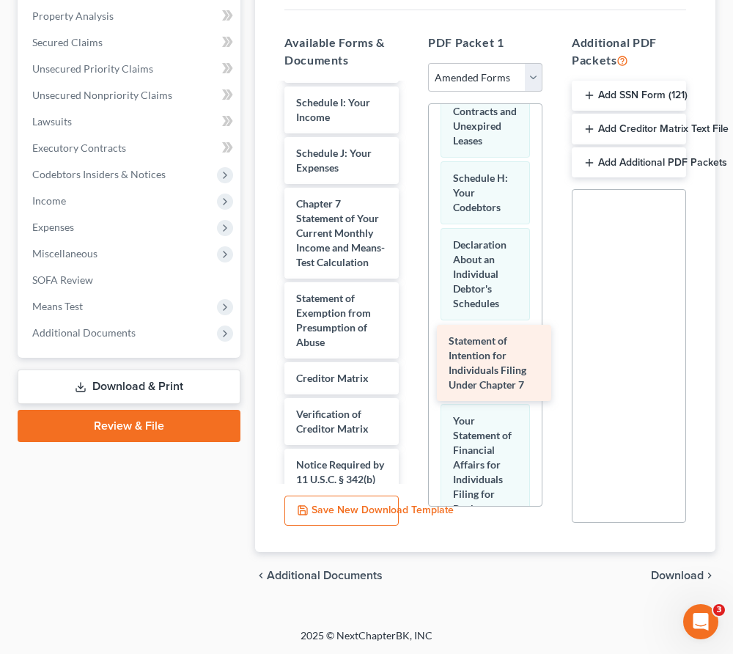
drag, startPoint x: 349, startPoint y: 231, endPoint x: 502, endPoint y: 370, distance: 206.1
click at [411, 370] on div "Statement of Intention for Individuals Filing Under Chapter 7 Voluntary Petitio…" at bounding box center [342, 273] width 138 height 664
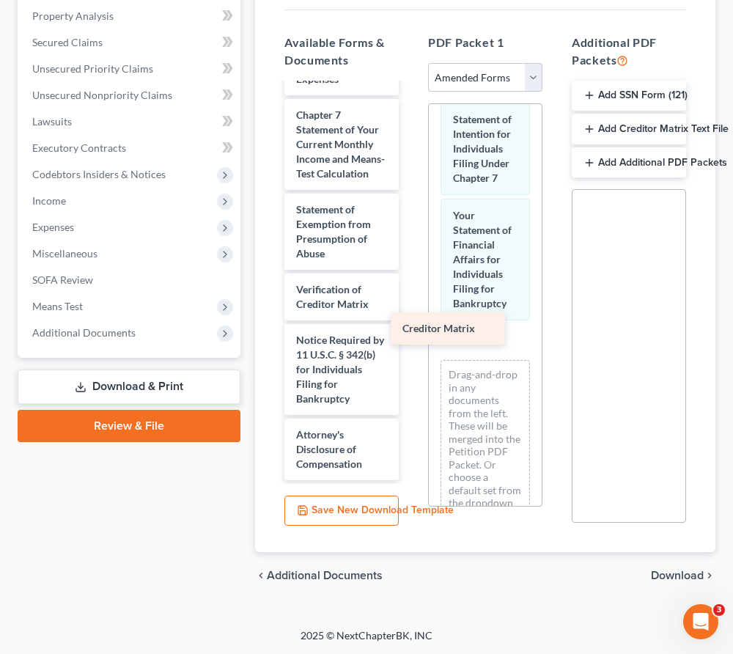
scroll to position [232, 0]
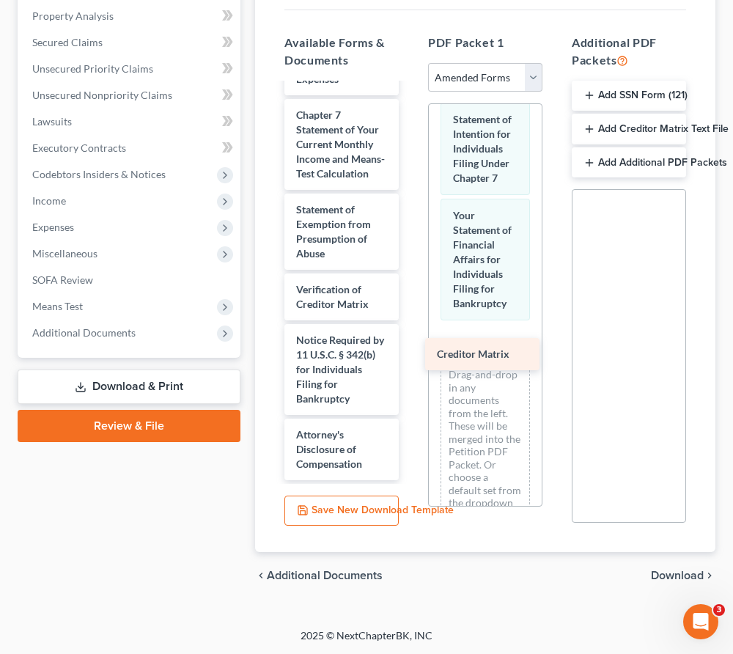
drag, startPoint x: 325, startPoint y: 249, endPoint x: 466, endPoint y: 350, distance: 173.4
click at [411, 350] on div "Creditor Matrix Voluntary Petition for Individuals Filing for Bankruptcy Summar…" at bounding box center [342, 167] width 138 height 628
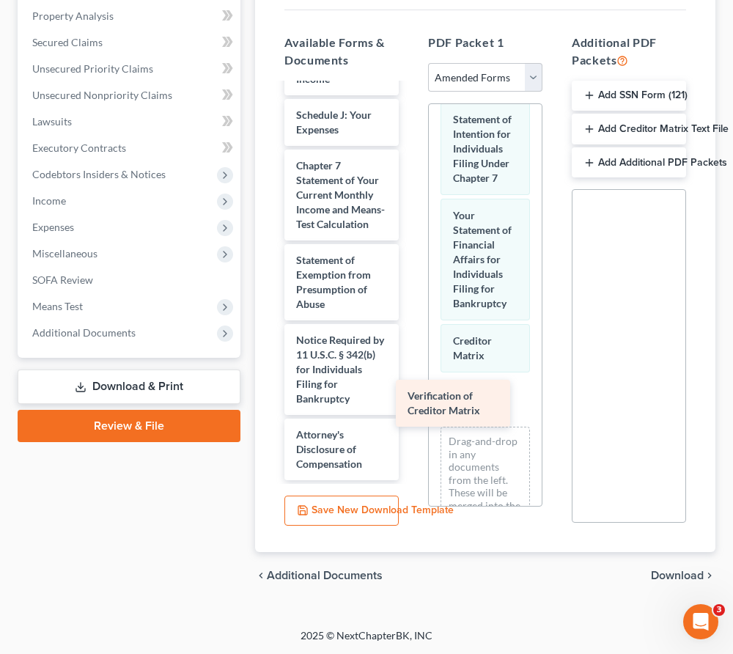
scroll to position [181, 0]
drag, startPoint x: 335, startPoint y: 293, endPoint x: 447, endPoint y: 400, distance: 155.1
click at [411, 400] on div "Verification of Creditor Matrix Voluntary Petition for Individuals Filing for B…" at bounding box center [342, 191] width 138 height 577
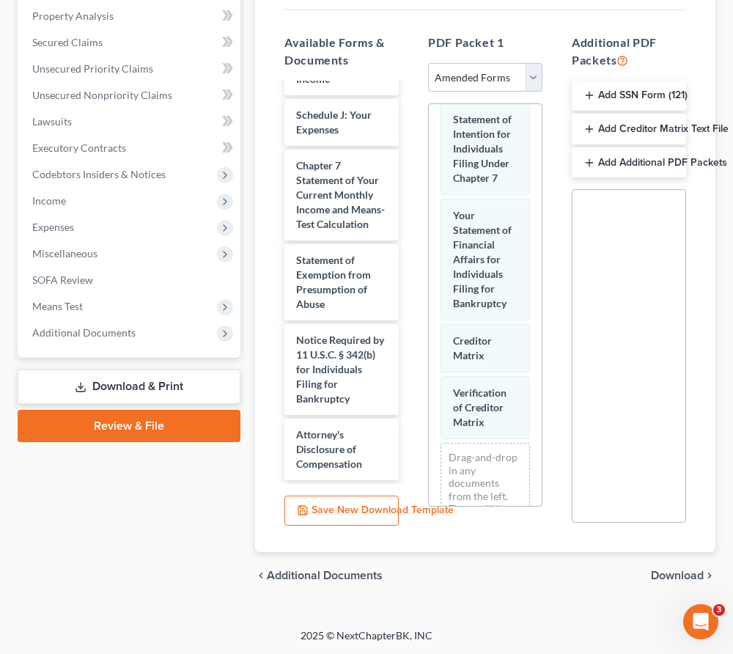
click at [662, 572] on span "Download" at bounding box center [677, 576] width 53 height 12
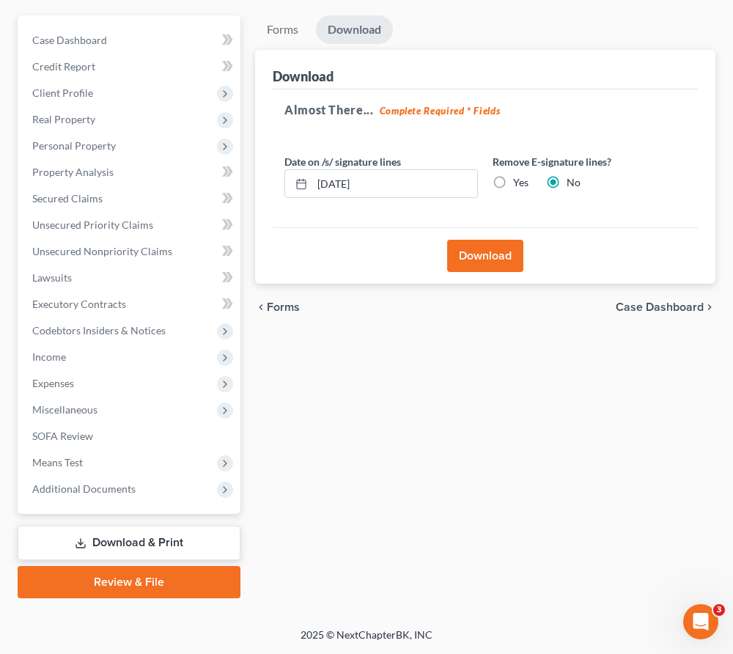
scroll to position [150, 0]
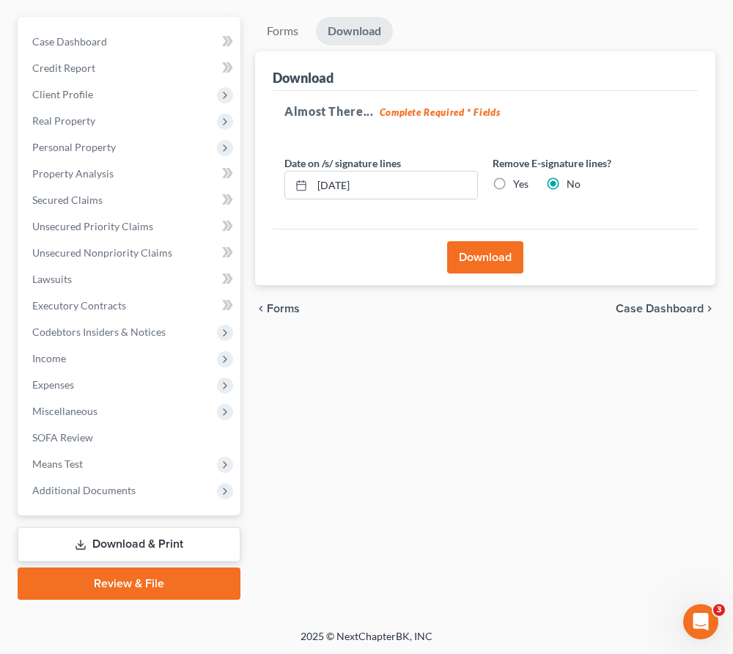
click at [470, 238] on div "Download" at bounding box center [485, 257] width 425 height 56
click at [471, 241] on button "Download" at bounding box center [485, 257] width 76 height 32
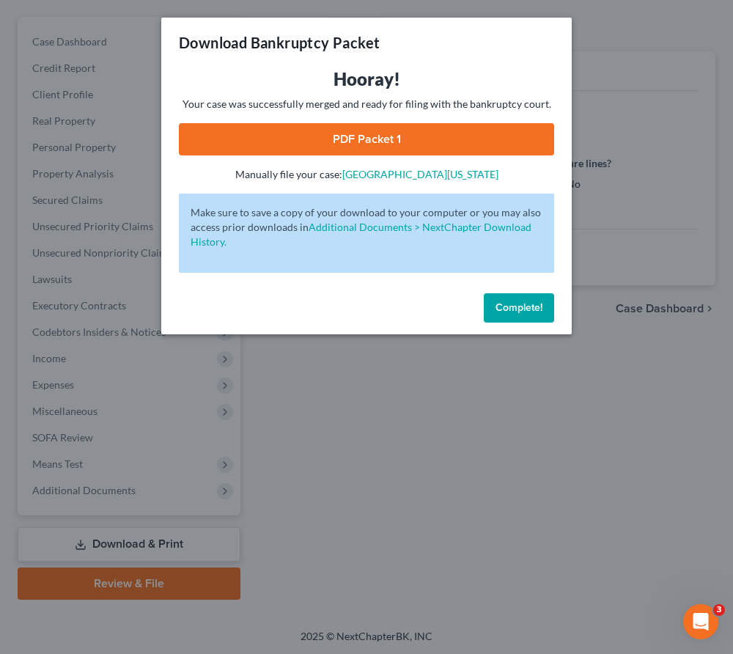
click at [305, 142] on link "PDF Packet 1" at bounding box center [366, 139] width 375 height 32
click at [506, 301] on span "Complete!" at bounding box center [519, 307] width 47 height 12
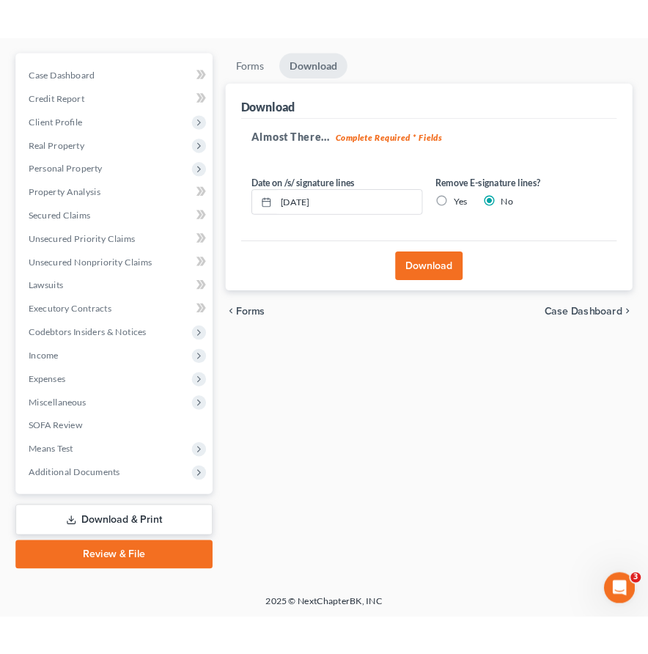
scroll to position [0, 0]
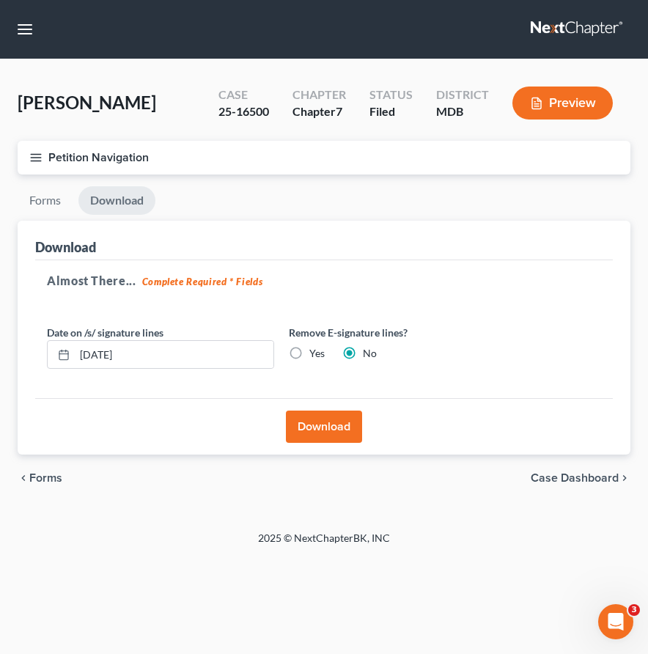
click at [569, 27] on link at bounding box center [578, 29] width 94 height 26
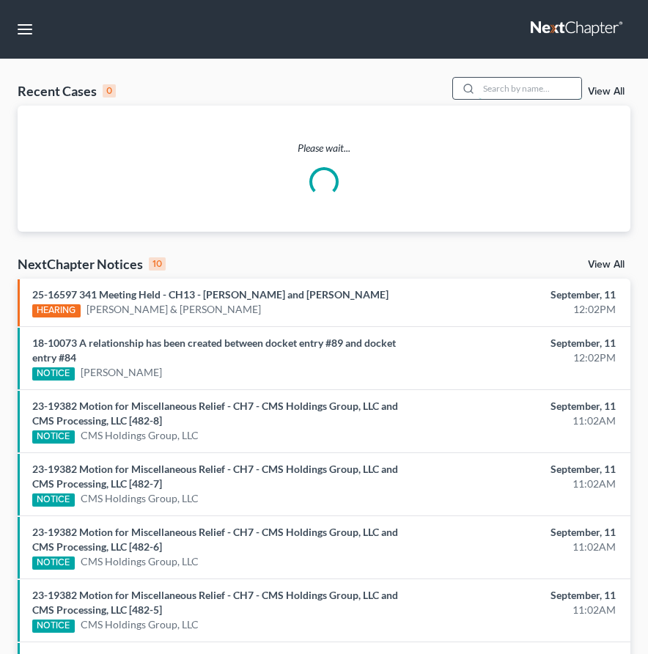
click at [533, 84] on input "search" at bounding box center [530, 88] width 103 height 21
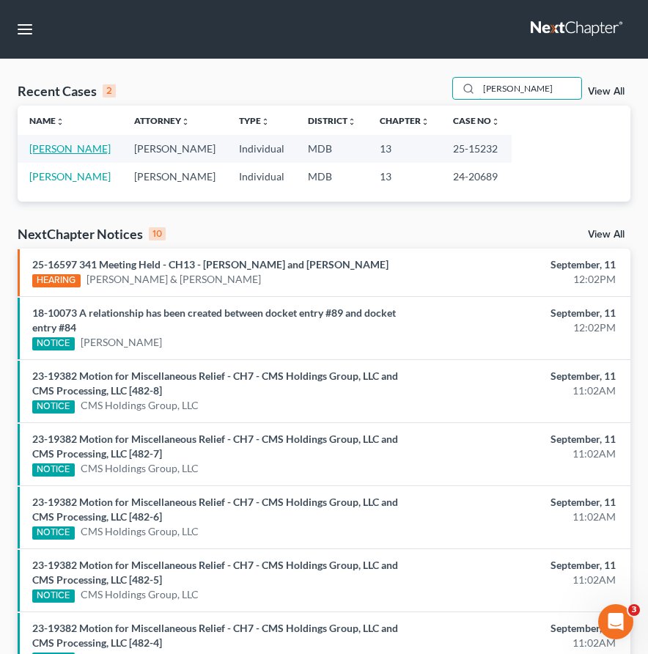
type input "[PERSON_NAME]"
click at [65, 149] on link "[PERSON_NAME]" at bounding box center [69, 148] width 81 height 12
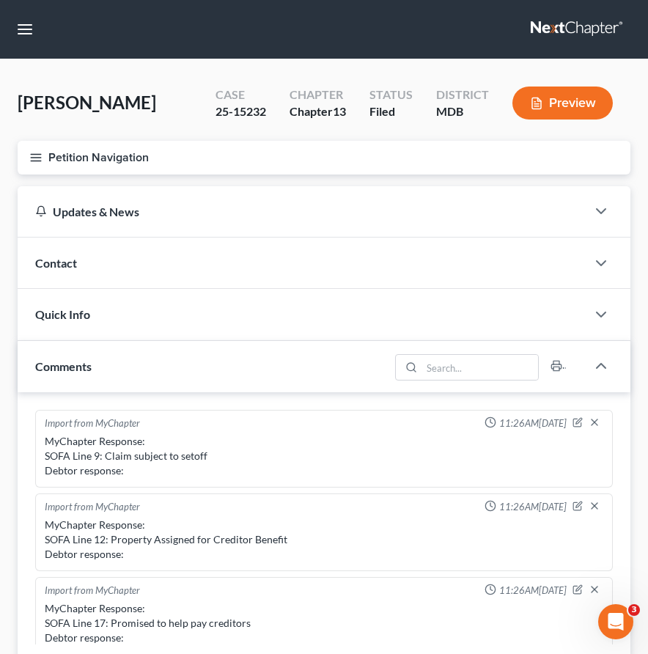
scroll to position [261, 0]
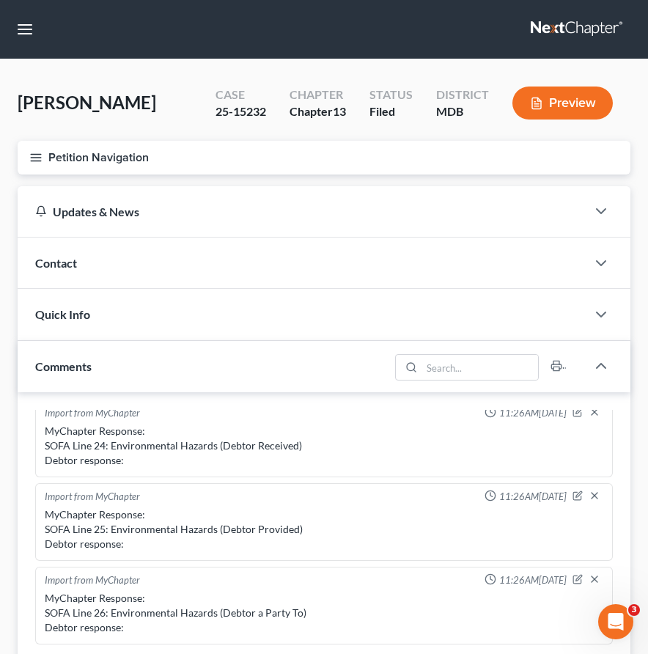
click at [38, 161] on icon "button" at bounding box center [35, 157] width 13 height 13
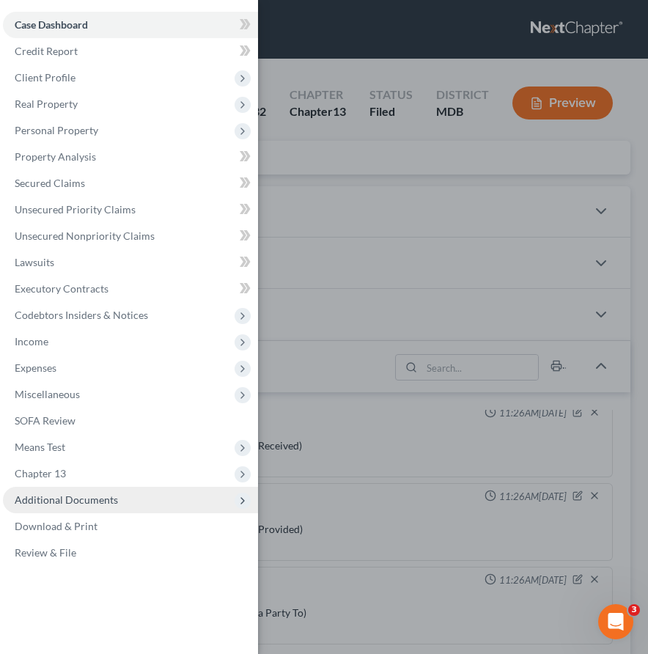
click at [76, 501] on span "Additional Documents" at bounding box center [66, 500] width 103 height 12
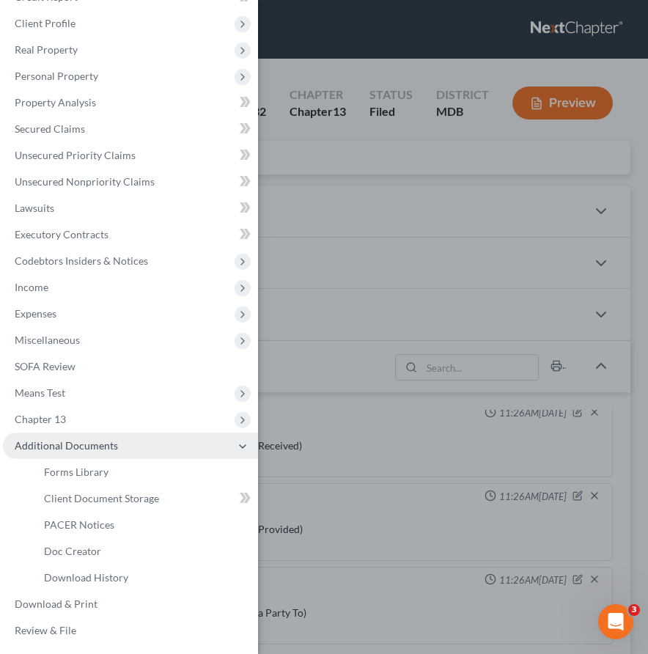
scroll to position [56, 0]
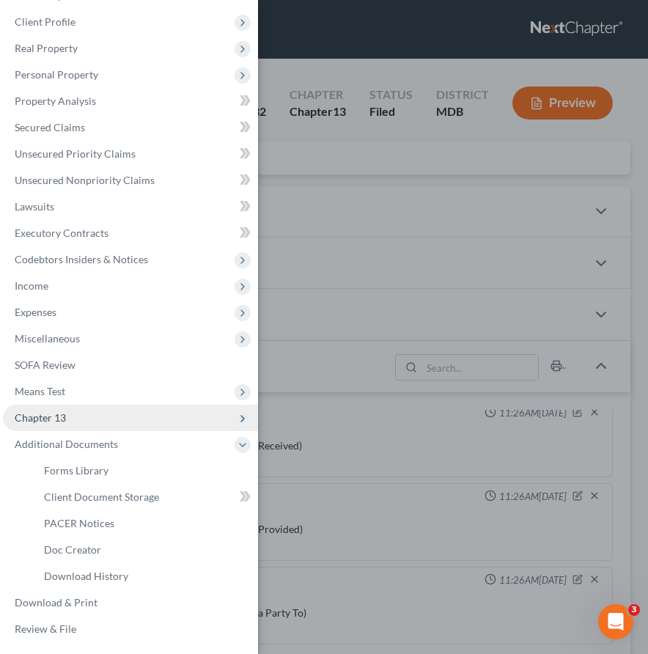
click at [40, 424] on span "Chapter 13" at bounding box center [130, 418] width 255 height 26
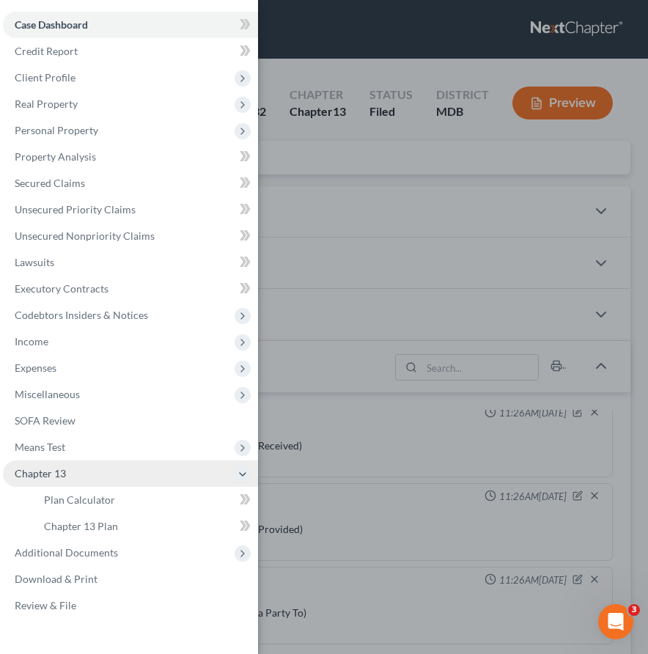
scroll to position [0, 0]
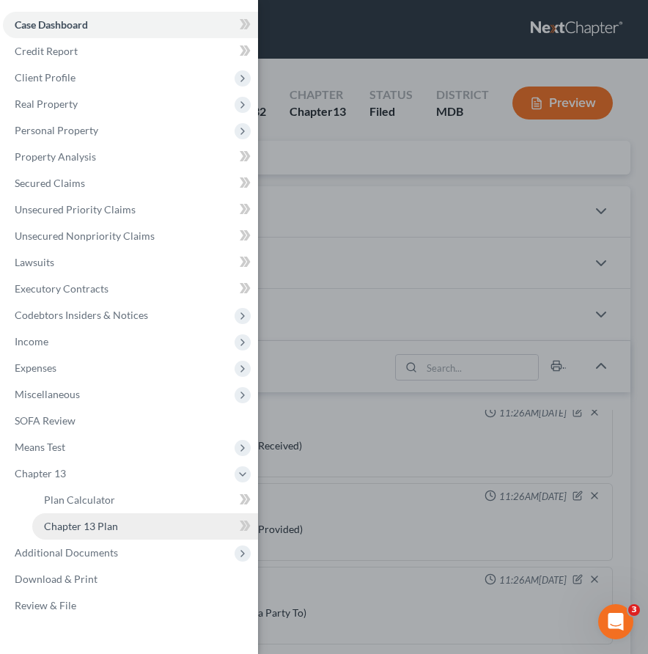
click at [67, 519] on link "Chapter 13 Plan" at bounding box center [145, 526] width 226 height 26
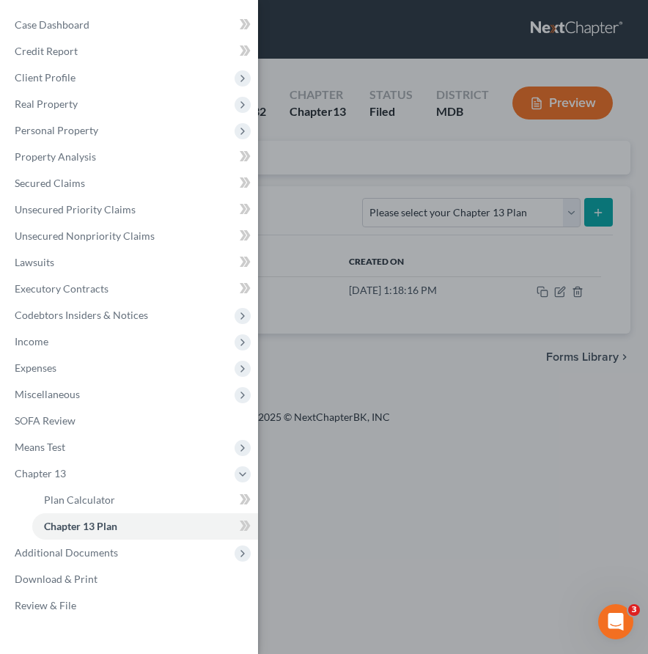
click at [293, 209] on div "Case Dashboard Payments Invoices Payments Payments Credit Report Client Profile" at bounding box center [324, 327] width 648 height 654
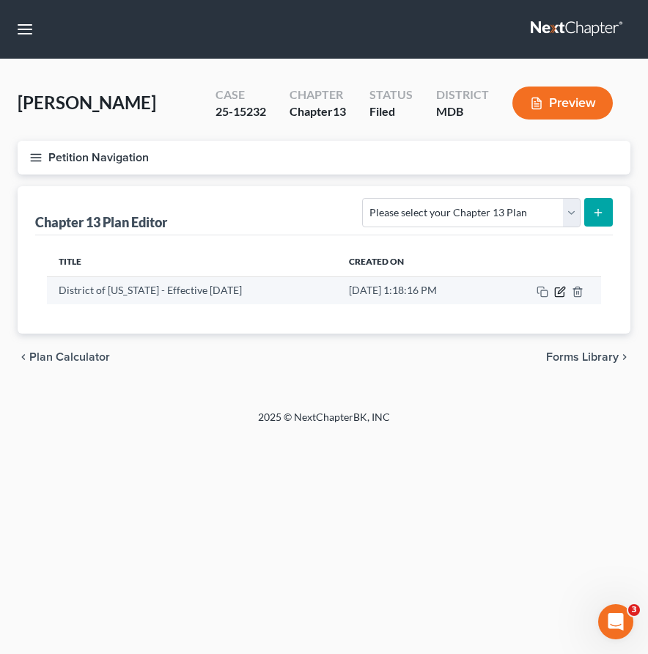
click at [557, 294] on icon "button" at bounding box center [560, 292] width 12 height 12
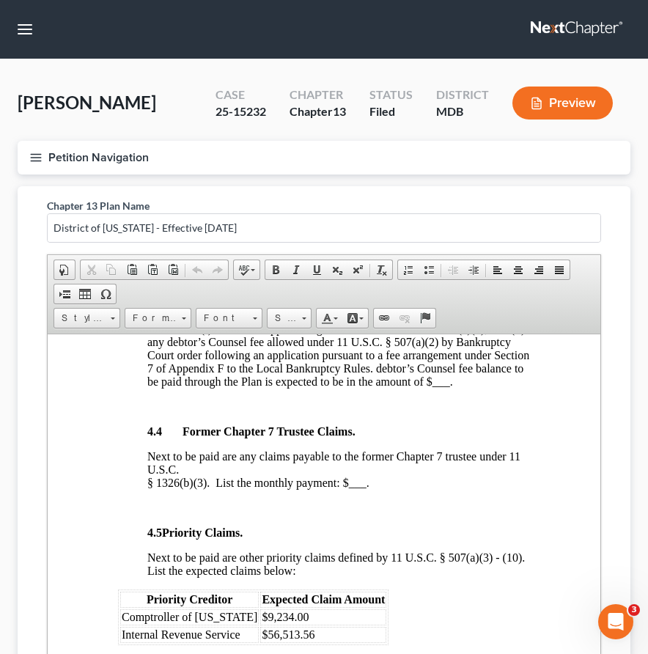
scroll to position [2056, 0]
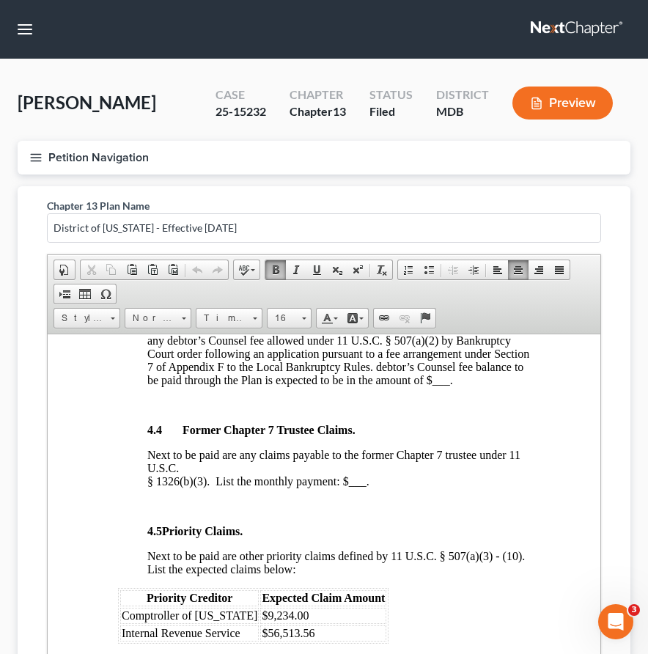
click at [449, 386] on span "___" at bounding box center [442, 379] width 18 height 12
drag, startPoint x: 428, startPoint y: 458, endPoint x: 472, endPoint y: 457, distance: 44.0
click at [472, 386] on span "Next to be paid, at the same time and pro rata, are allowed unsecured claims fo…" at bounding box center [338, 346] width 382 height 78
click at [277, 386] on span "Next to be paid, at the same time and pro rata, are allowed unsecured claims fo…" at bounding box center [338, 346] width 382 height 78
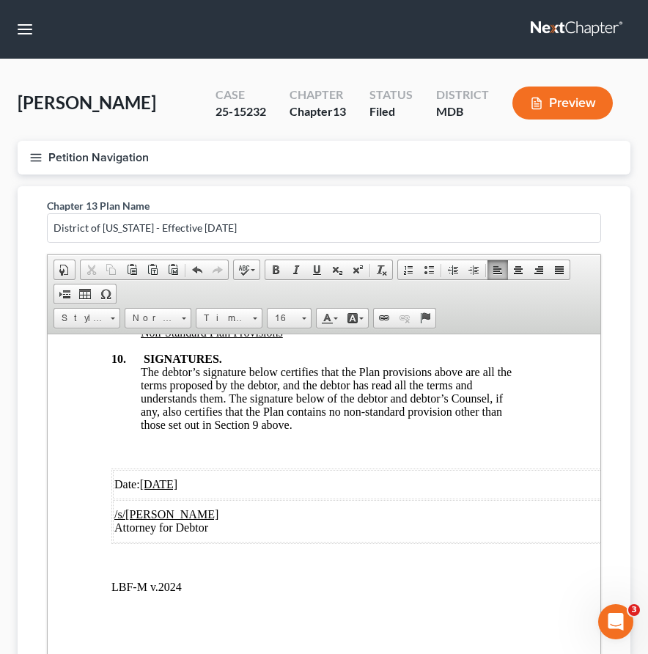
scroll to position [205, 0]
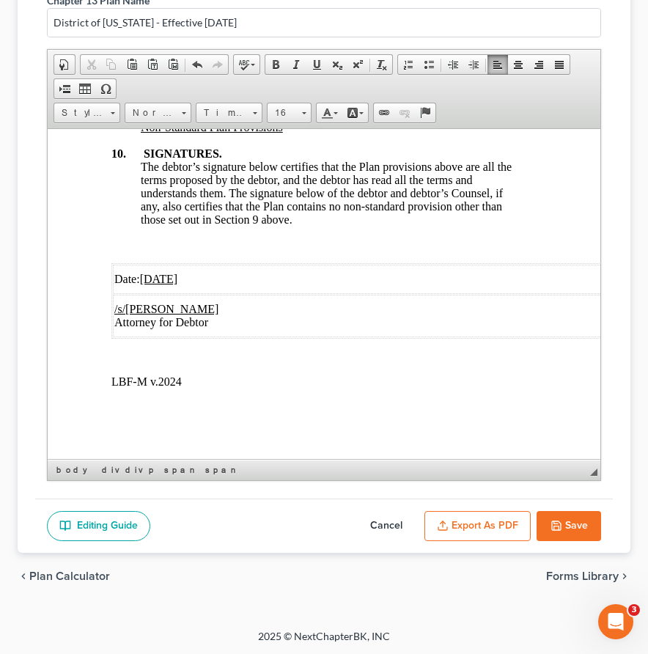
click at [564, 519] on button "Save" at bounding box center [569, 526] width 65 height 31
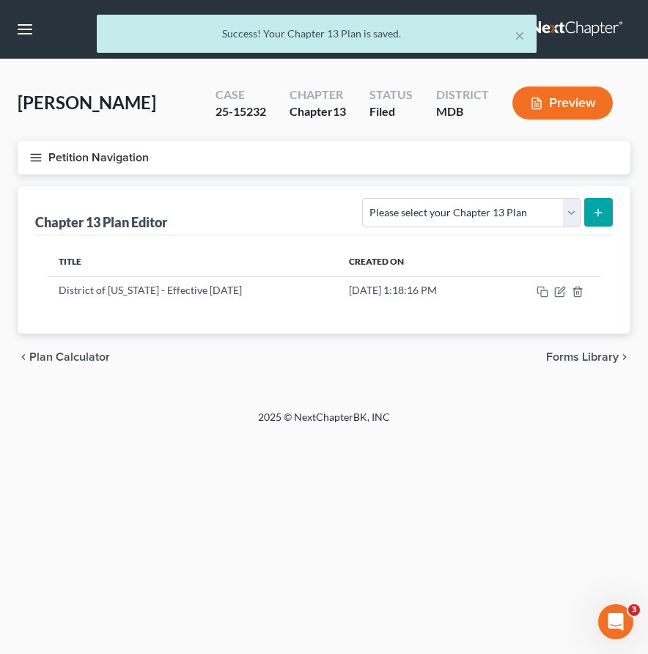
click at [39, 147] on button "Petition Navigation" at bounding box center [324, 158] width 613 height 34
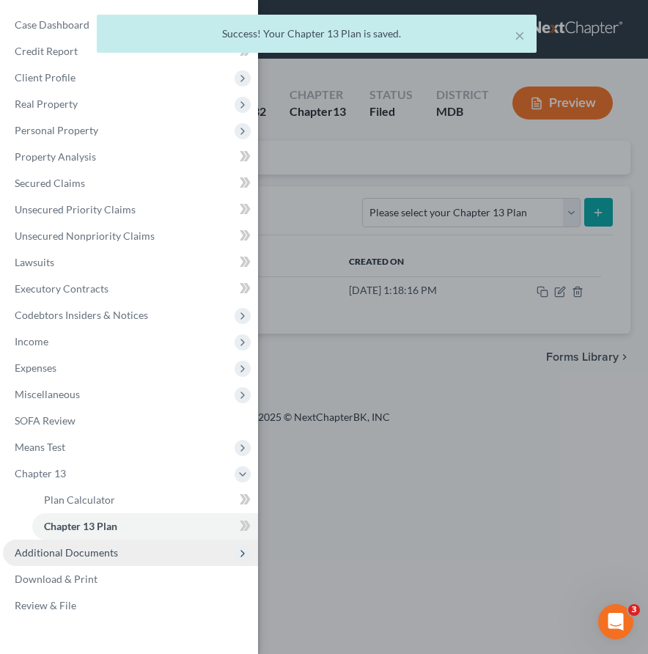
click at [42, 547] on span "Additional Documents" at bounding box center [66, 552] width 103 height 12
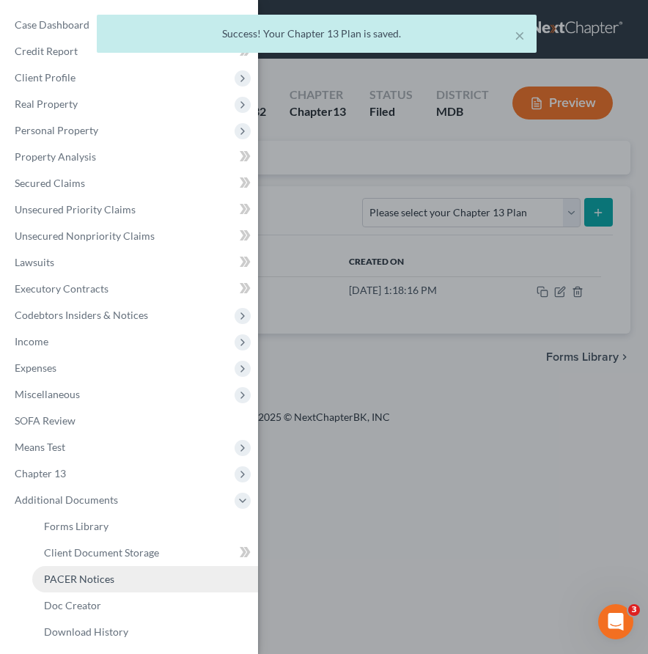
click at [59, 585] on span "PACER Notices" at bounding box center [79, 579] width 70 height 12
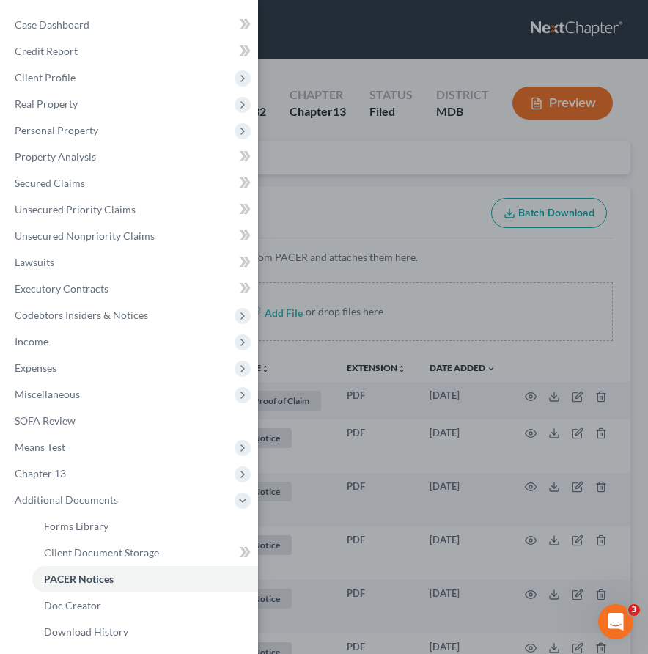
click at [317, 182] on div "Case Dashboard Payments Invoices Payments Payments Credit Report Client Profile" at bounding box center [324, 327] width 648 height 654
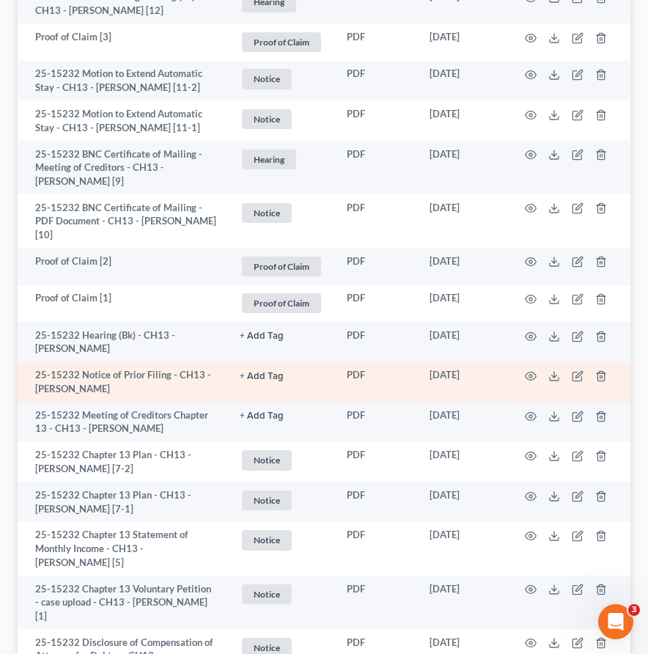
scroll to position [1797, 0]
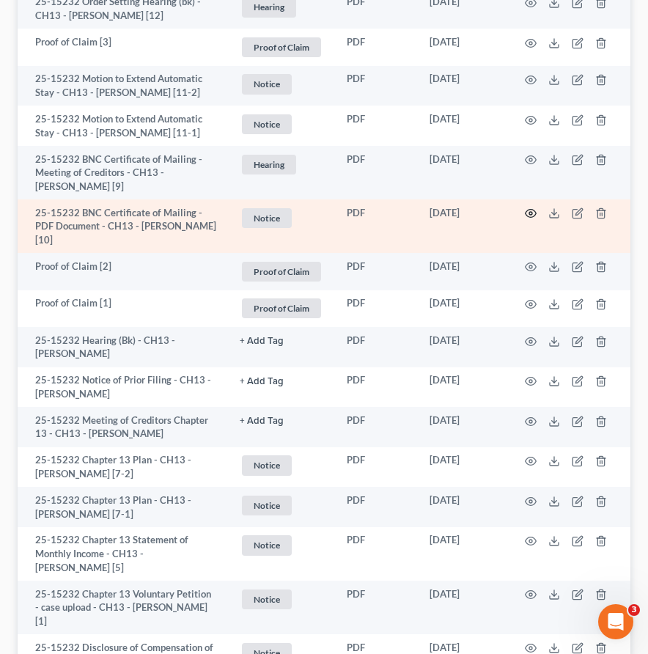
click at [526, 218] on icon "button" at bounding box center [531, 214] width 11 height 8
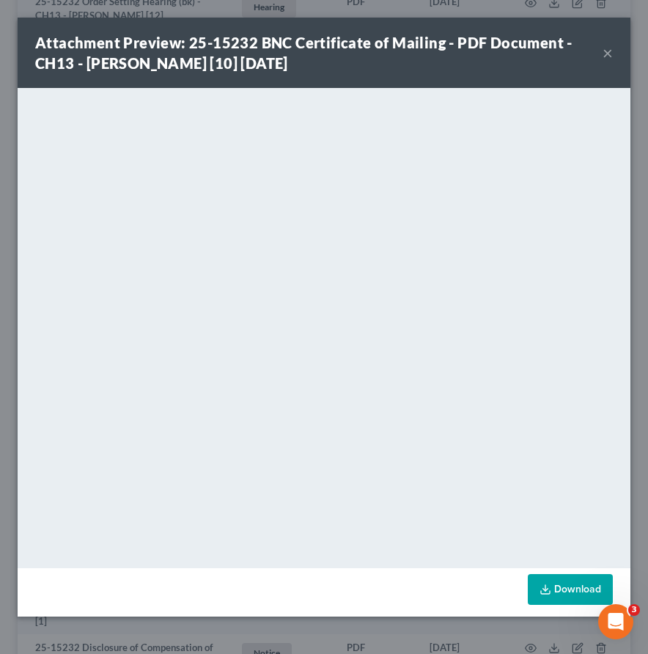
click at [609, 52] on button "×" at bounding box center [608, 53] width 10 height 18
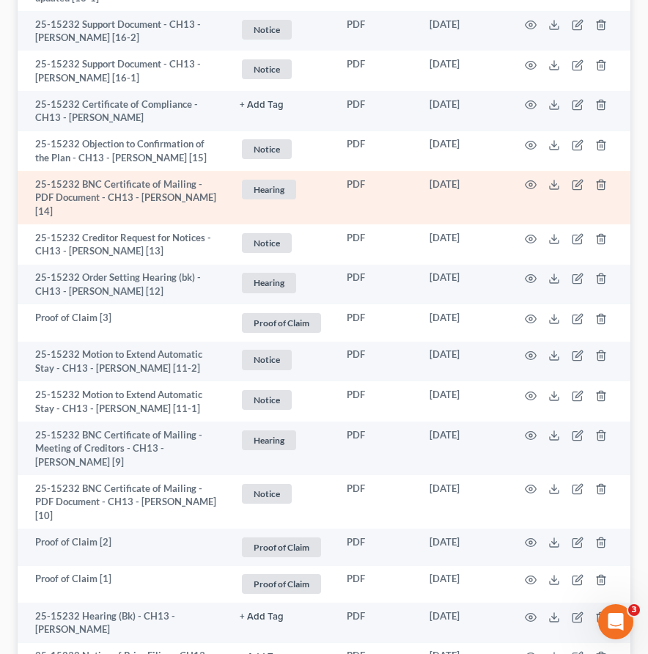
scroll to position [1523, 0]
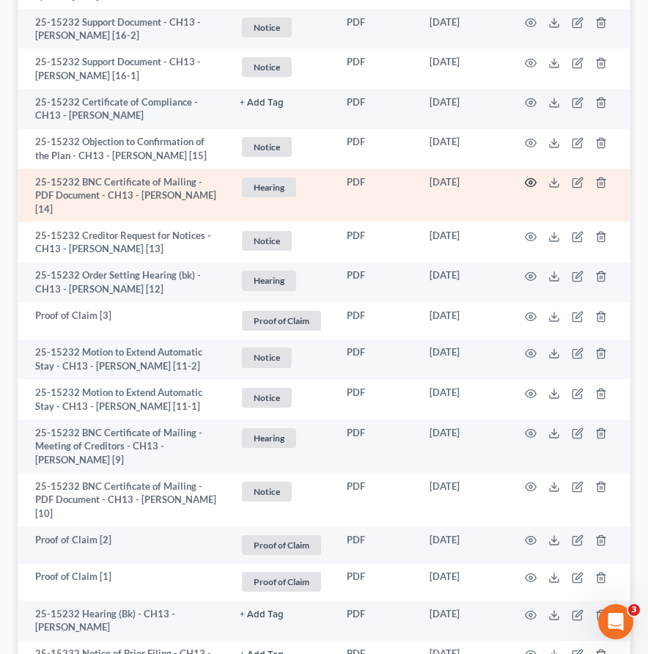
click at [527, 188] on icon "button" at bounding box center [531, 183] width 12 height 12
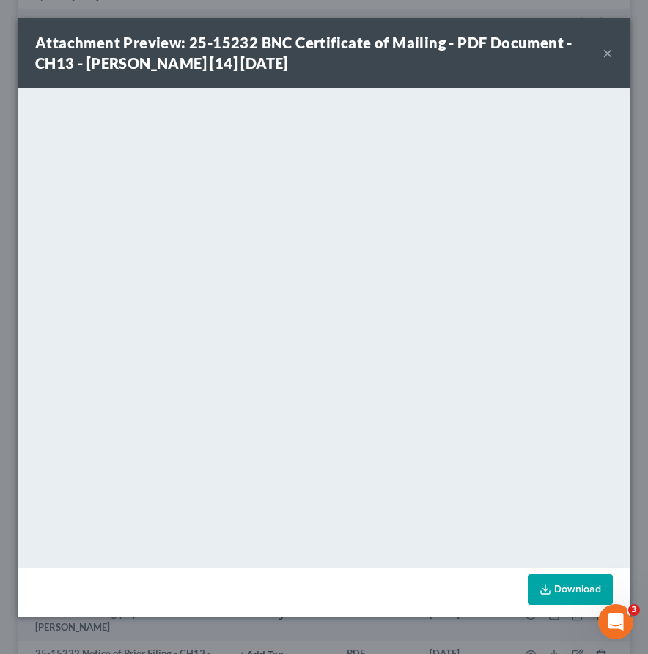
click at [606, 54] on button "×" at bounding box center [608, 53] width 10 height 18
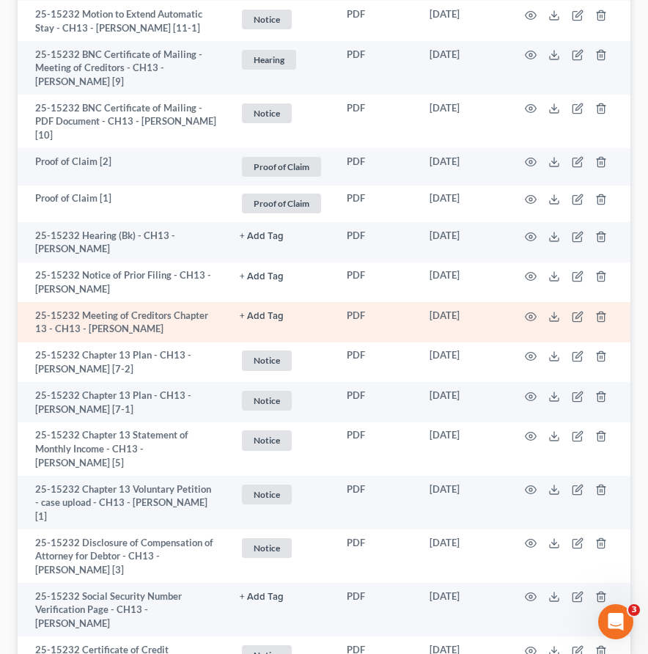
scroll to position [1897, 0]
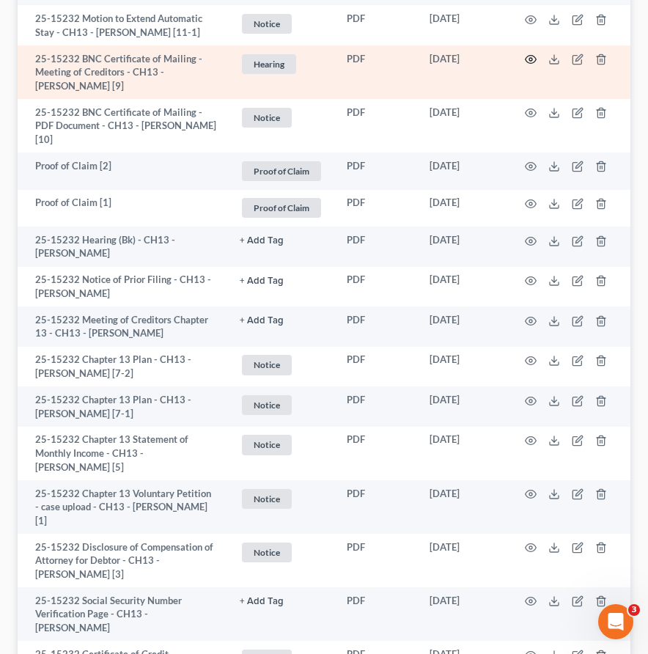
click at [532, 65] on icon "button" at bounding box center [531, 60] width 12 height 12
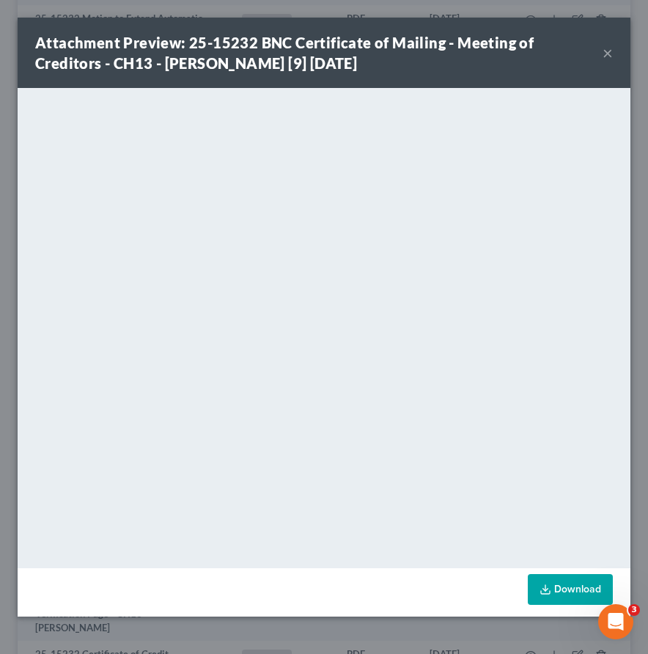
click at [609, 51] on button "×" at bounding box center [608, 53] width 10 height 18
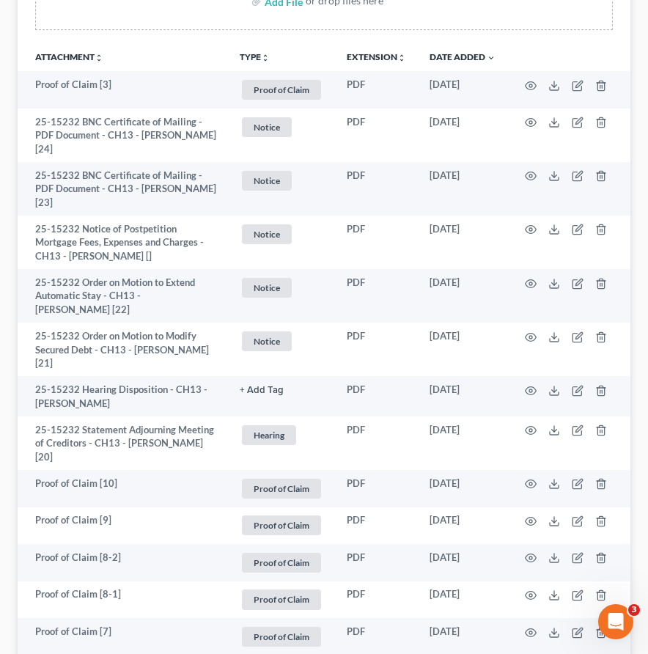
scroll to position [256, 0]
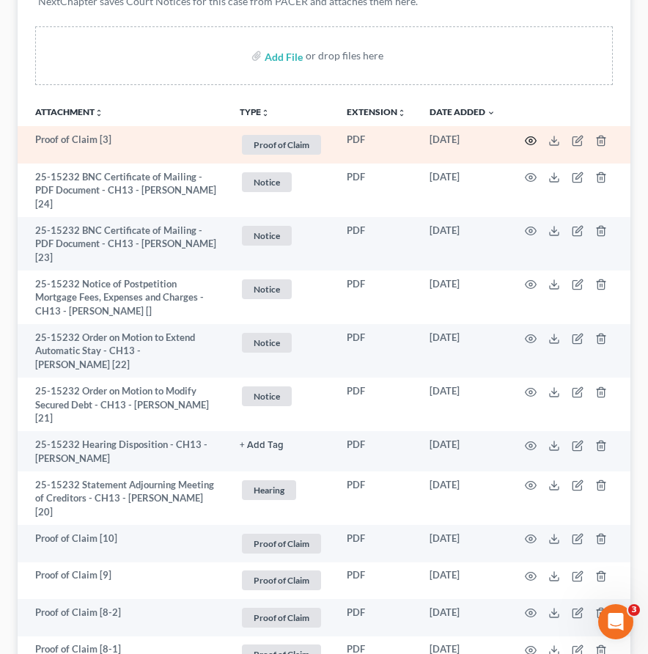
click at [527, 136] on icon "button" at bounding box center [531, 140] width 11 height 8
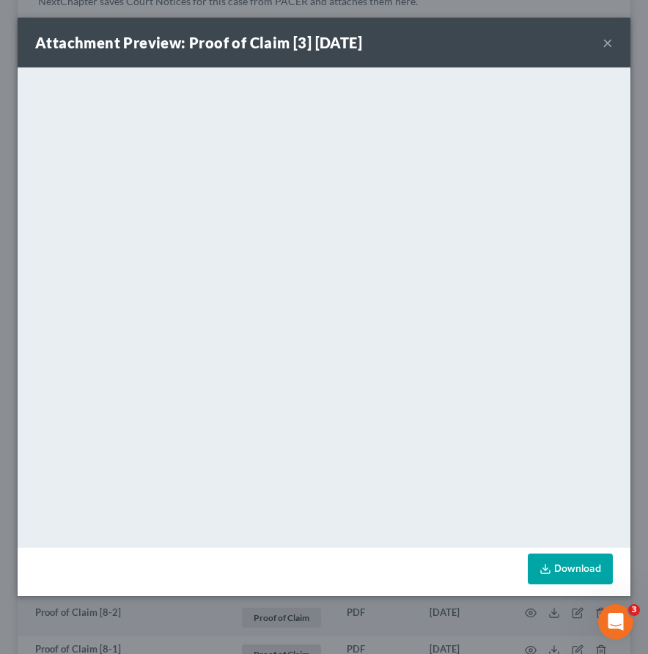
click at [605, 43] on button "×" at bounding box center [608, 43] width 10 height 18
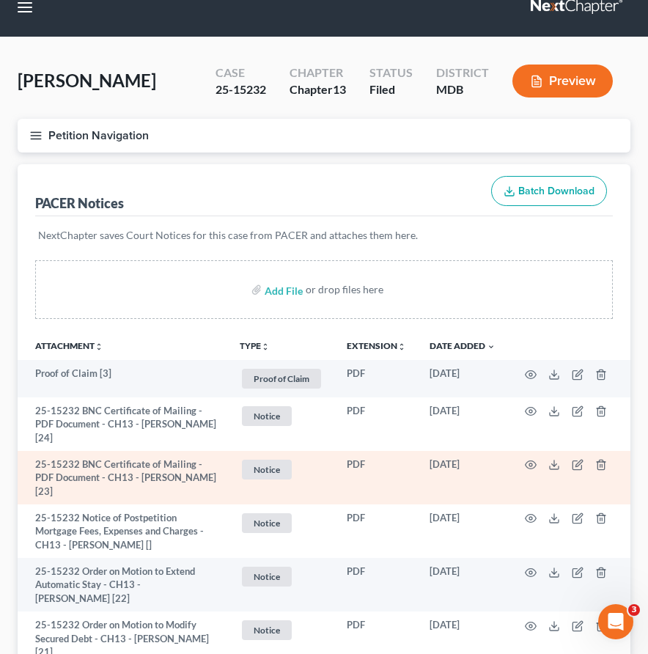
scroll to position [39, 0]
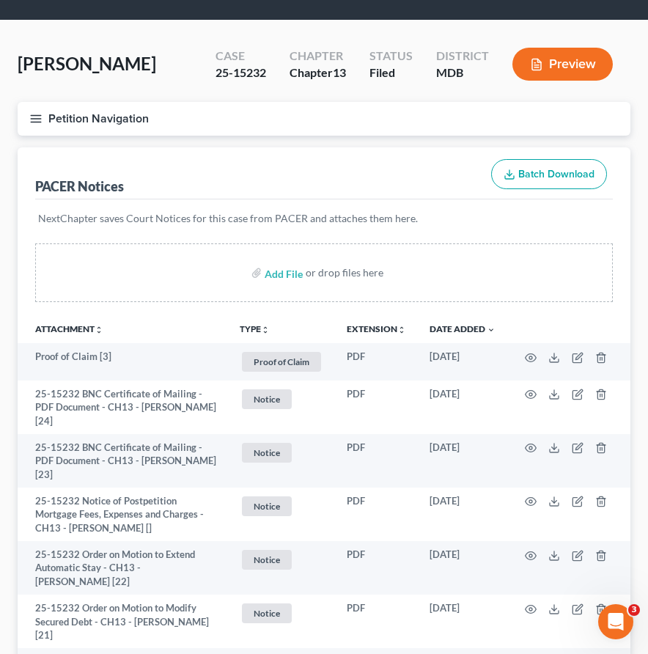
click at [34, 116] on icon "button" at bounding box center [35, 118] width 13 height 13
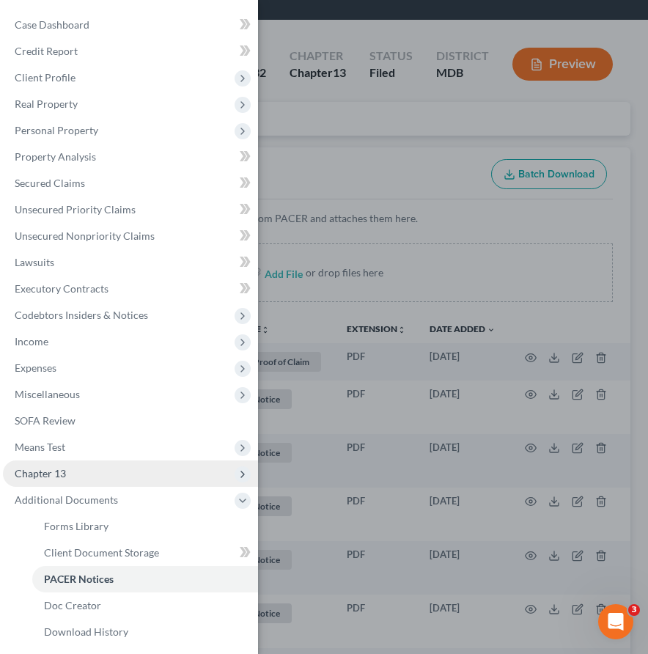
scroll to position [7, 0]
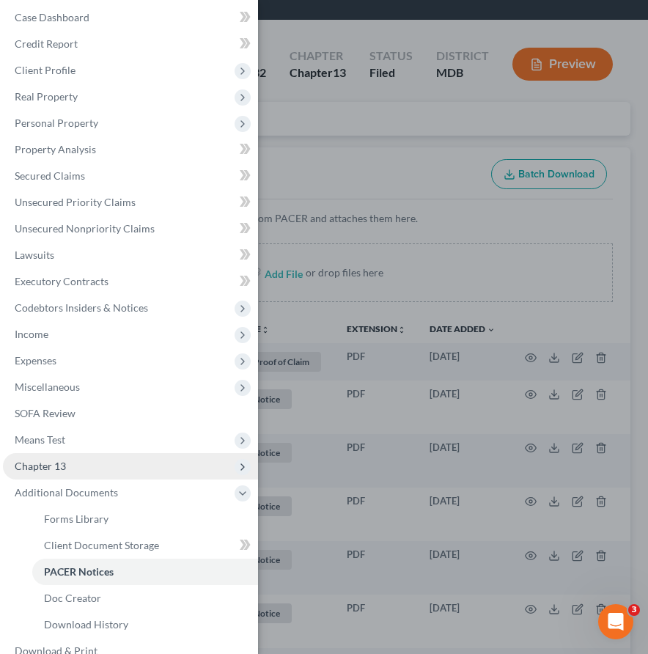
click at [59, 464] on span "Chapter 13" at bounding box center [40, 466] width 51 height 12
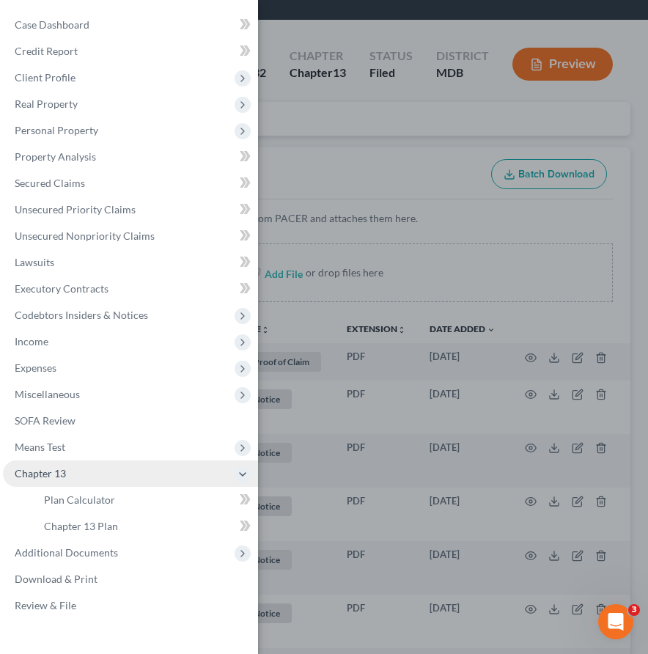
scroll to position [0, 0]
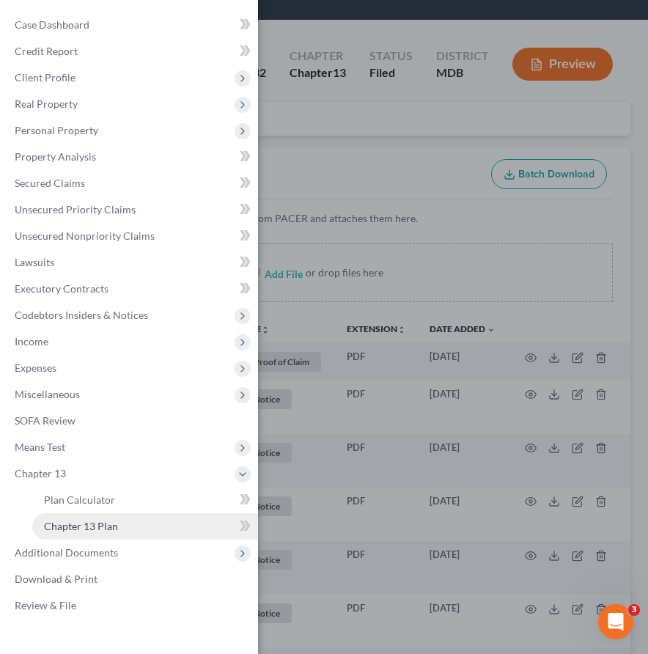
click at [68, 522] on span "Chapter 13 Plan" at bounding box center [81, 526] width 74 height 12
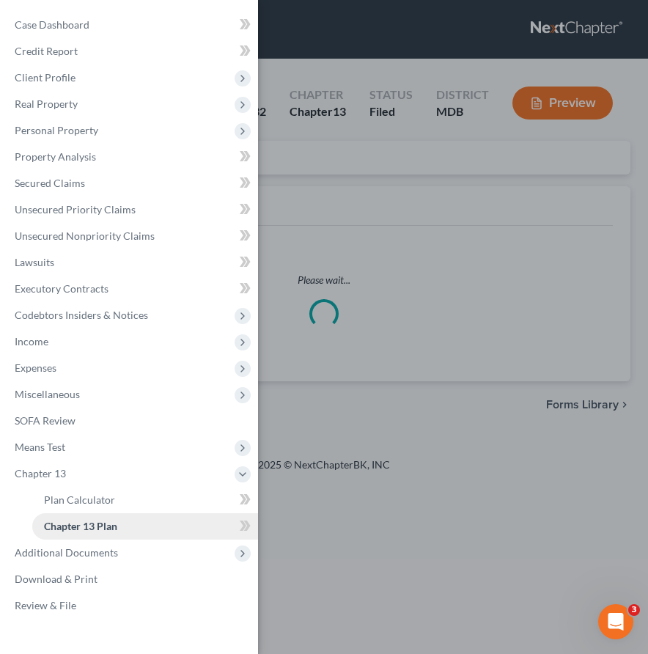
click at [68, 522] on span "Chapter 13 Plan" at bounding box center [80, 526] width 73 height 12
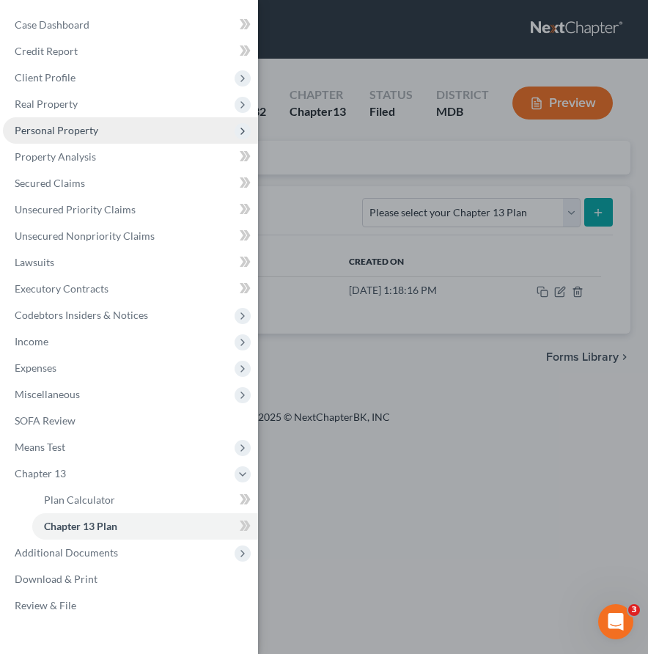
click at [36, 131] on span "Personal Property" at bounding box center [57, 130] width 84 height 12
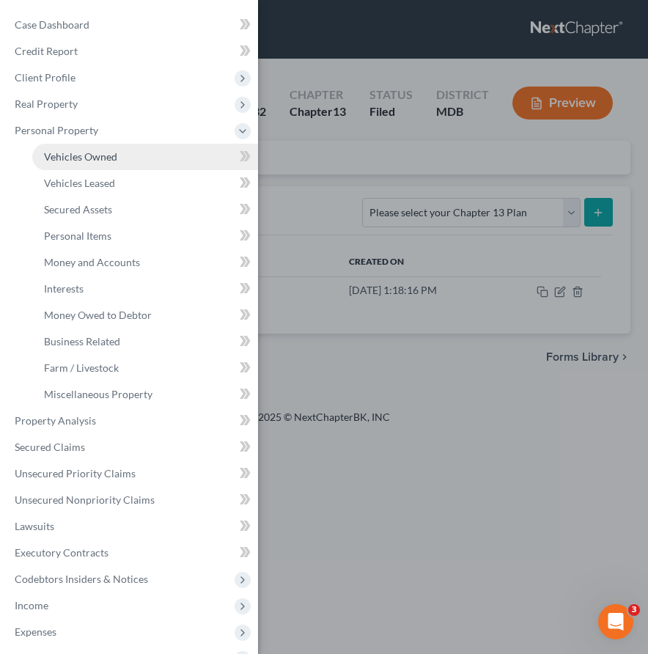
click at [49, 154] on span "Vehicles Owned" at bounding box center [80, 156] width 73 height 12
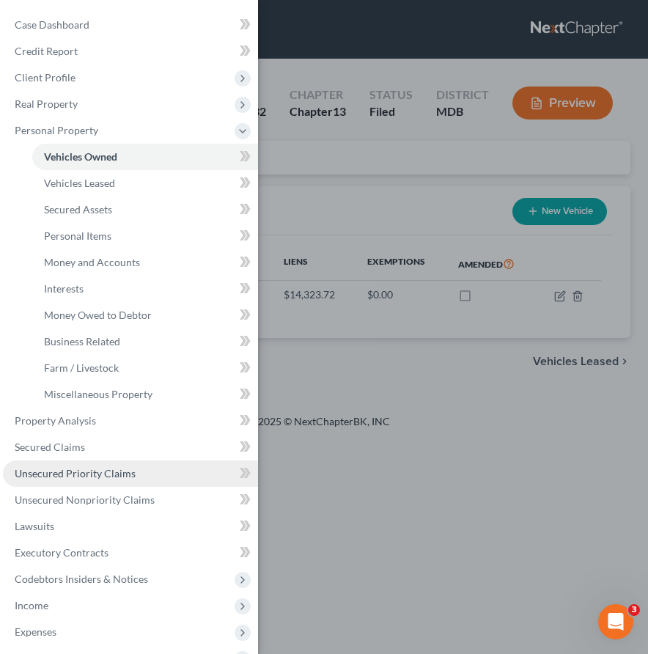
click at [40, 469] on span "Unsecured Priority Claims" at bounding box center [75, 473] width 121 height 12
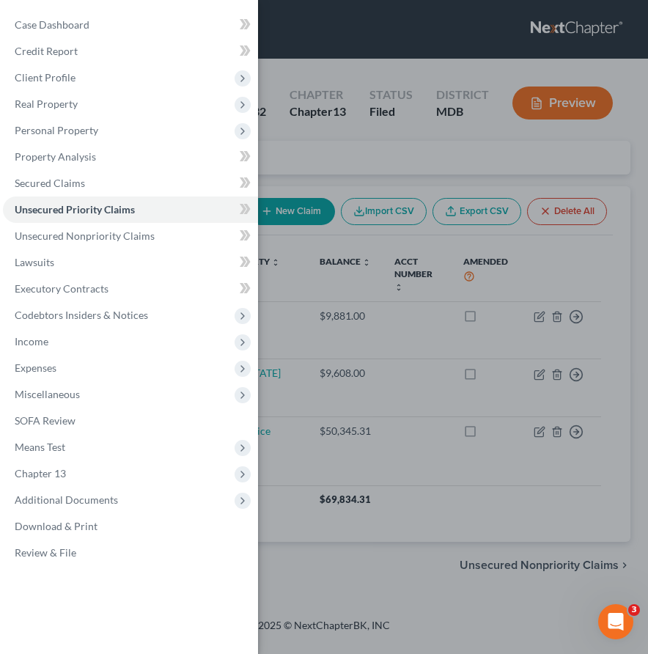
click at [368, 138] on div "Case Dashboard Payments Invoices Payments Payments Credit Report Client Profile" at bounding box center [324, 327] width 648 height 654
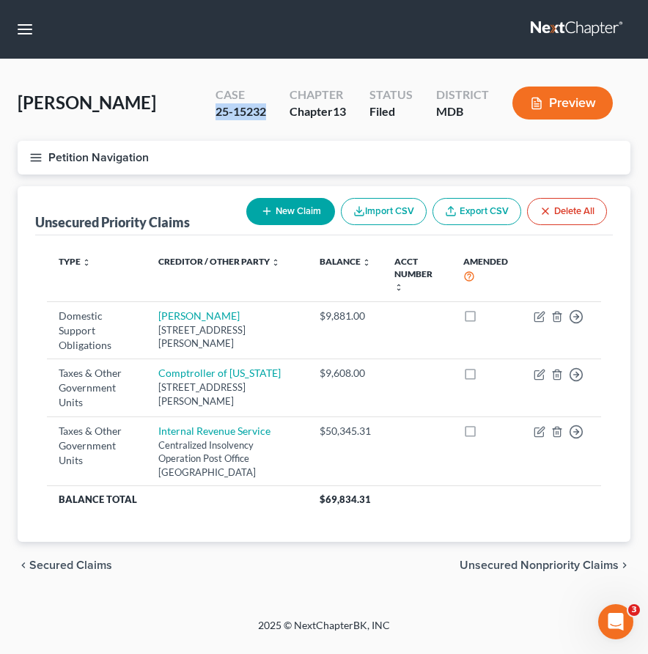
drag, startPoint x: 267, startPoint y: 111, endPoint x: 199, endPoint y: 104, distance: 67.8
click at [199, 104] on div "Case 25-15232 Chapter Chapter 13 Status Filed District MDB Preview" at bounding box center [414, 103] width 433 height 52
click at [268, 111] on div "Case 25-15232" at bounding box center [241, 104] width 74 height 43
drag, startPoint x: 264, startPoint y: 108, endPoint x: 213, endPoint y: 111, distance: 50.7
click at [213, 111] on div "Case 25-15232" at bounding box center [241, 104] width 74 height 43
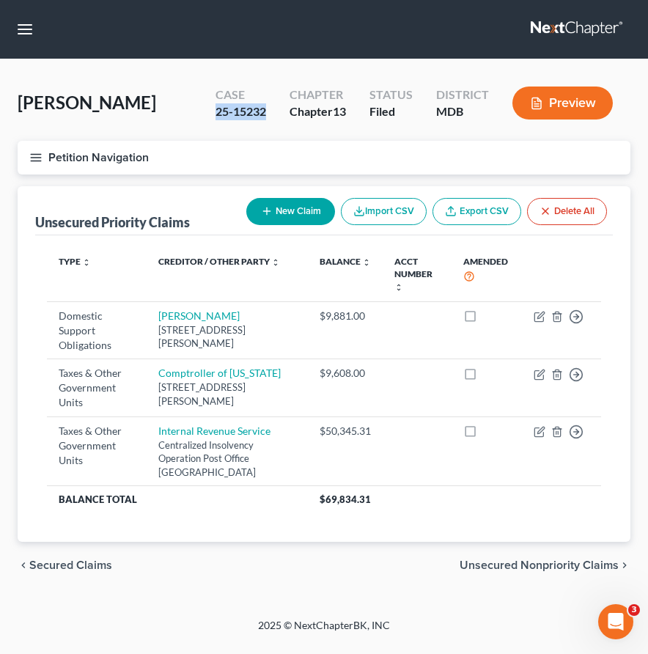
copy div "25-15232"
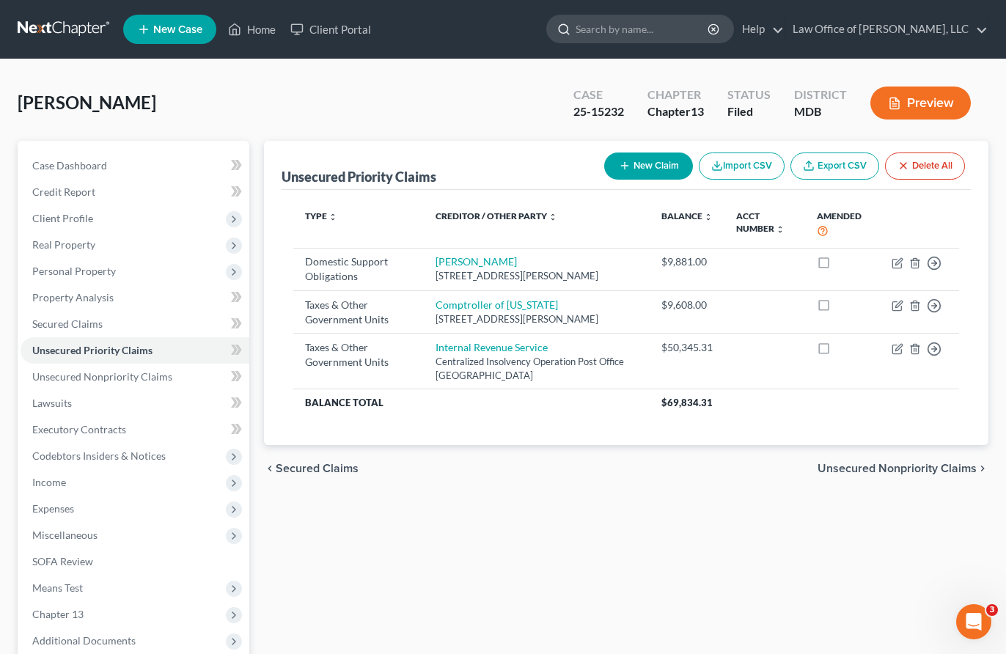
click at [648, 27] on input "search" at bounding box center [643, 28] width 134 height 27
type input "[PERSON_NAME]"
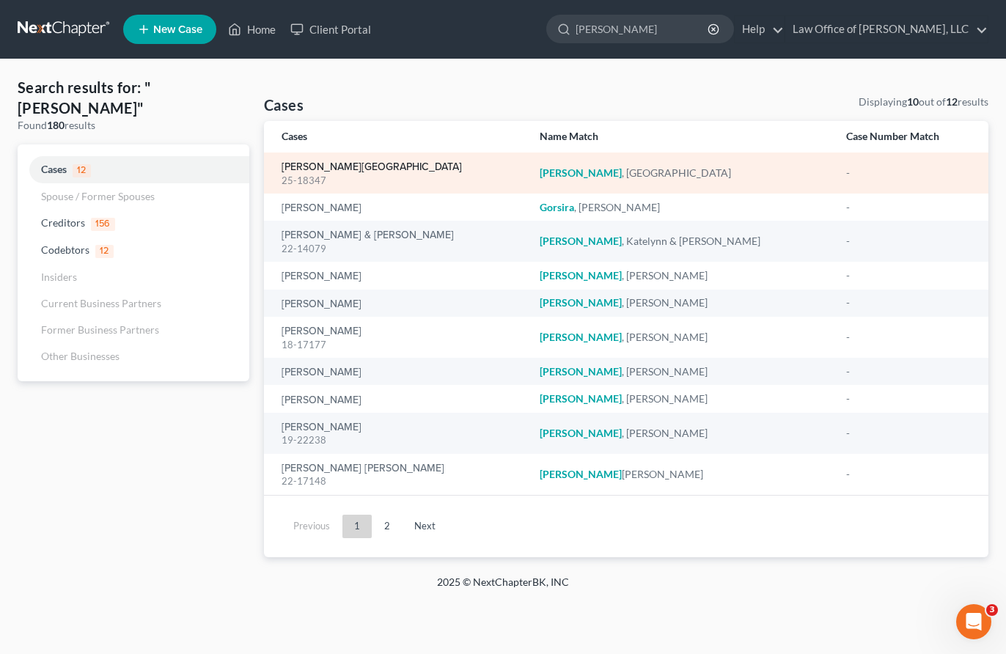
click at [336, 166] on link "[PERSON_NAME][GEOGRAPHIC_DATA]" at bounding box center [372, 167] width 180 height 10
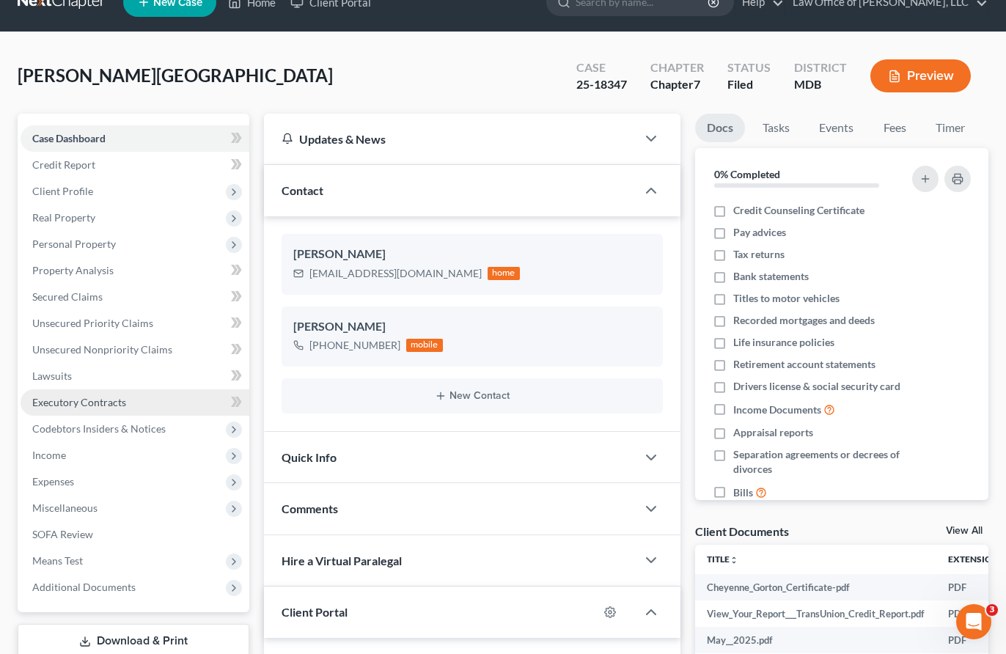
scroll to position [54, 0]
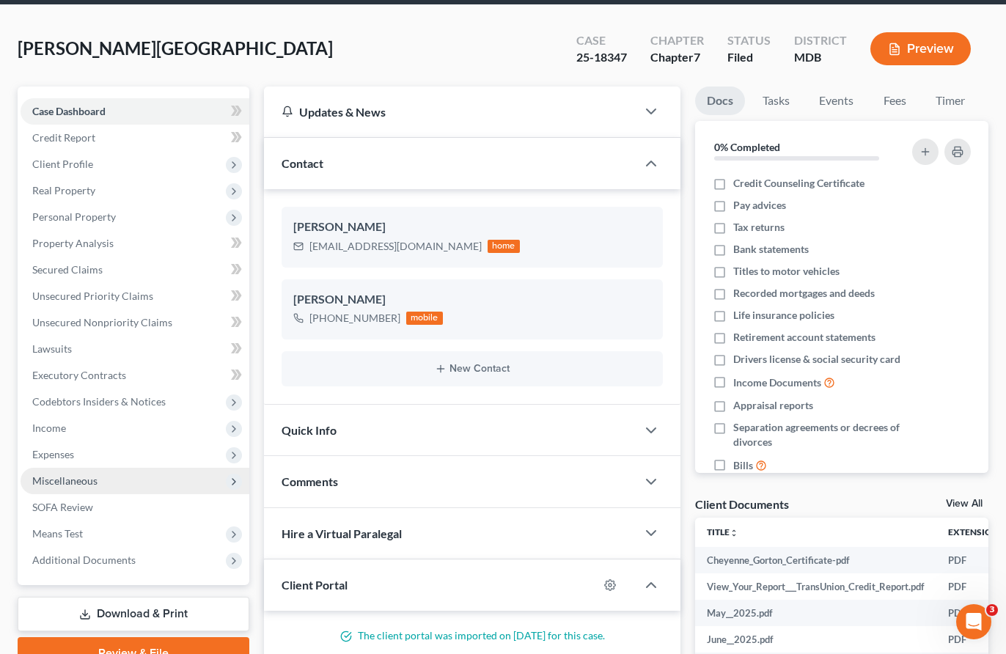
click at [105, 474] on span "Miscellaneous" at bounding box center [135, 481] width 229 height 26
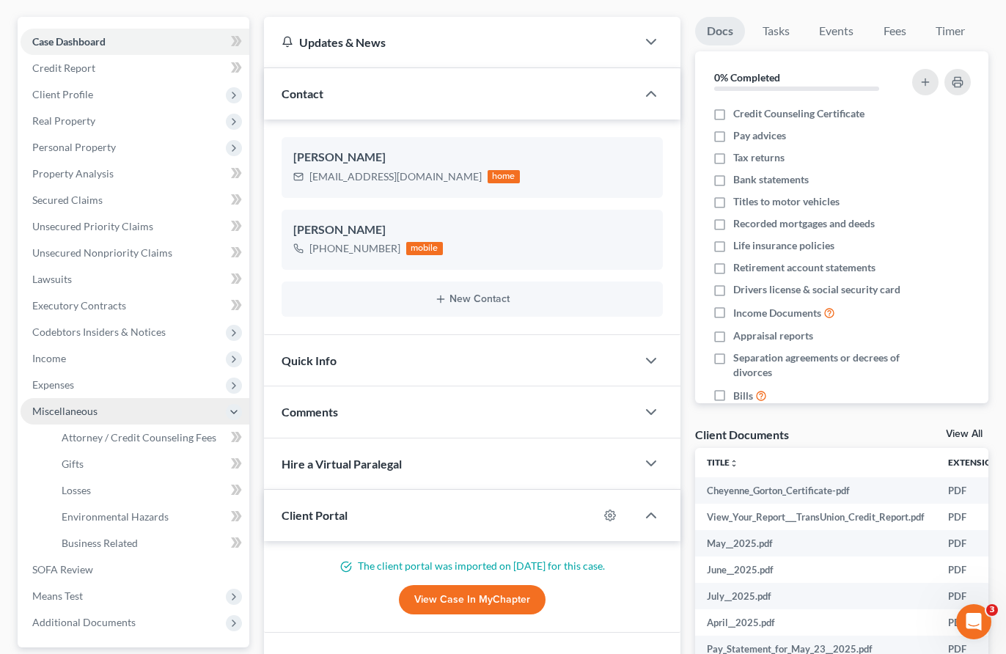
scroll to position [133, 0]
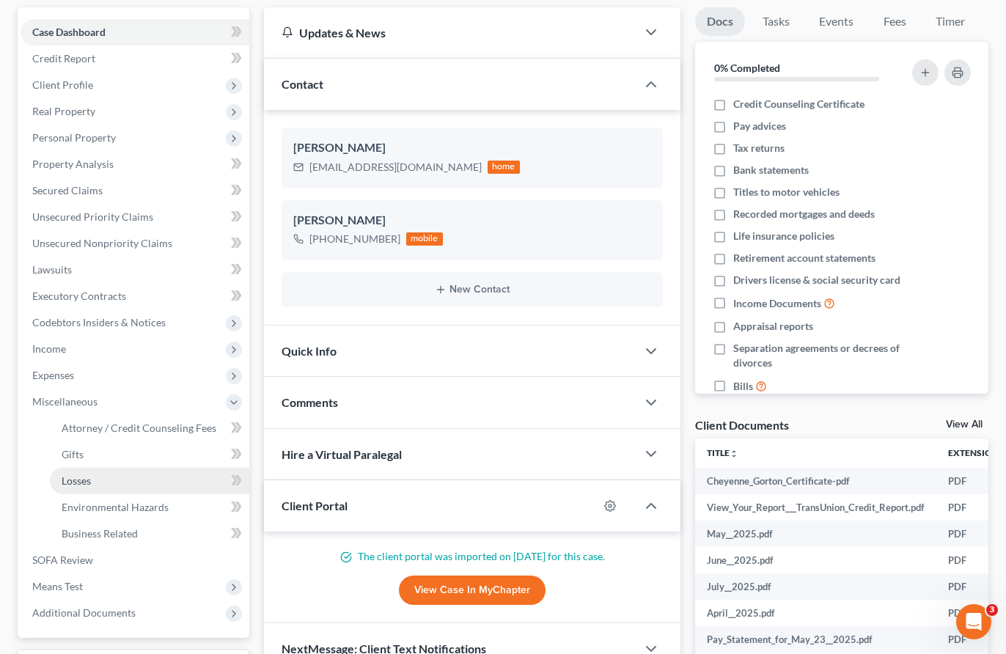
click at [102, 483] on link "Losses" at bounding box center [149, 481] width 199 height 26
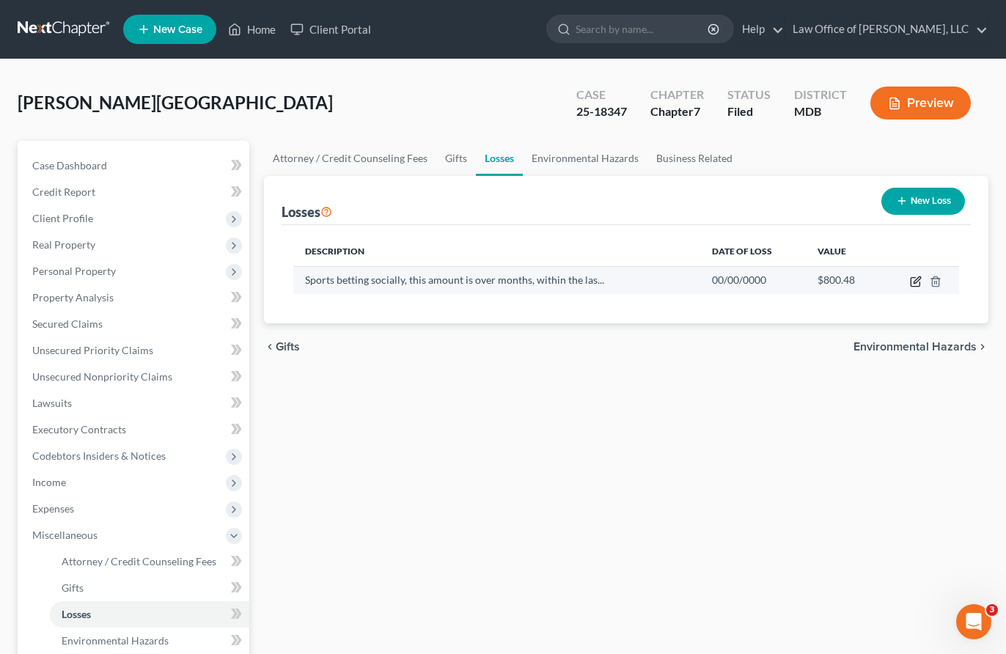
click at [648, 279] on icon "button" at bounding box center [916, 282] width 12 height 12
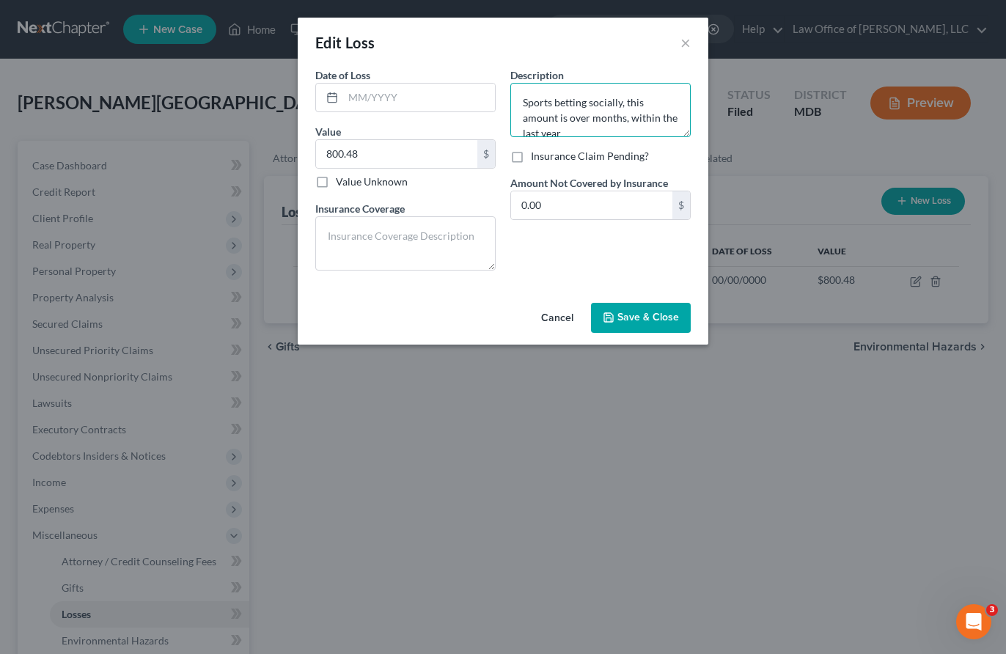
click at [538, 98] on textarea "Sports betting socially, this amount is over months, within the last year" at bounding box center [600, 110] width 180 height 54
drag, startPoint x: 523, startPoint y: 102, endPoint x: 604, endPoint y: 136, distance: 88.4
click at [604, 136] on textarea "Sports betting socially, this amount is over months, within the last year" at bounding box center [600, 110] width 180 height 54
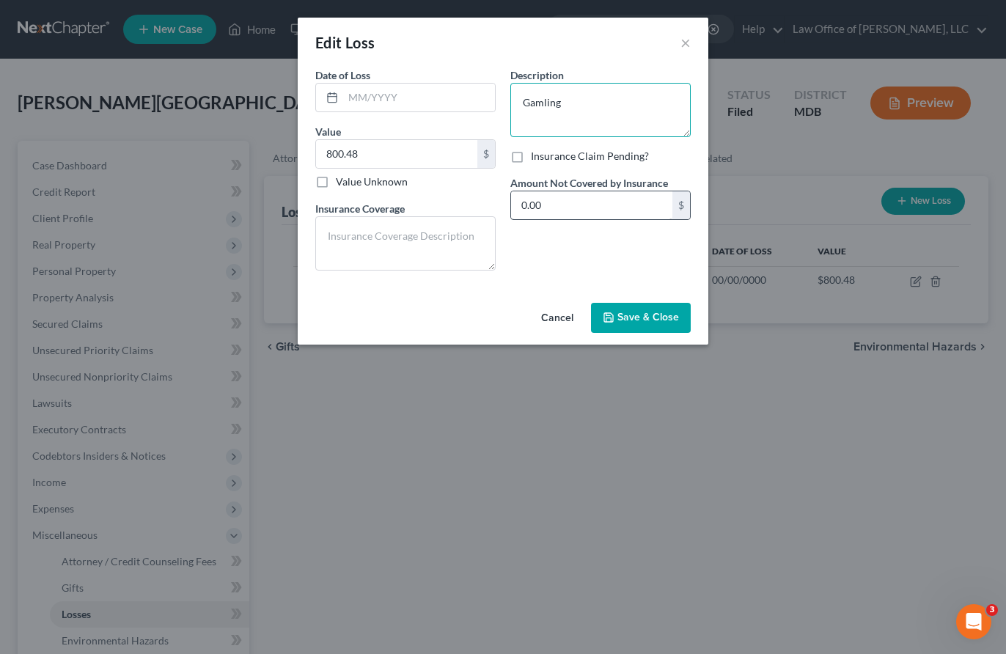
type textarea "Gamling"
click at [559, 210] on input "0.00" at bounding box center [591, 205] width 161 height 28
type input "800.48"
click at [415, 235] on textarea at bounding box center [405, 243] width 180 height 54
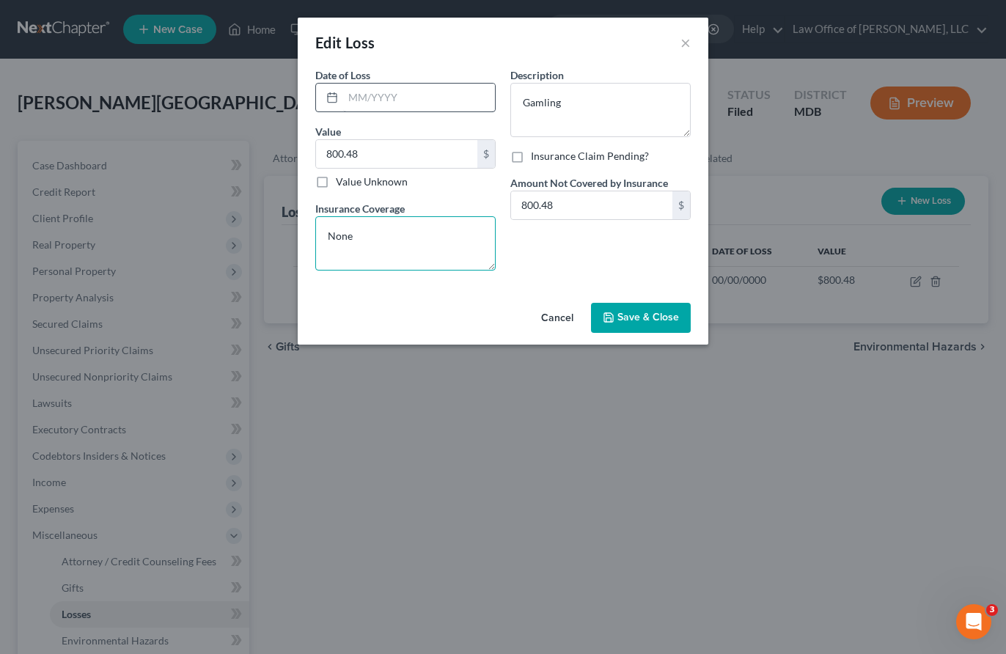
type textarea "None"
click at [356, 95] on input "text" at bounding box center [419, 98] width 152 height 28
click at [362, 93] on input "text" at bounding box center [419, 98] width 152 height 28
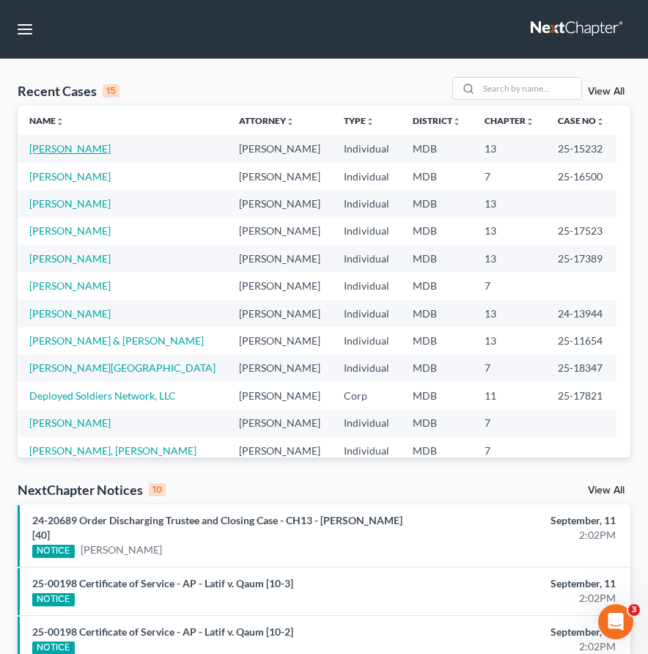
click at [68, 144] on link "[PERSON_NAME]" at bounding box center [69, 148] width 81 height 12
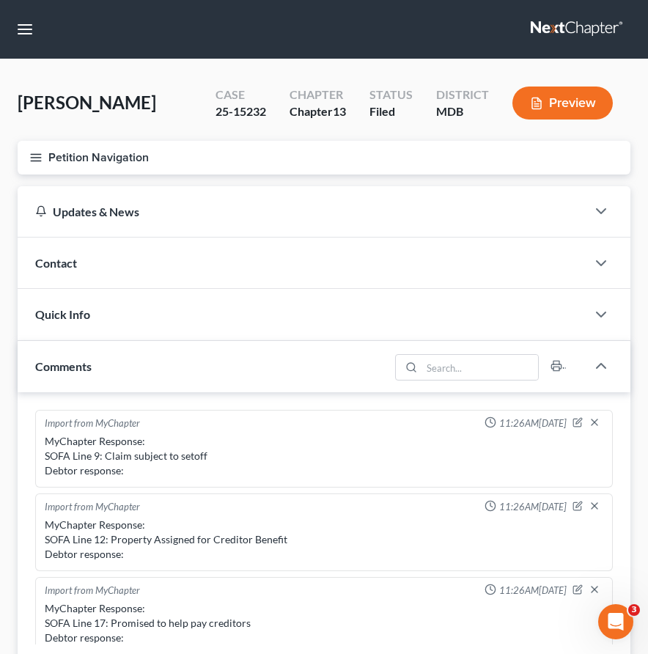
scroll to position [261, 0]
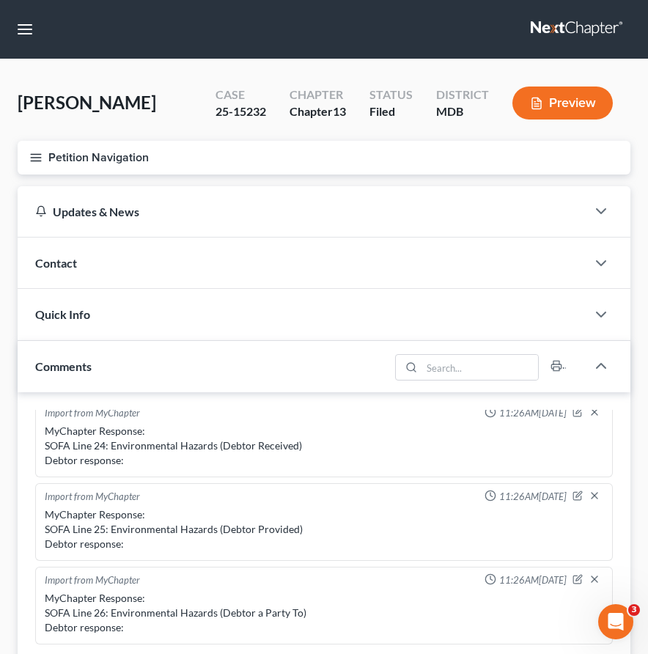
click at [34, 161] on line "button" at bounding box center [36, 161] width 10 height 0
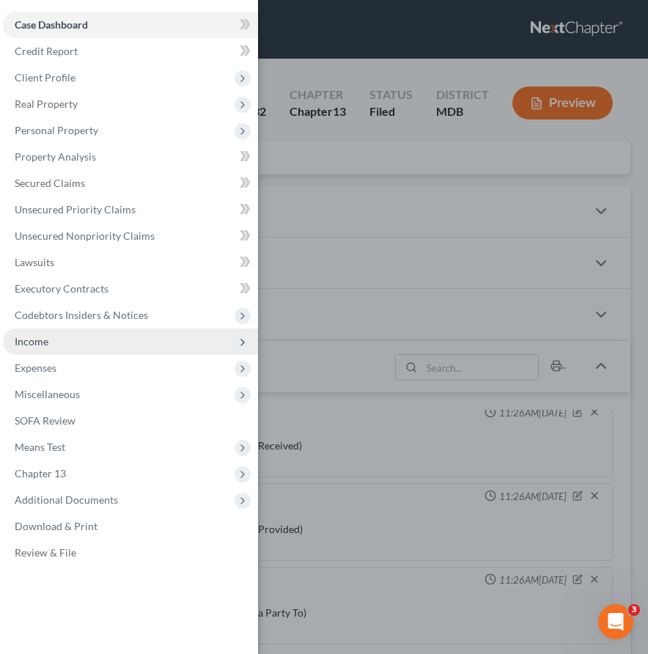
click at [33, 340] on span "Income" at bounding box center [32, 341] width 34 height 12
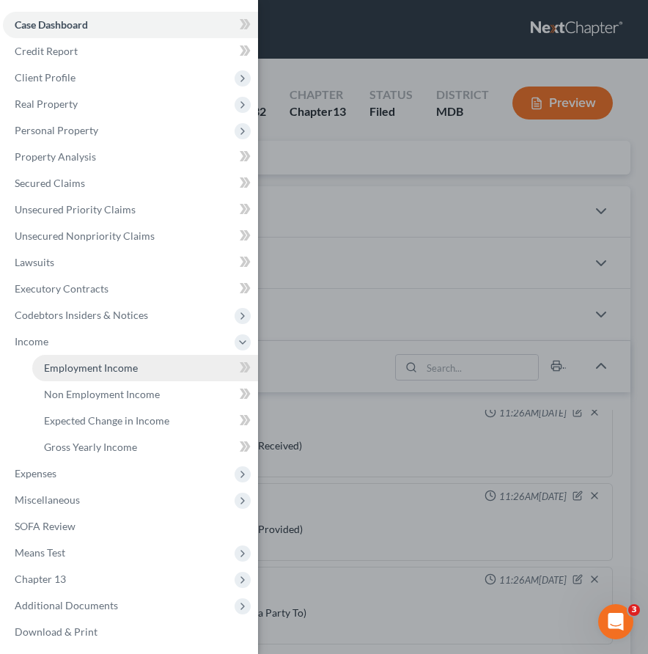
click at [63, 366] on span "Employment Income" at bounding box center [91, 368] width 94 height 12
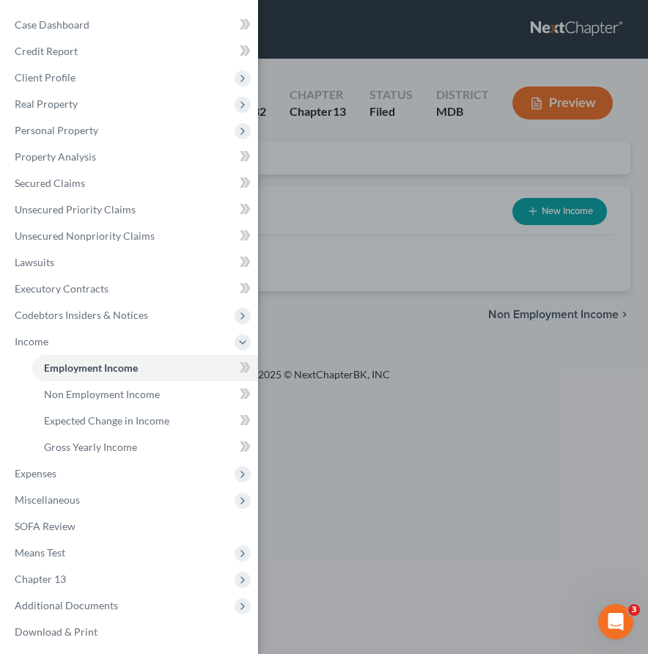
click at [380, 175] on div "Case Dashboard Payments Invoices Payments Payments Credit Report Client Profile" at bounding box center [324, 327] width 648 height 654
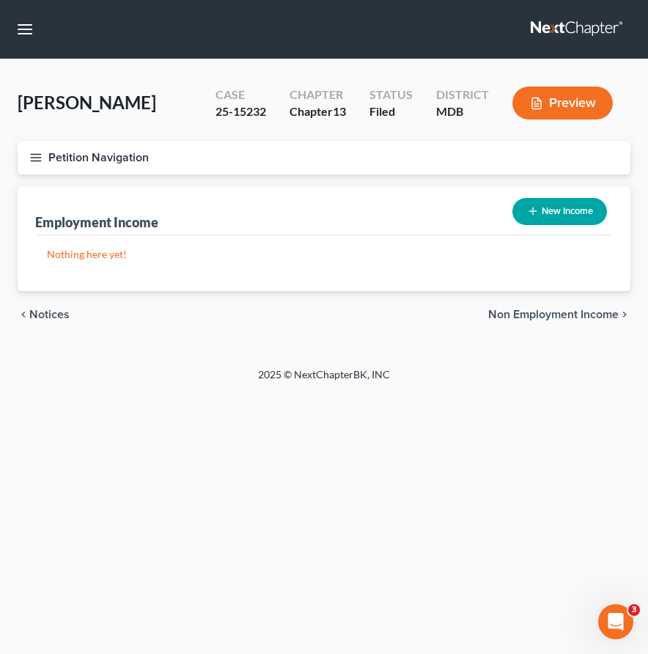
click at [523, 312] on span "Non Employment Income" at bounding box center [553, 315] width 131 height 12
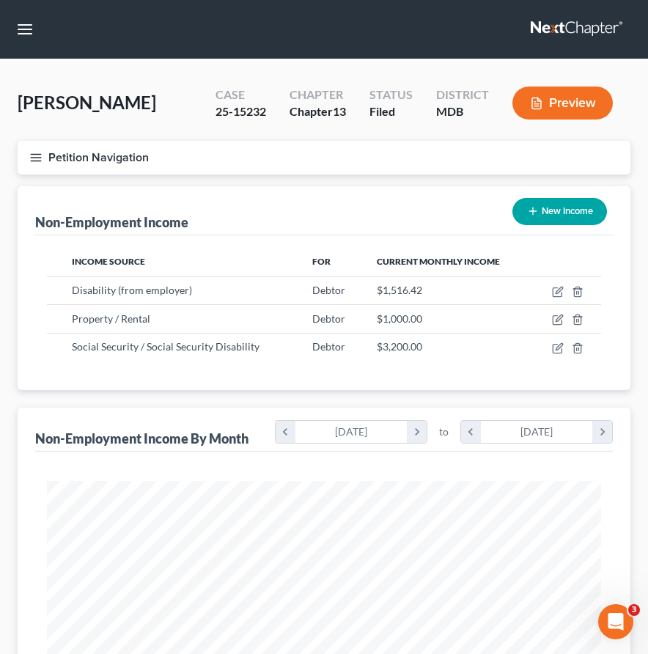
scroll to position [277, 584]
click at [34, 154] on icon "button" at bounding box center [35, 157] width 13 height 13
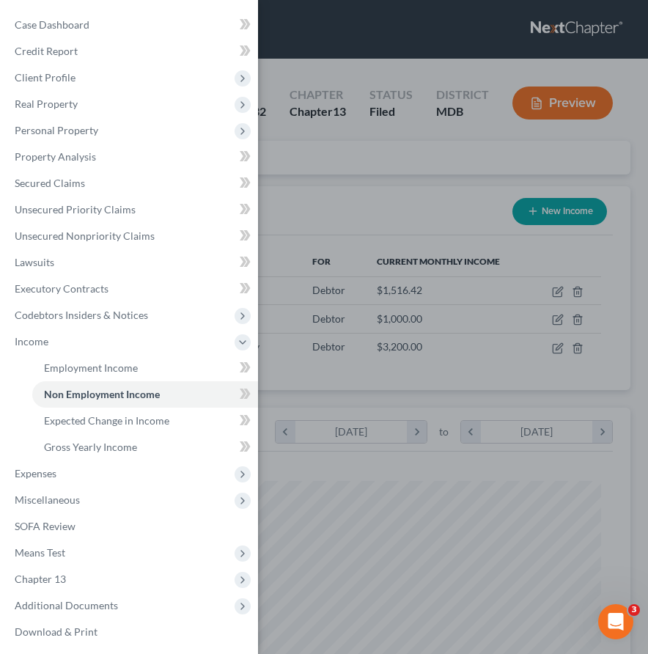
click at [417, 43] on div "Case Dashboard Payments Invoices Payments Payments Credit Report Client Profile" at bounding box center [324, 327] width 648 height 654
